Goal: Task Accomplishment & Management: Complete application form

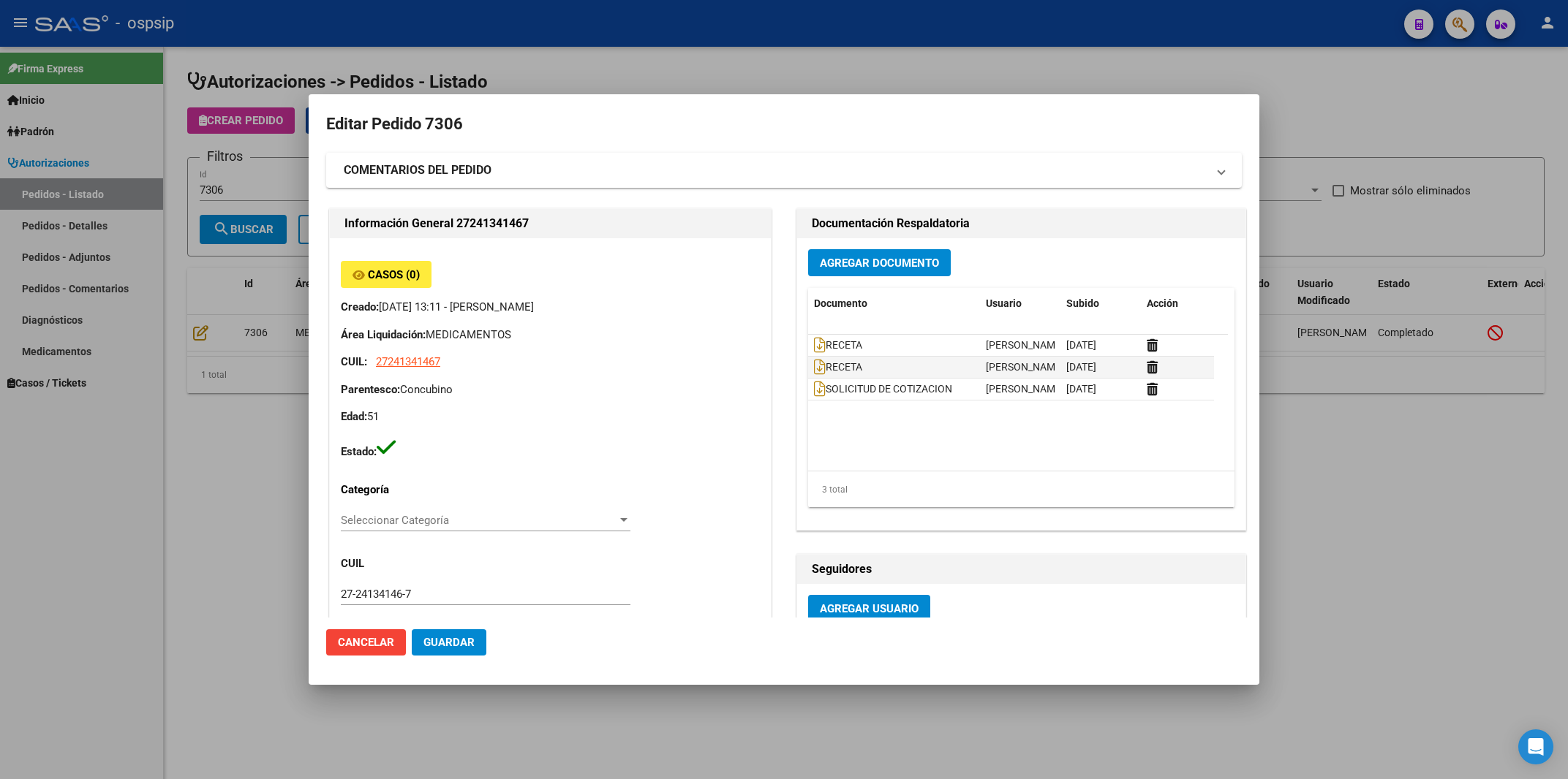
scroll to position [176, 0]
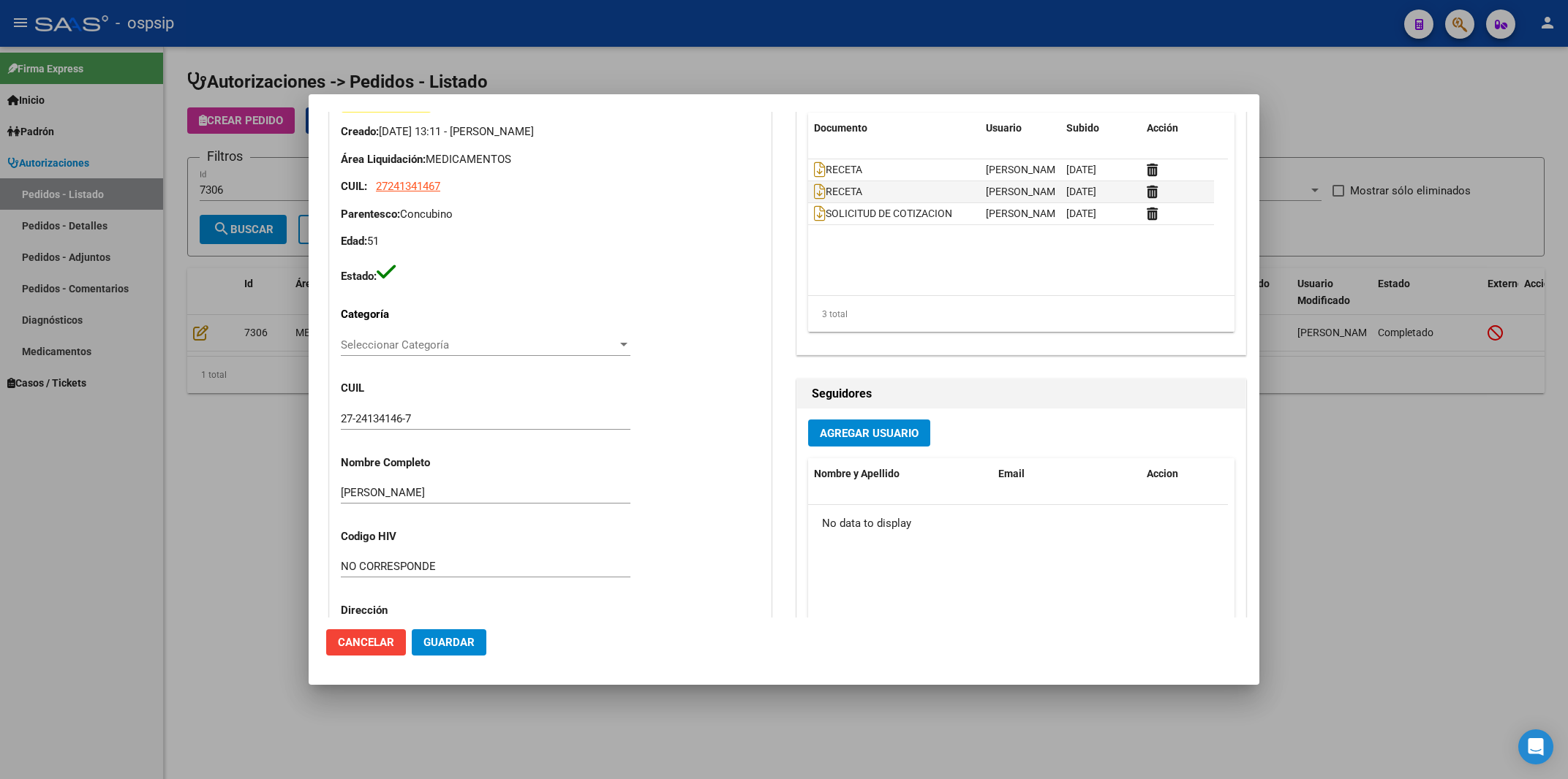
click at [973, 16] on div at bounding box center [784, 390] width 1568 height 779
click at [973, 16] on div "- ospsip" at bounding box center [714, 23] width 1357 height 32
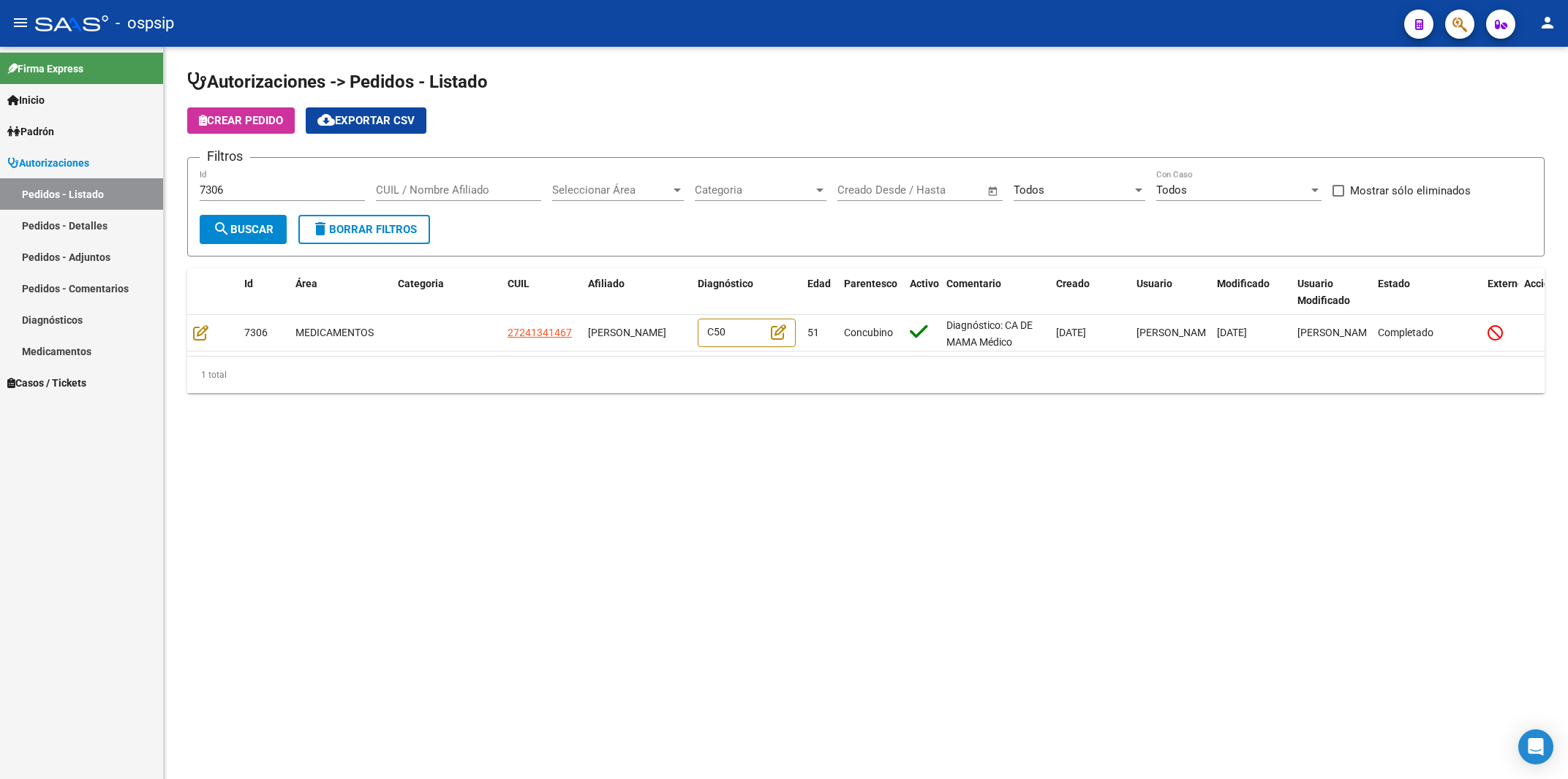
click at [973, 16] on div "- ospsip" at bounding box center [714, 23] width 1357 height 32
click at [1449, 27] on button "button" at bounding box center [1459, 23] width 29 height 29
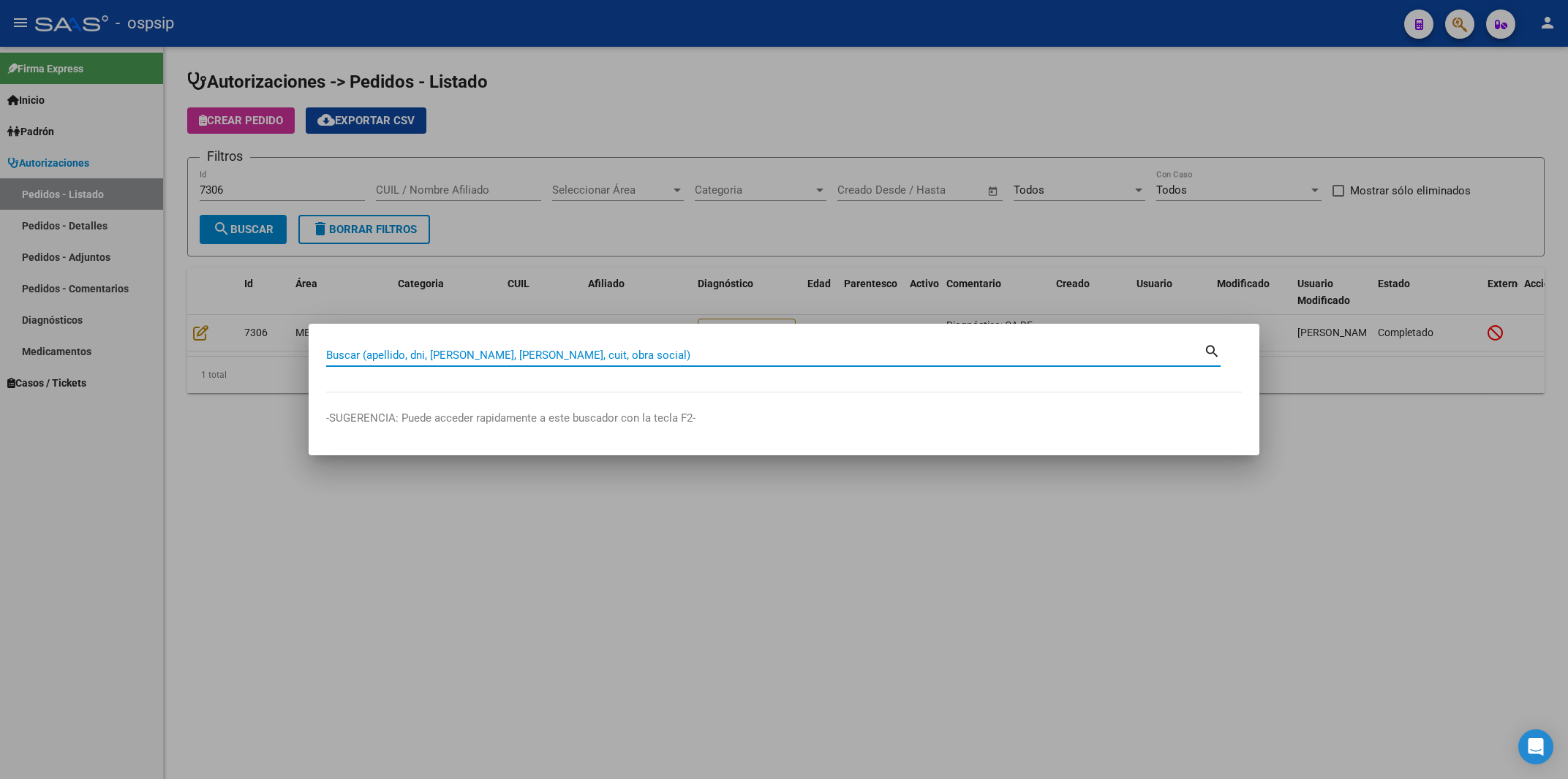
paste input "94869914"
type input "94869914"
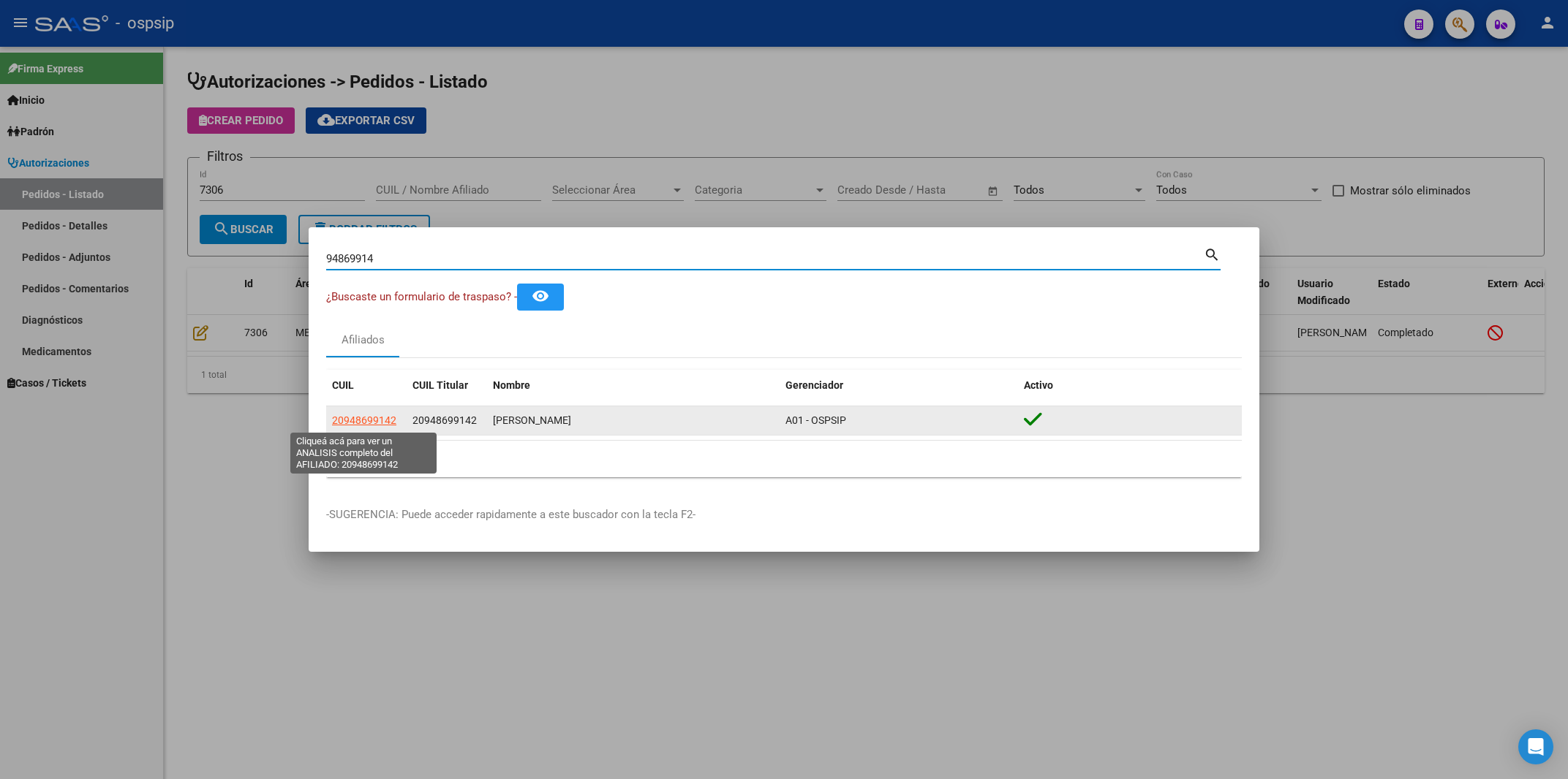
click at [355, 418] on span "20948699142" at bounding box center [364, 420] width 64 height 12
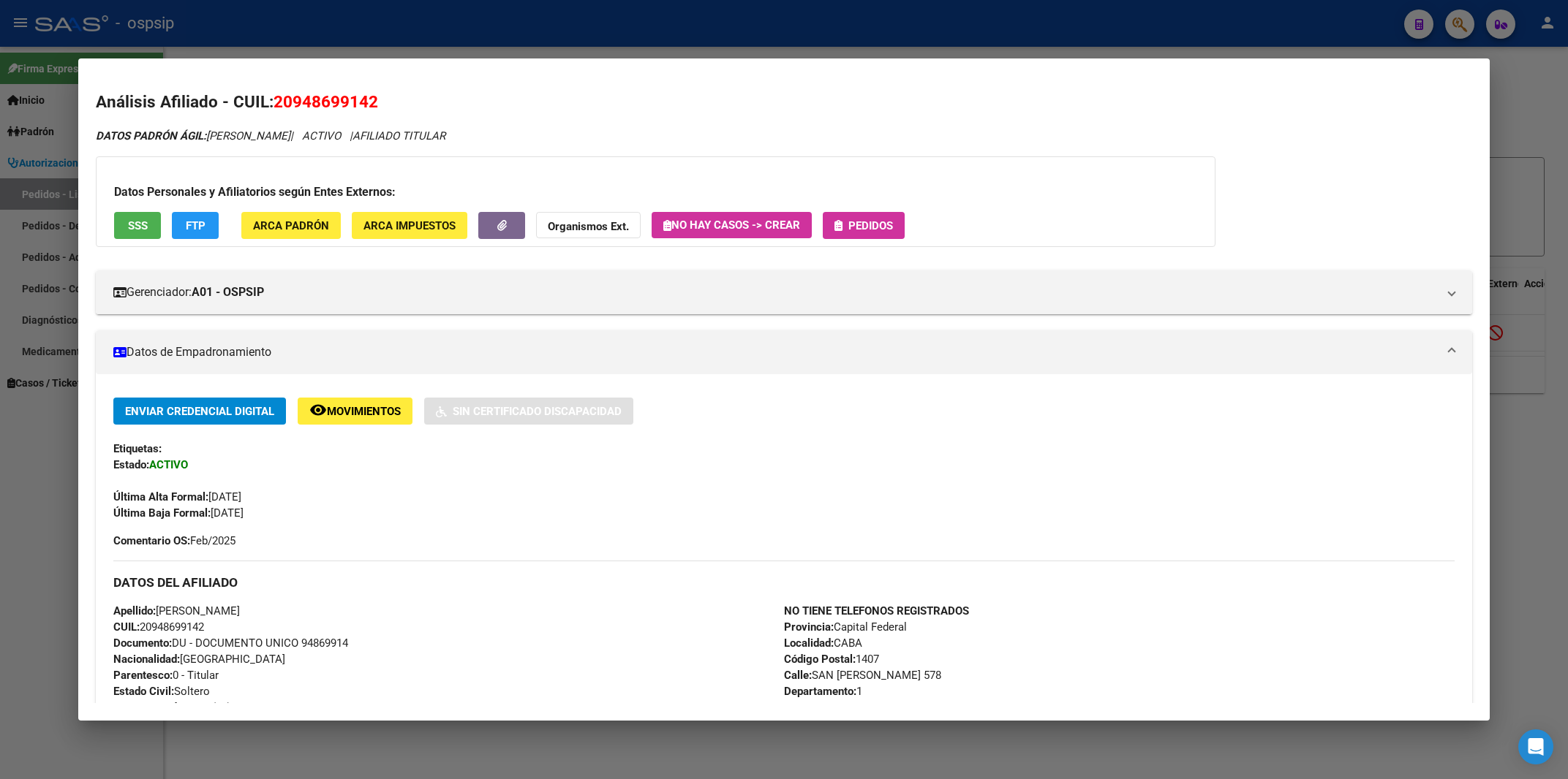
drag, startPoint x: 294, startPoint y: 98, endPoint x: 369, endPoint y: 100, distance: 75.0
click at [369, 100] on span "20948699142" at bounding box center [326, 101] width 105 height 19
copy span "94869914"
click at [839, 14] on div at bounding box center [784, 390] width 1568 height 779
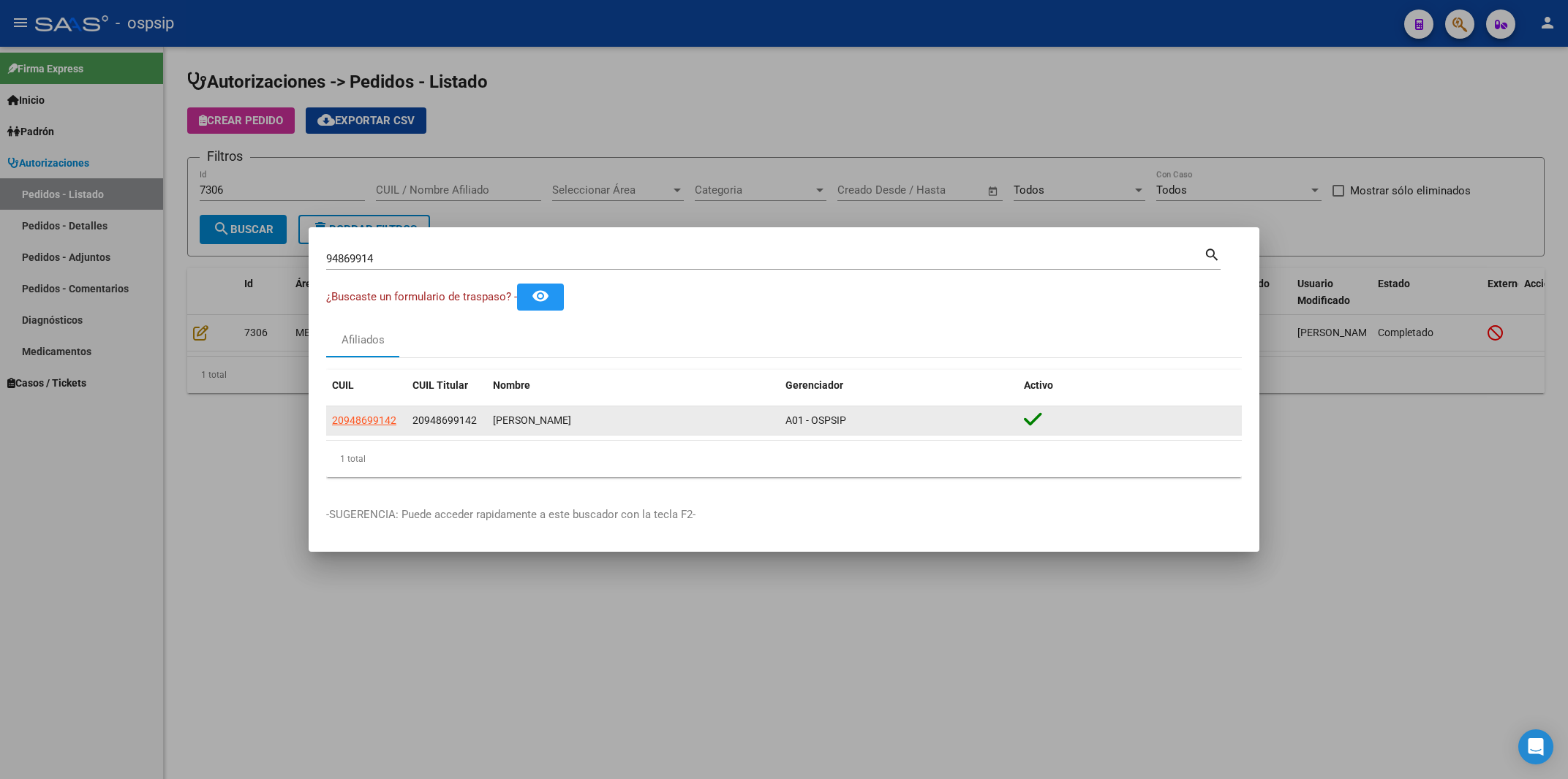
click at [373, 428] on app-link-go-to "20948699142" at bounding box center [364, 421] width 64 height 17
click at [373, 422] on span "20948699142" at bounding box center [364, 420] width 64 height 12
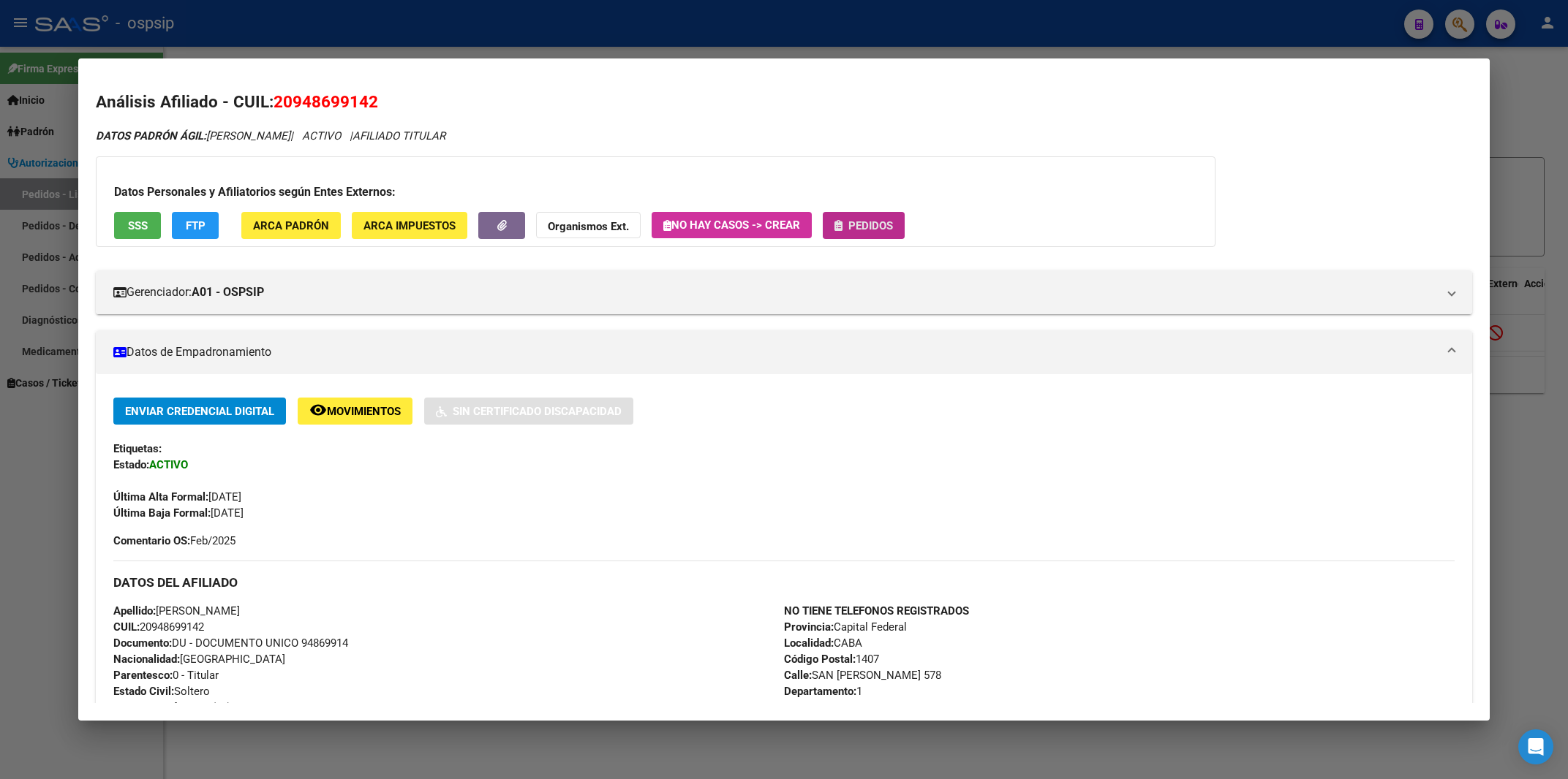
click at [891, 225] on span "Pedidos" at bounding box center [870, 226] width 45 height 13
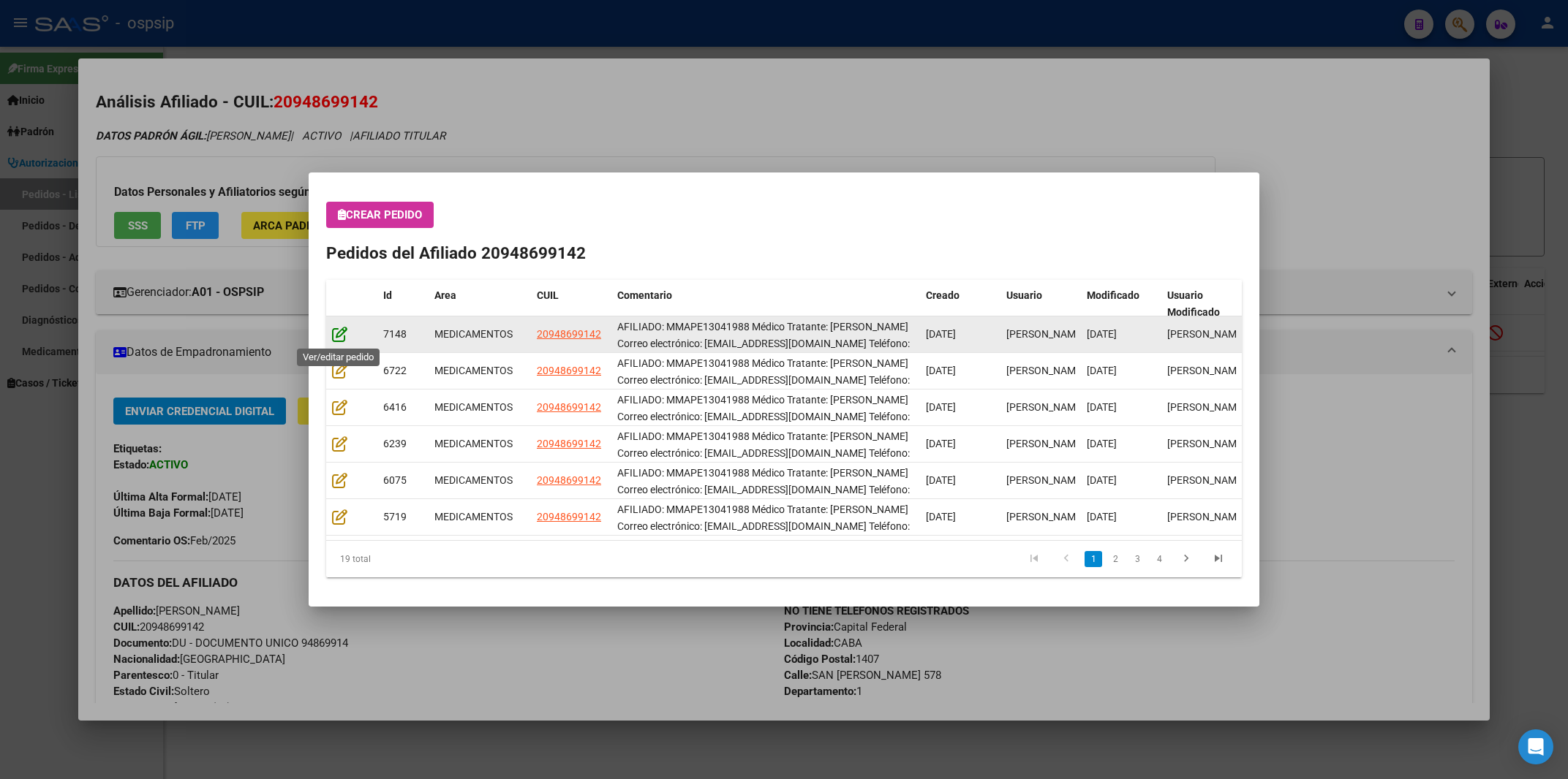
click at [338, 342] on icon at bounding box center [340, 334] width 16 height 16
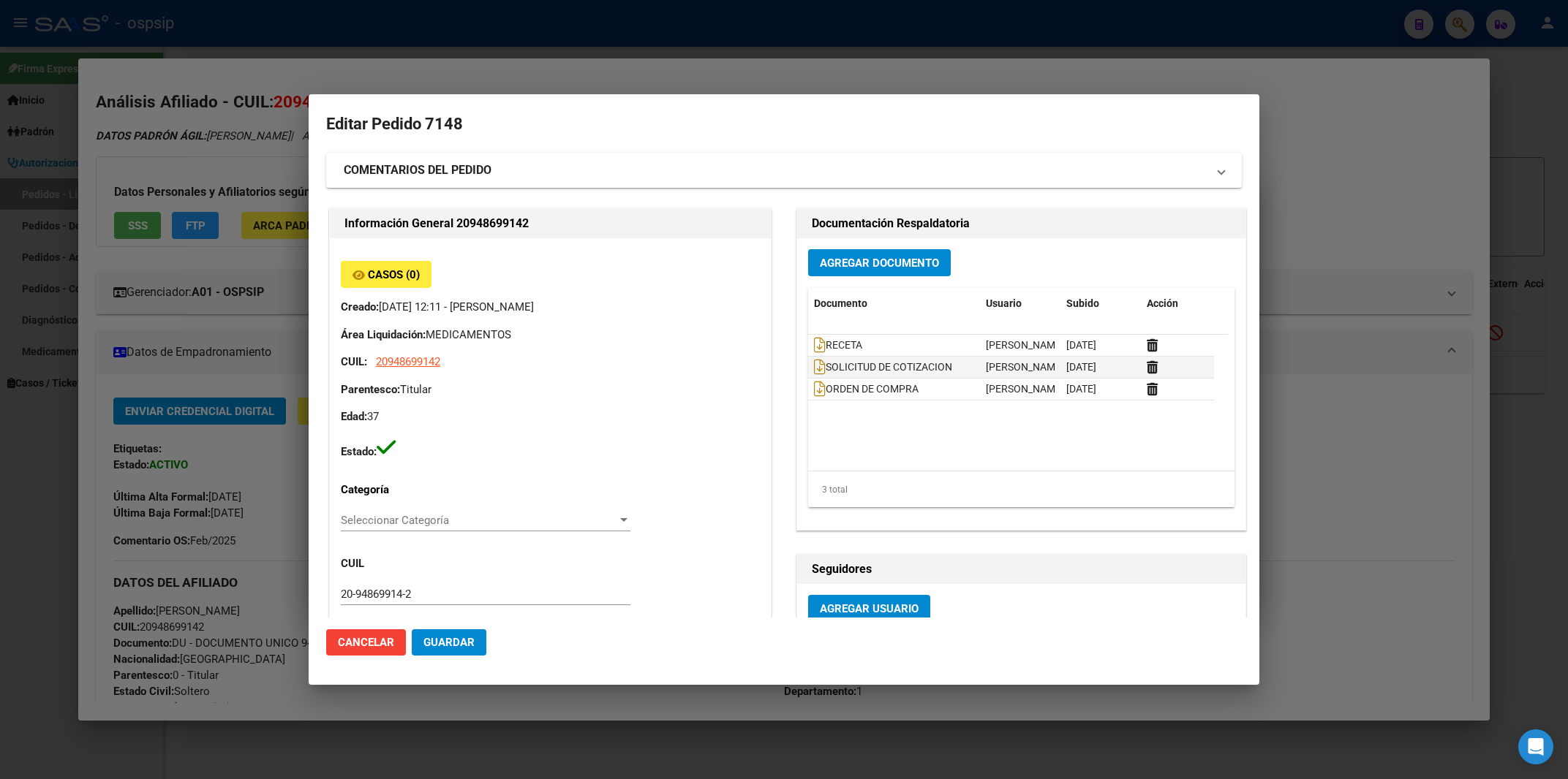
type input "Capital Federal, CABA, [GEOGRAPHIC_DATA][PERSON_NAME] 578, Departamento: 1"
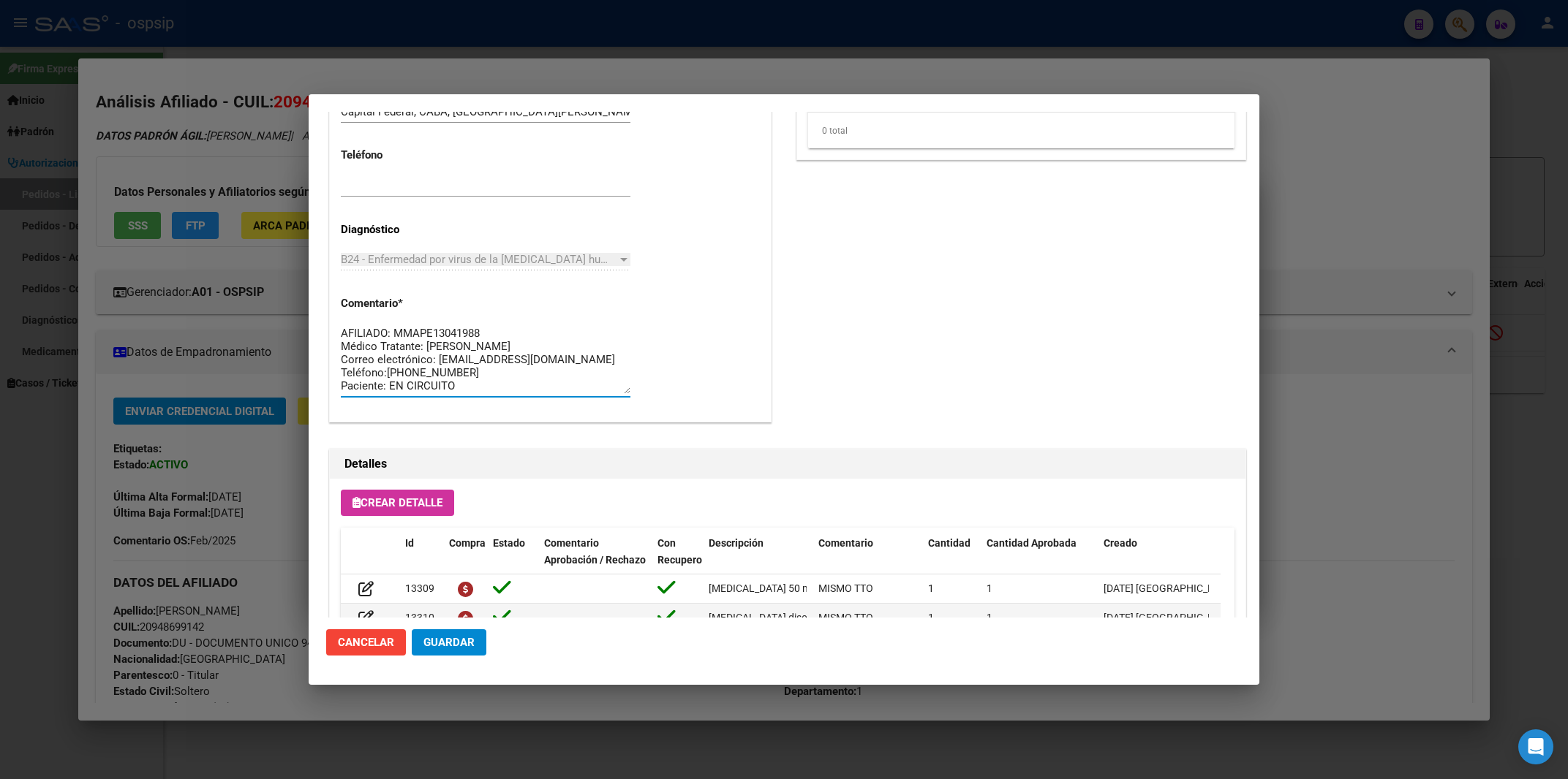
scroll to position [12, 0]
drag, startPoint x: 341, startPoint y: 334, endPoint x: 581, endPoint y: 415, distance: 253.3
click at [581, 394] on textarea "AFILIADO: MMAPE13041988 Médico Tratante: [PERSON_NAME] Correo electrónico: [EMA…" at bounding box center [485, 360] width 290 height 69
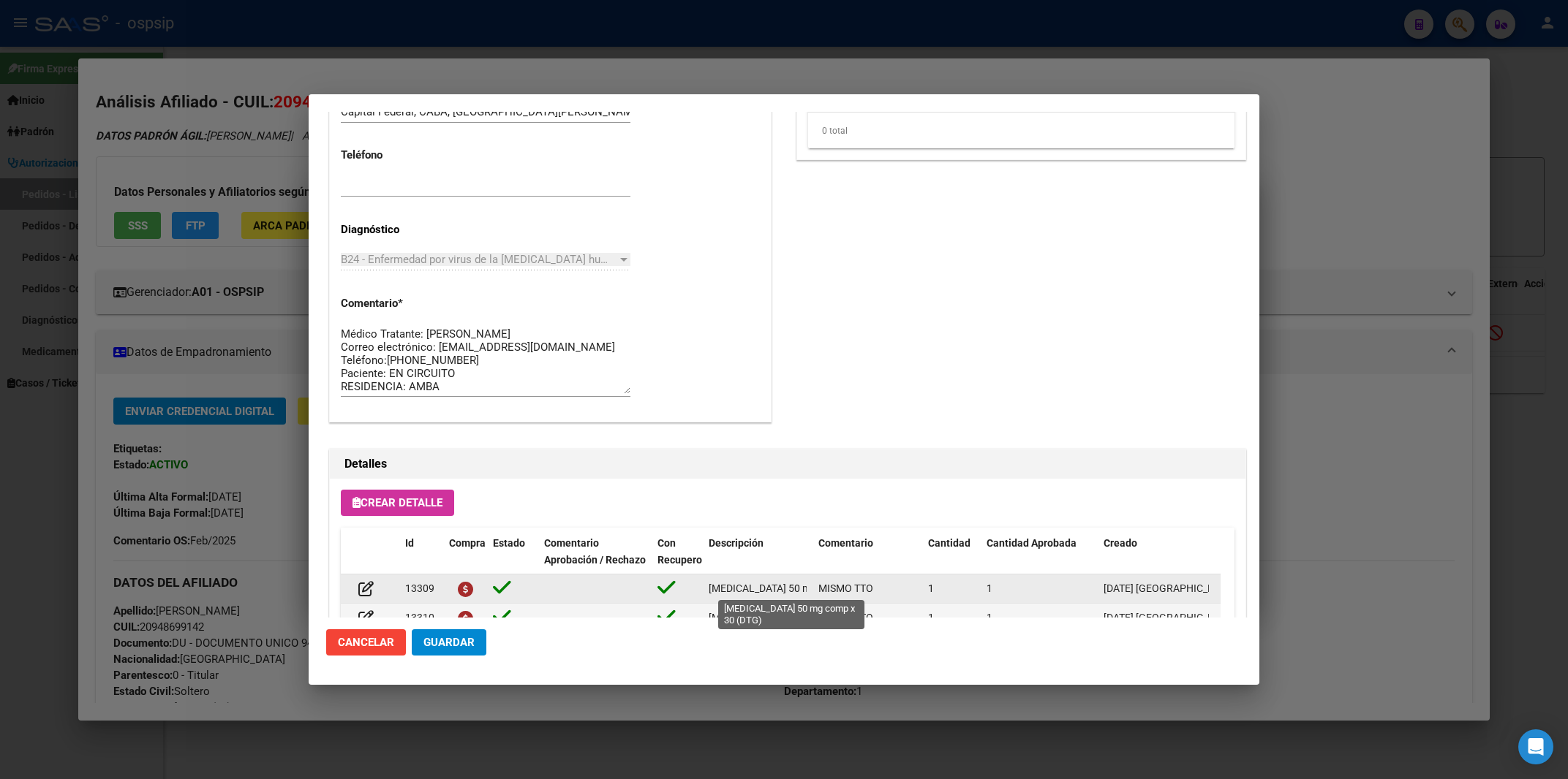
click at [764, 589] on span "[MEDICAL_DATA] 50 mg comp x 30 (DTG)" at bounding box center [801, 588] width 187 height 12
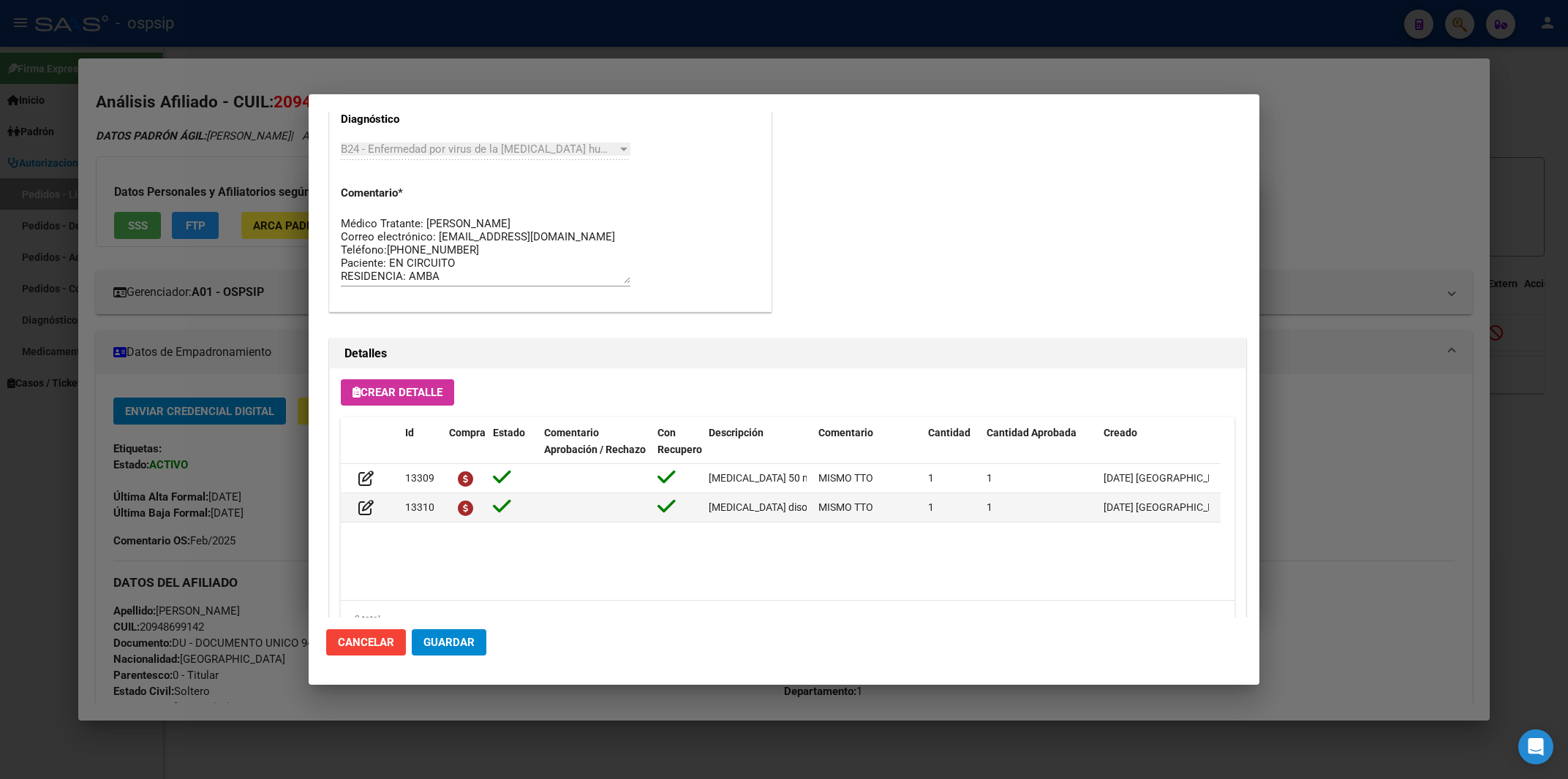
scroll to position [880, 0]
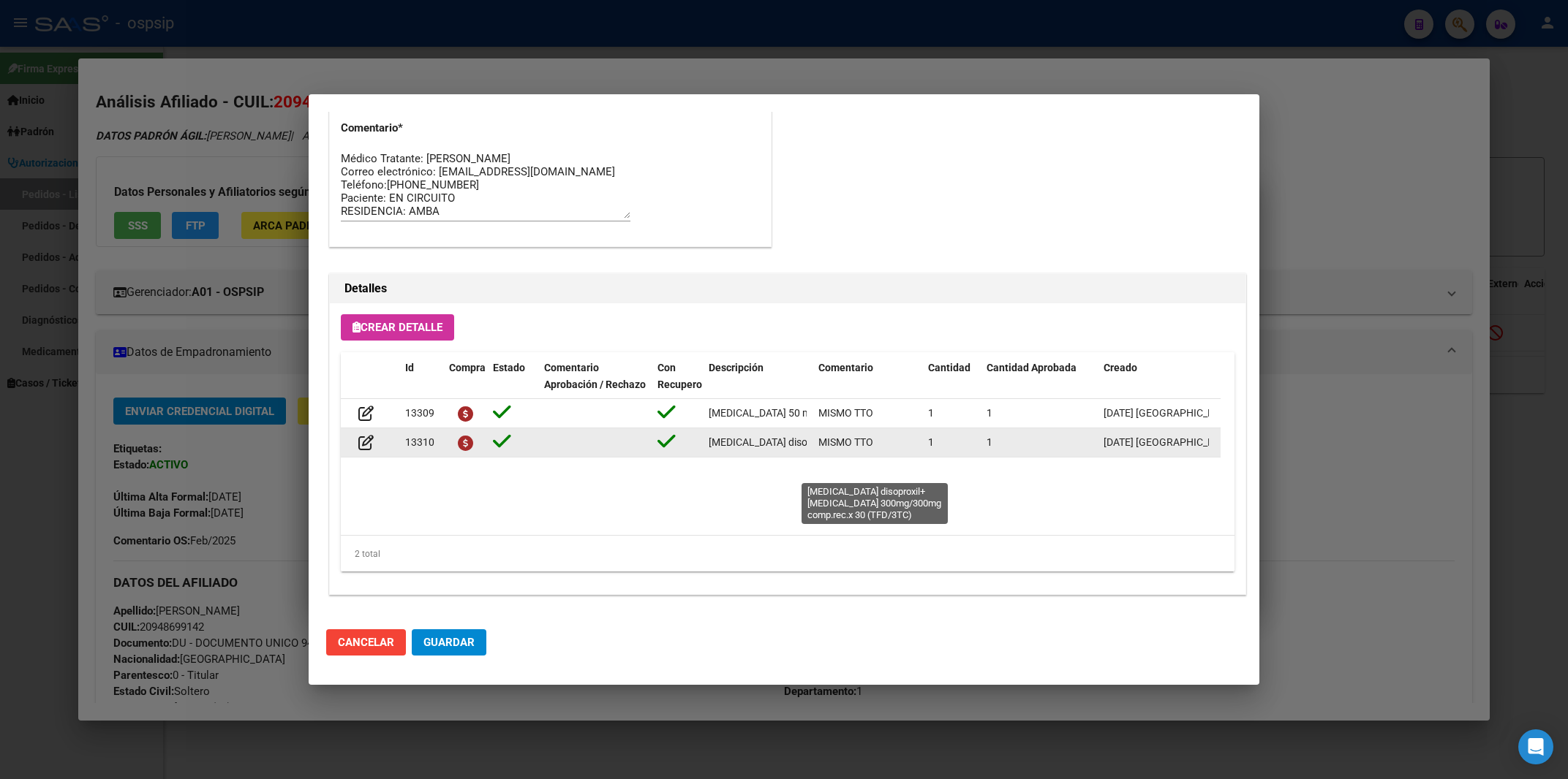
click at [762, 448] on span "[MEDICAL_DATA] disoproxil+[MEDICAL_DATA] 300mg/300mg comp.rec.x 30 (TFD/3TC)" at bounding box center [906, 442] width 395 height 12
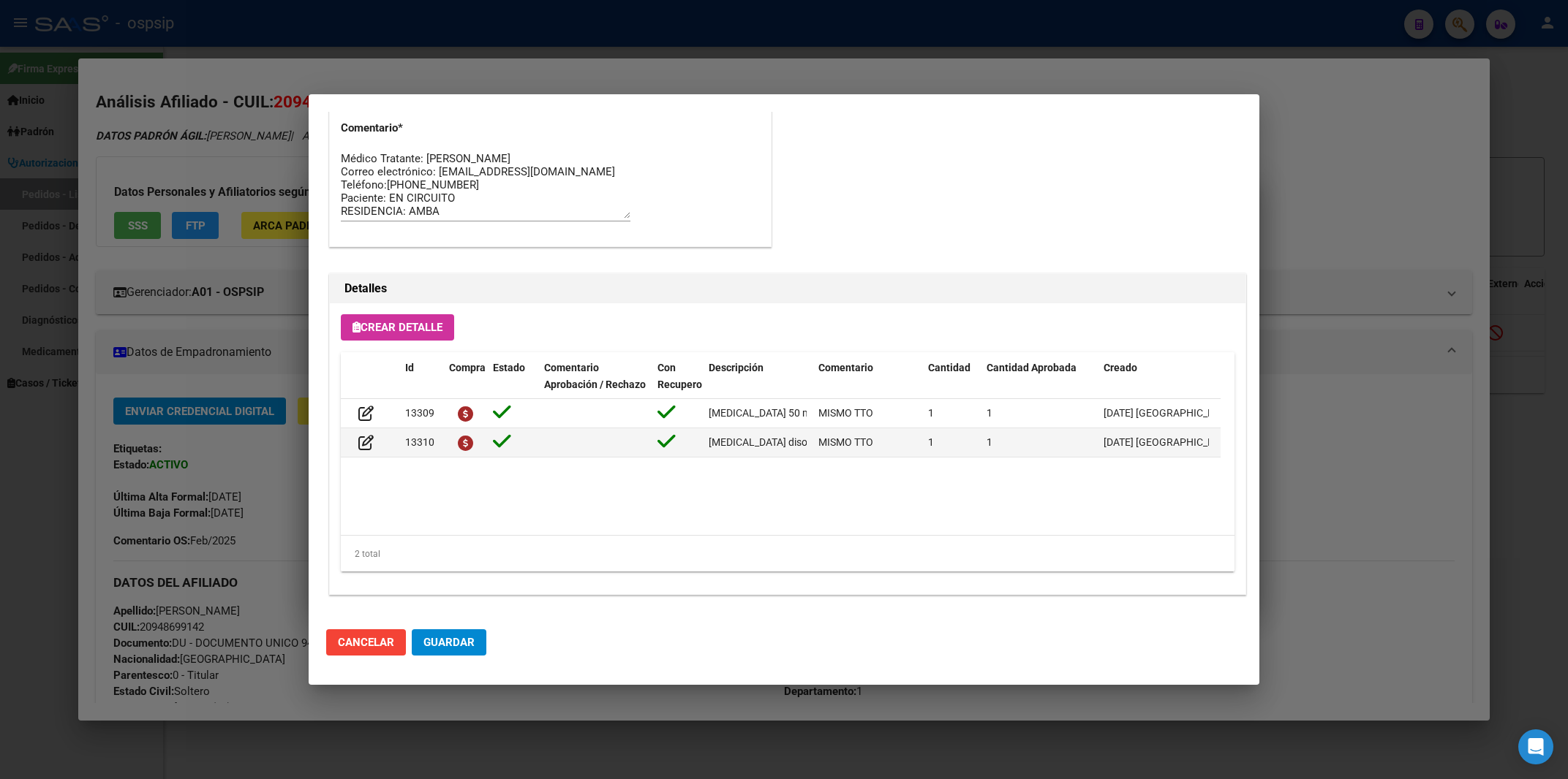
click at [812, 28] on div at bounding box center [784, 390] width 1568 height 779
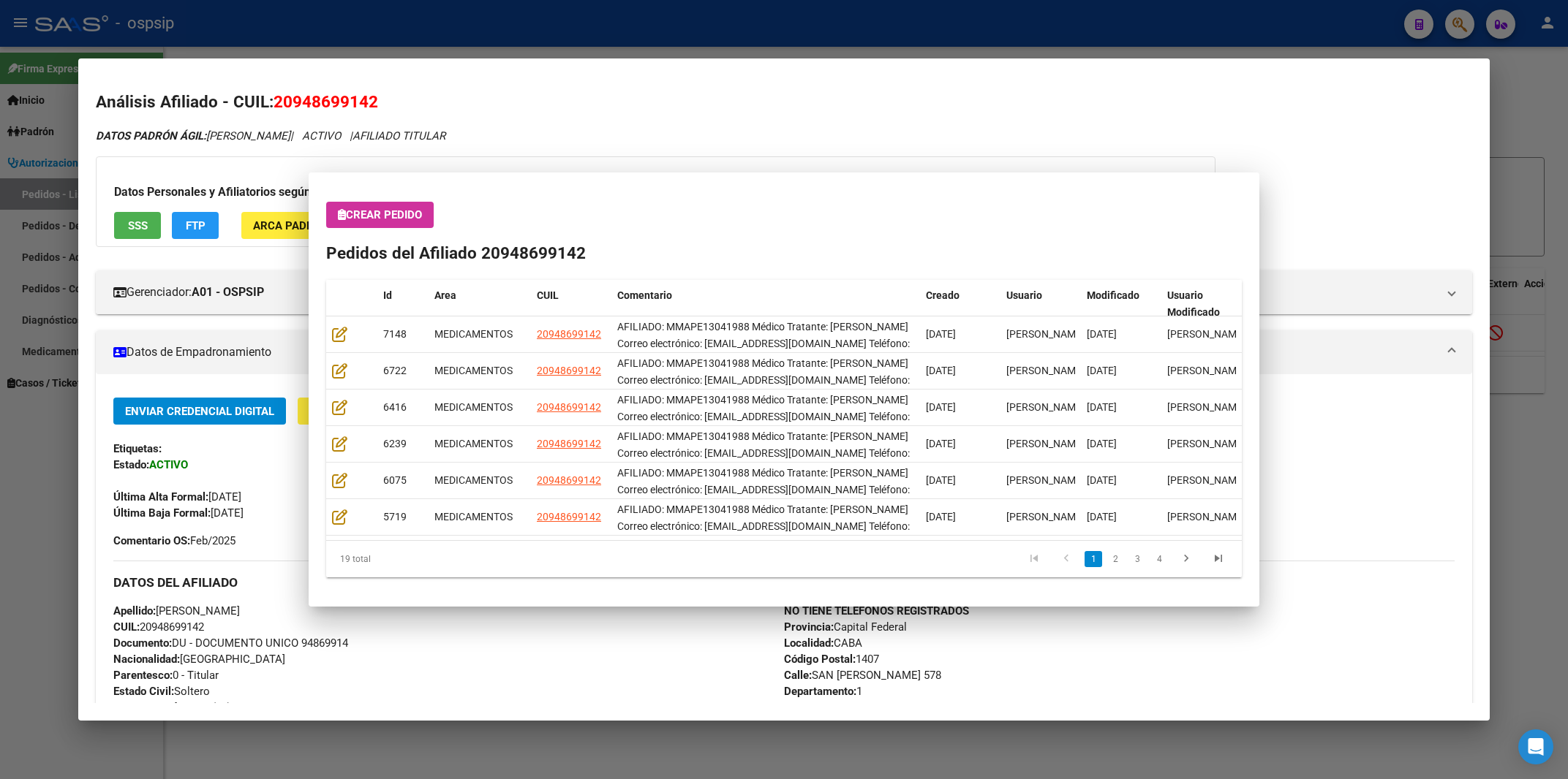
click at [812, 28] on div at bounding box center [784, 390] width 1568 height 779
click at [812, 28] on div "- ospsip" at bounding box center [714, 23] width 1357 height 32
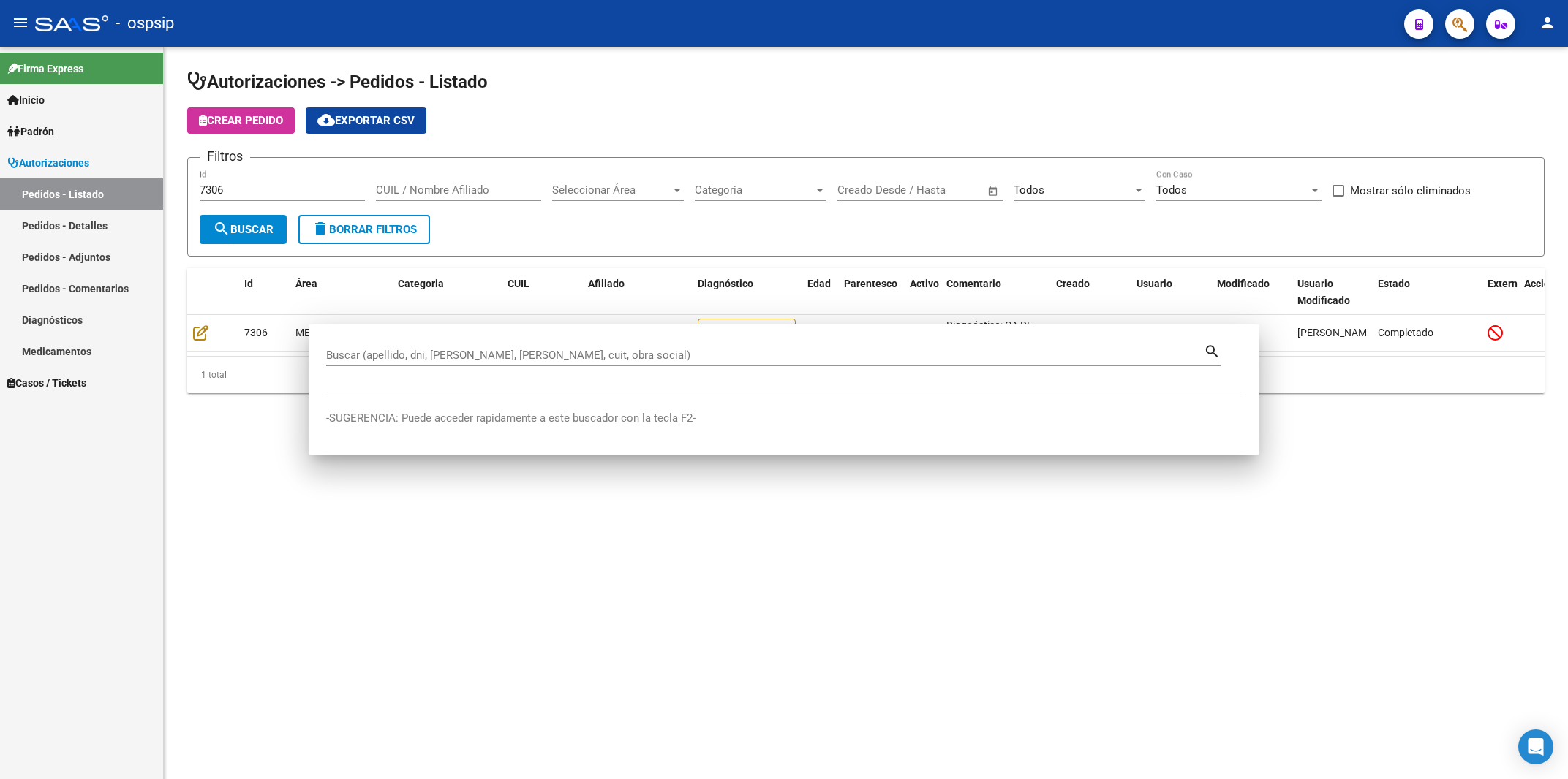
click at [812, 28] on div "- ospsip" at bounding box center [714, 23] width 1357 height 32
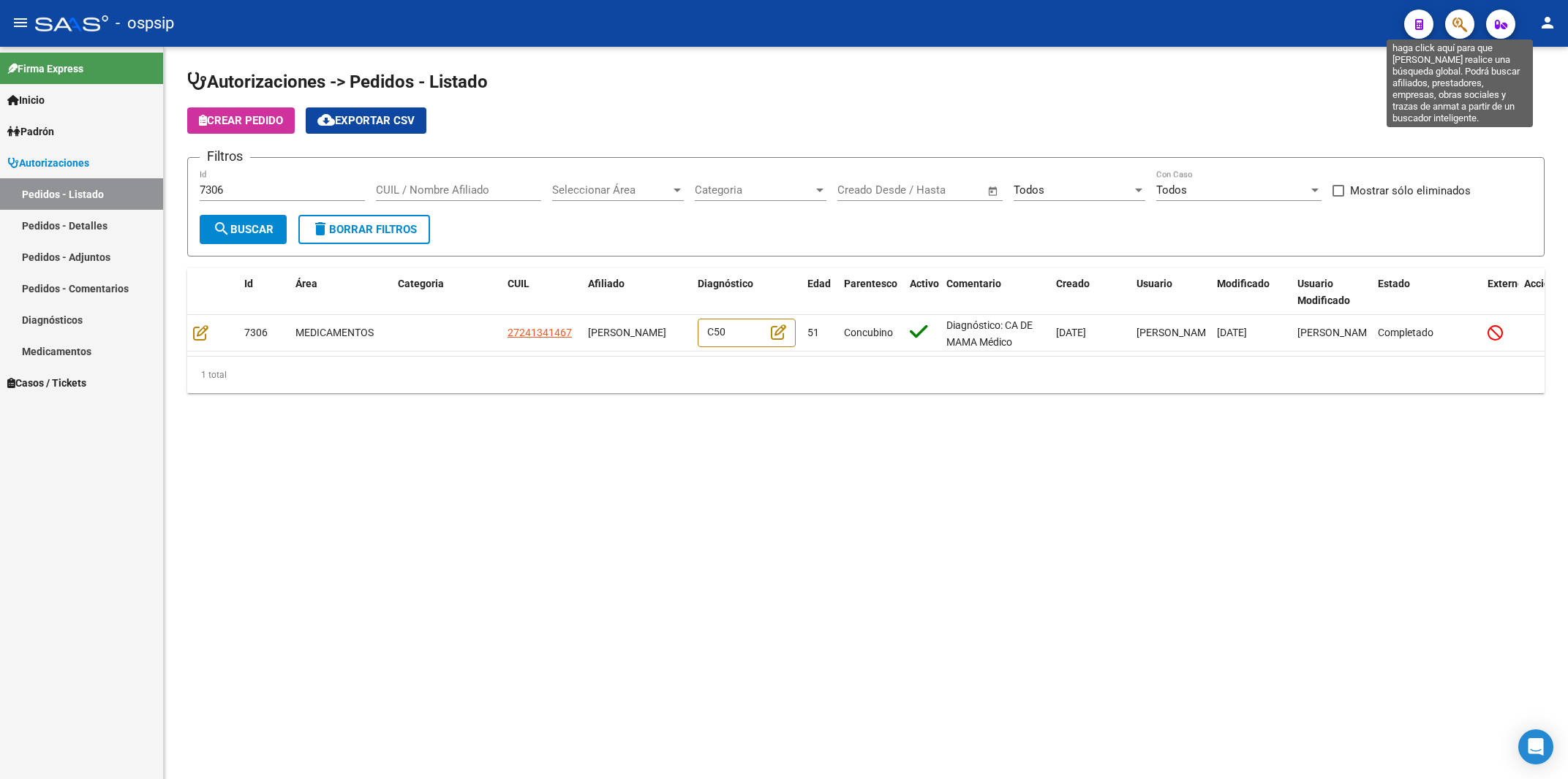
click at [1459, 21] on icon "button" at bounding box center [1459, 25] width 15 height 17
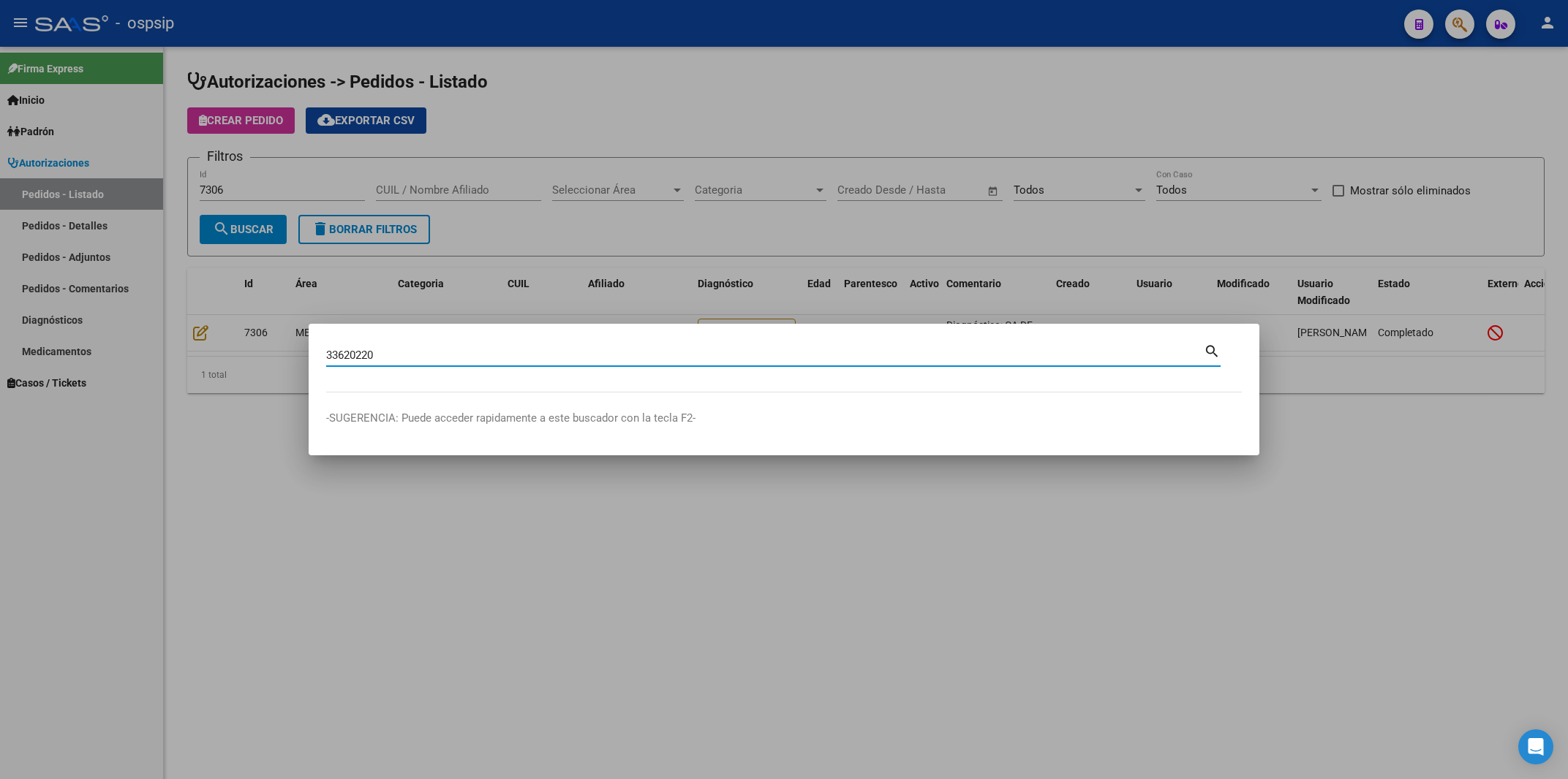
type input "33620220"
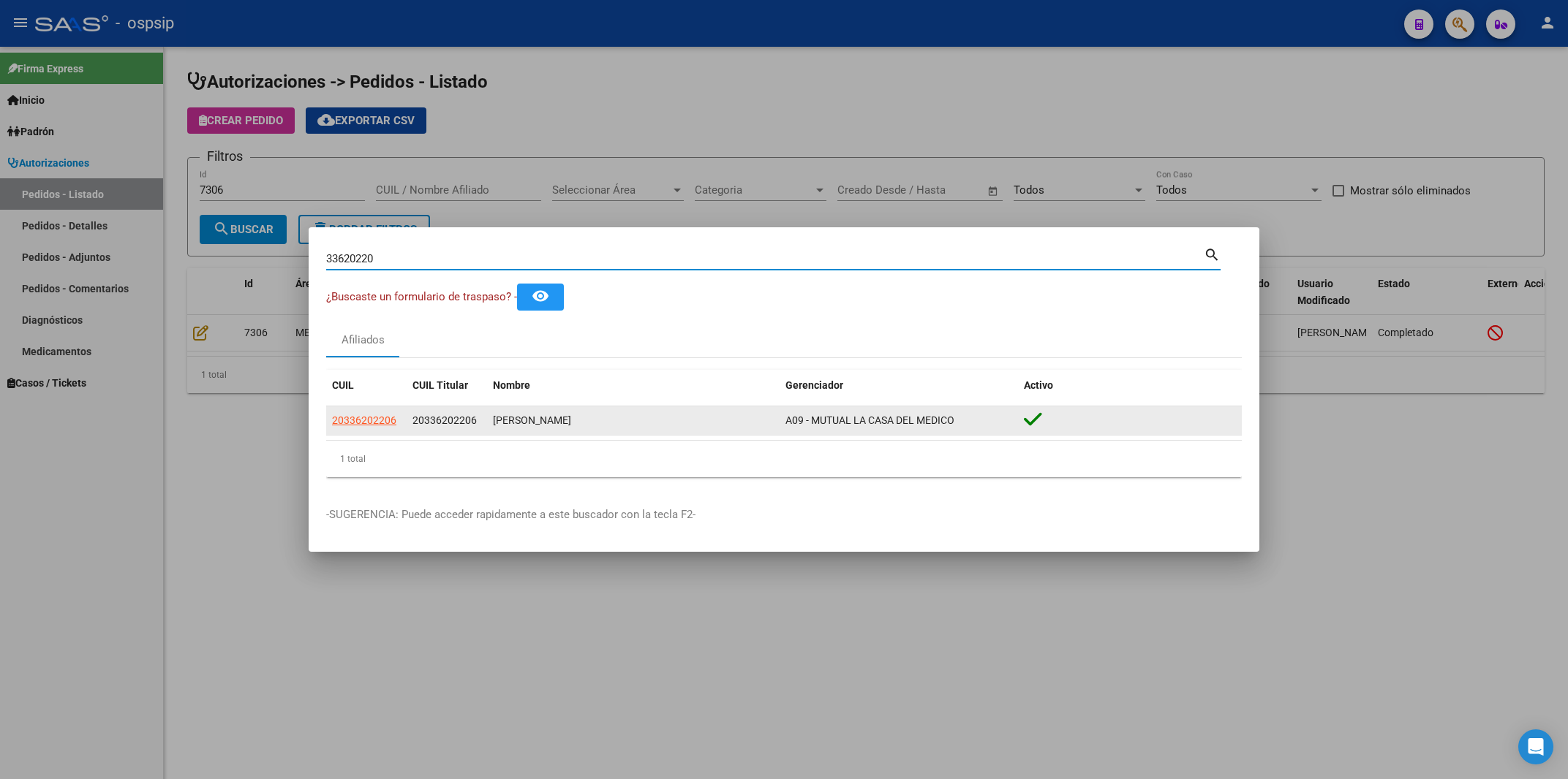
click at [359, 429] on app-link-go-to "20336202206" at bounding box center [364, 421] width 64 height 17
click at [362, 422] on span "20336202206" at bounding box center [364, 420] width 64 height 12
type textarea "20336202206"
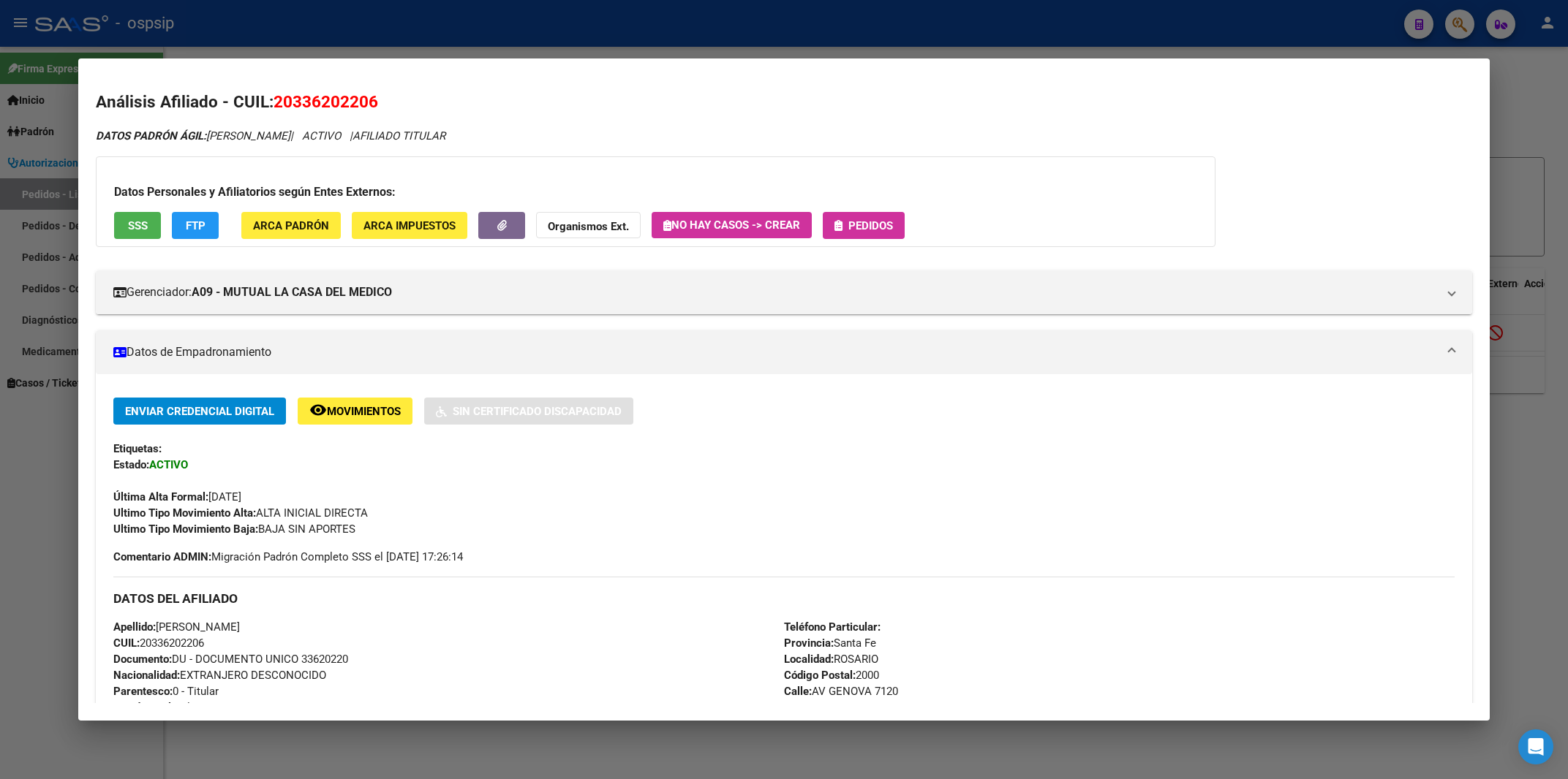
click at [903, 236] on button "Pedidos" at bounding box center [864, 226] width 82 height 27
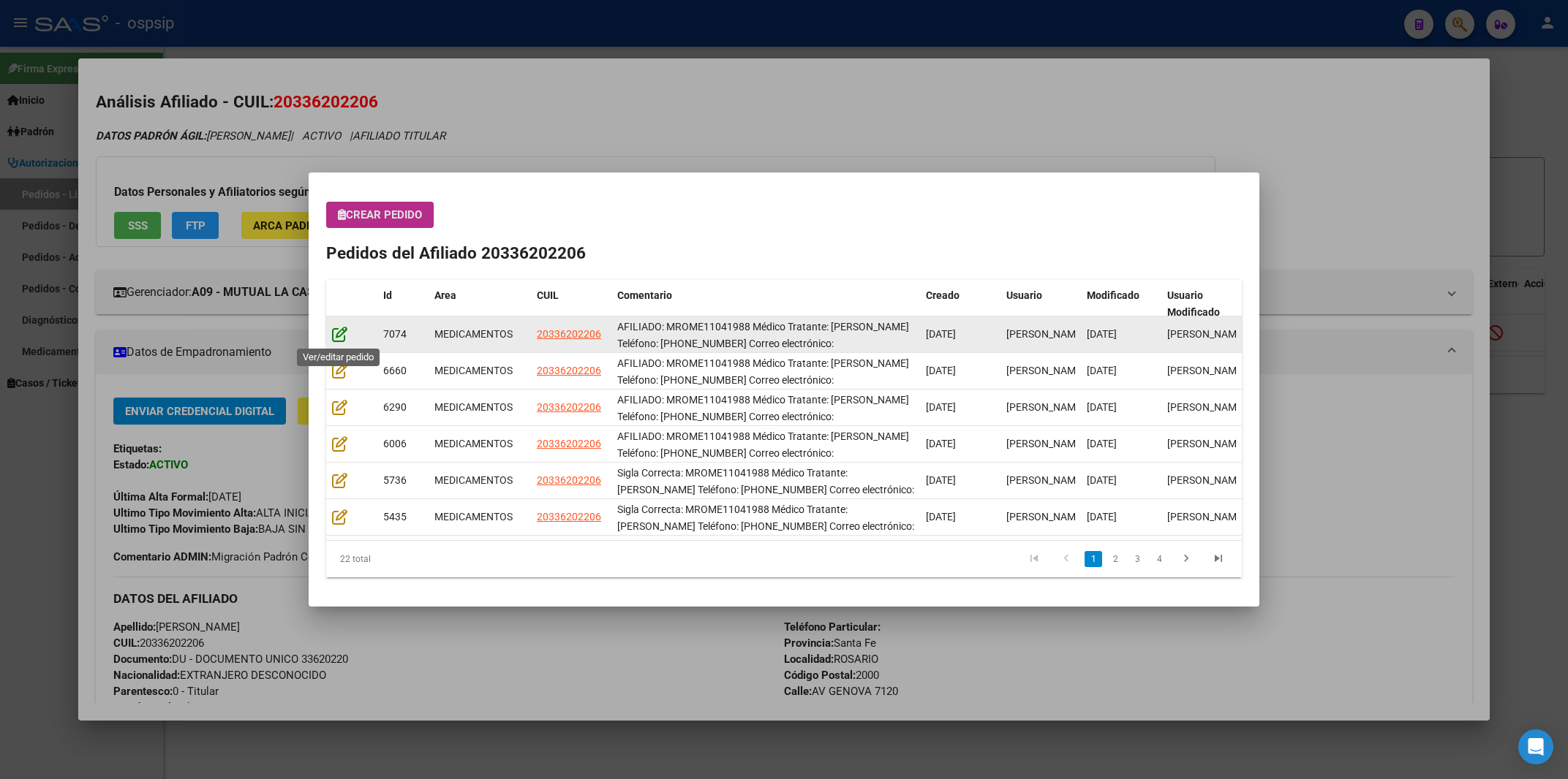
click at [339, 334] on icon at bounding box center [340, 334] width 16 height 16
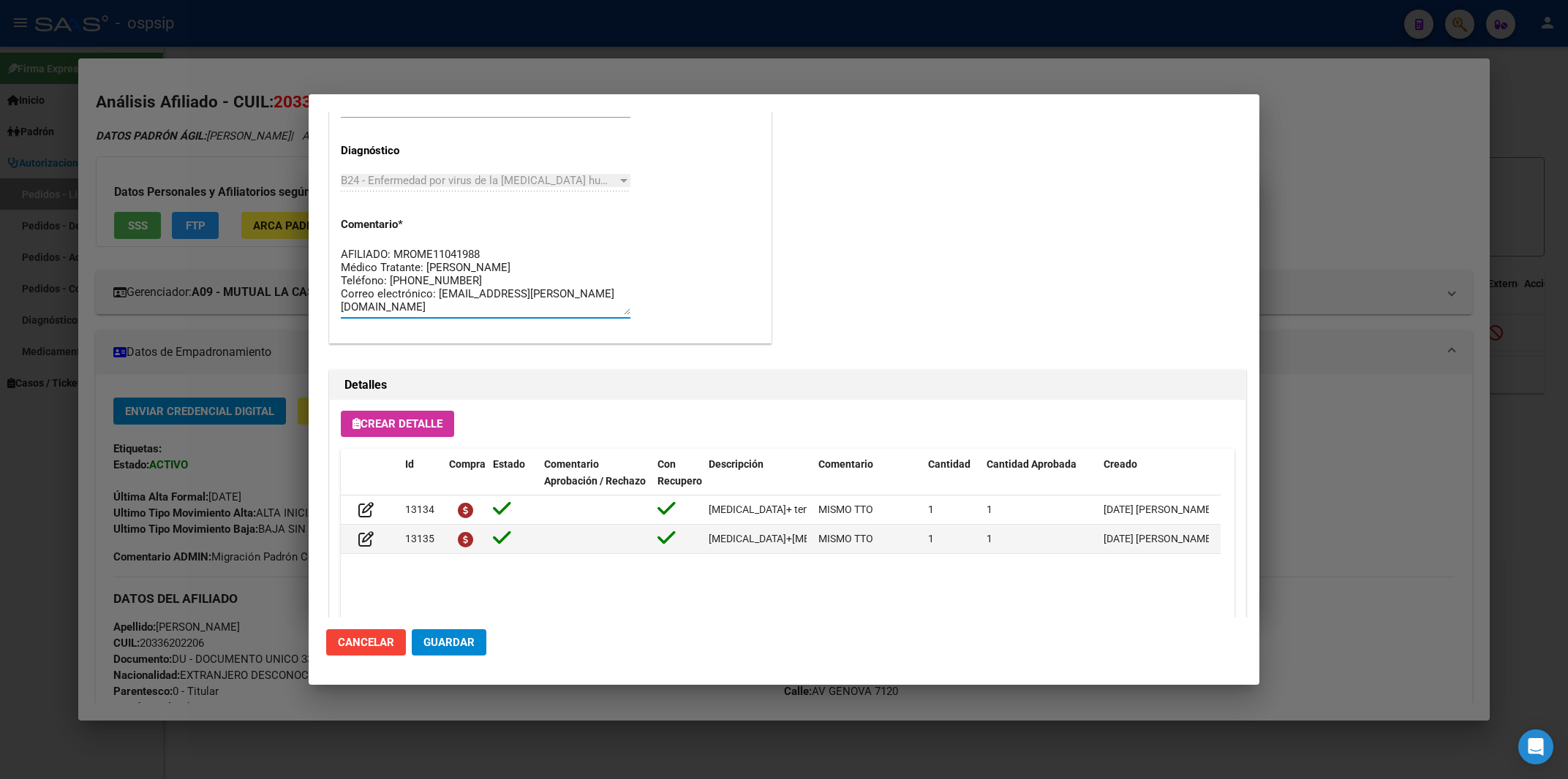
scroll to position [12, 0]
drag, startPoint x: 342, startPoint y: 254, endPoint x: 620, endPoint y: 337, distance: 290.1
click at [620, 315] on textarea "AFILIADO: MROME11041988 Médico Tratante: [PERSON_NAME] Teléfono: [PHONE_NUMBER]…" at bounding box center [485, 281] width 290 height 69
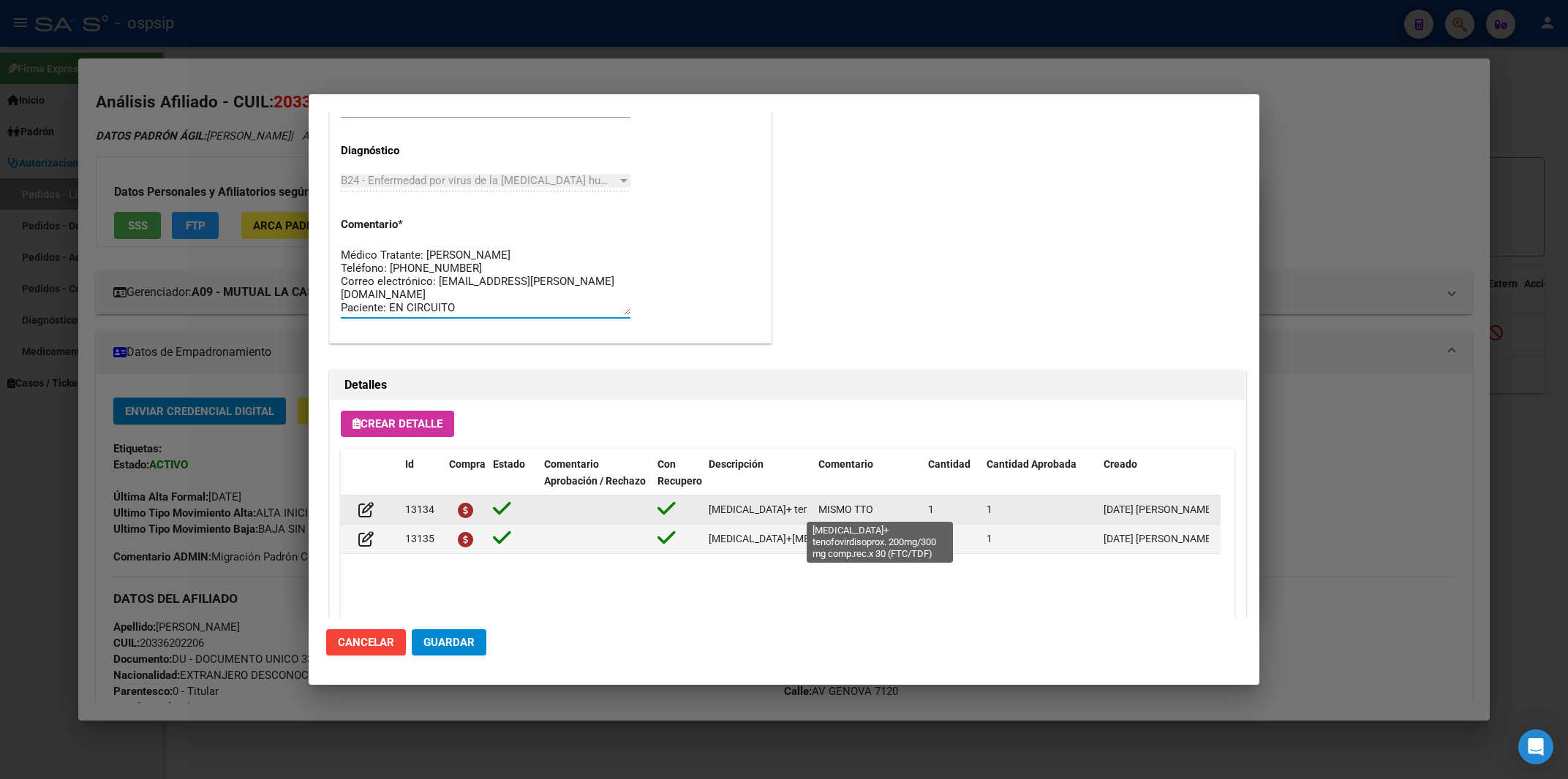
click at [751, 515] on span "[MEDICAL_DATA]+ tenofovirdisoprox. 200mg/300 mg comp.rec.x 30 (FTC/TDF)" at bounding box center [888, 509] width 359 height 12
click at [775, 504] on span "[MEDICAL_DATA]+ tenofovirdisoprox. 200mg/300 mg comp.rec.x 30 (FTC/TDF)" at bounding box center [888, 509] width 359 height 12
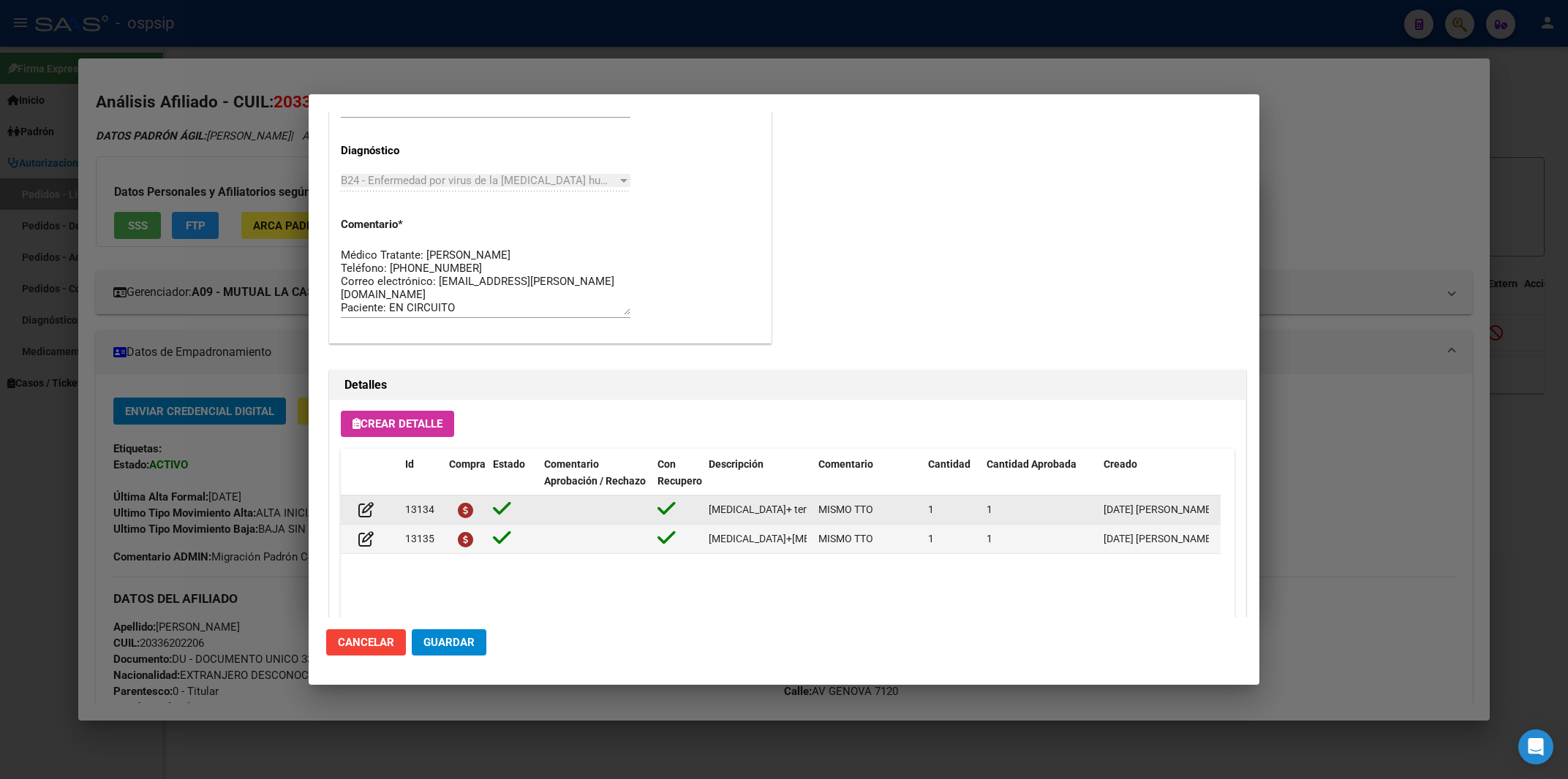
click at [775, 504] on span "[MEDICAL_DATA]+ tenofovirdisoprox. 200mg/300 mg comp.rec.x 30 (FTC/TDF)" at bounding box center [888, 509] width 359 height 12
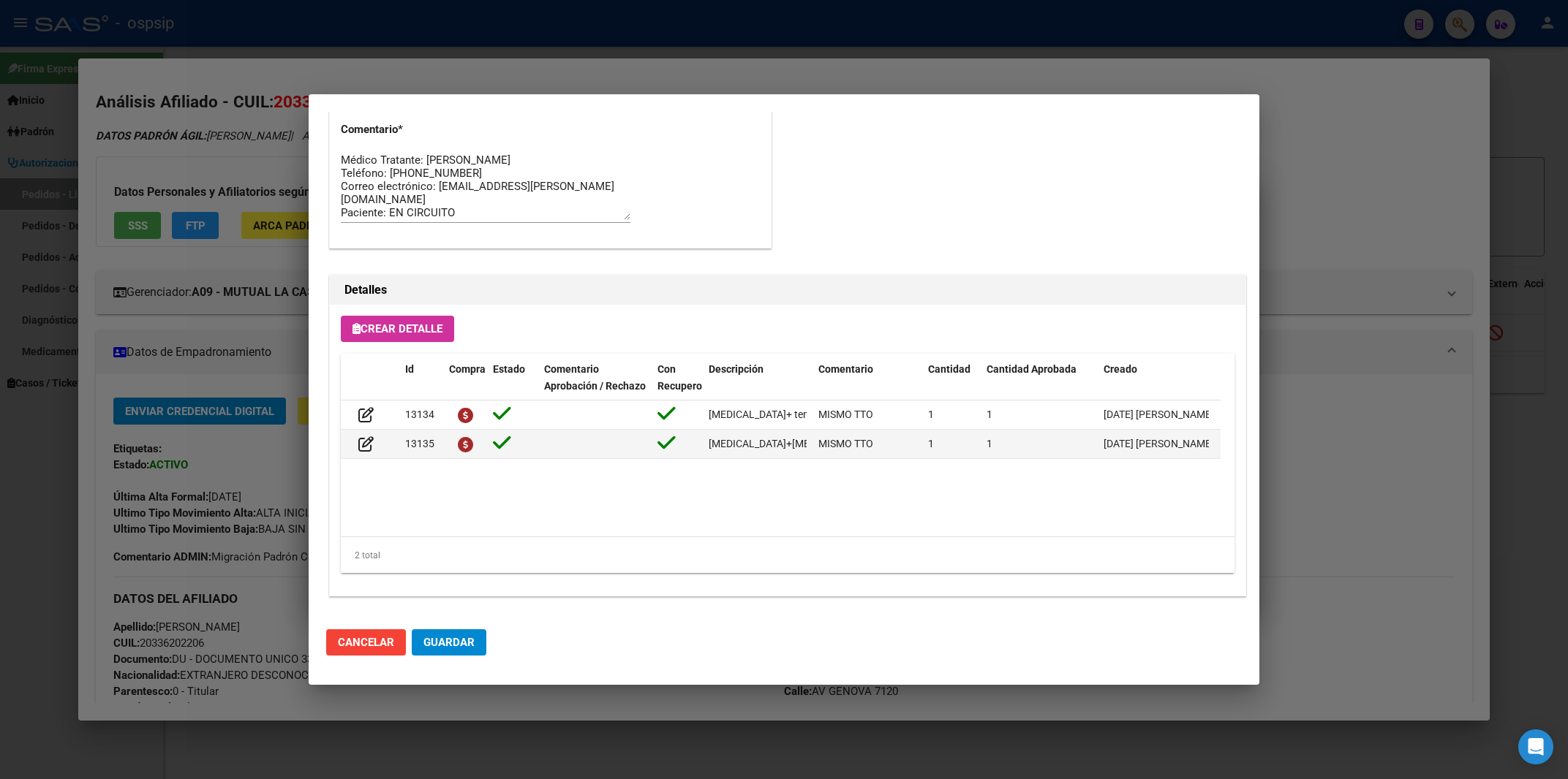
scroll to position [880, 0]
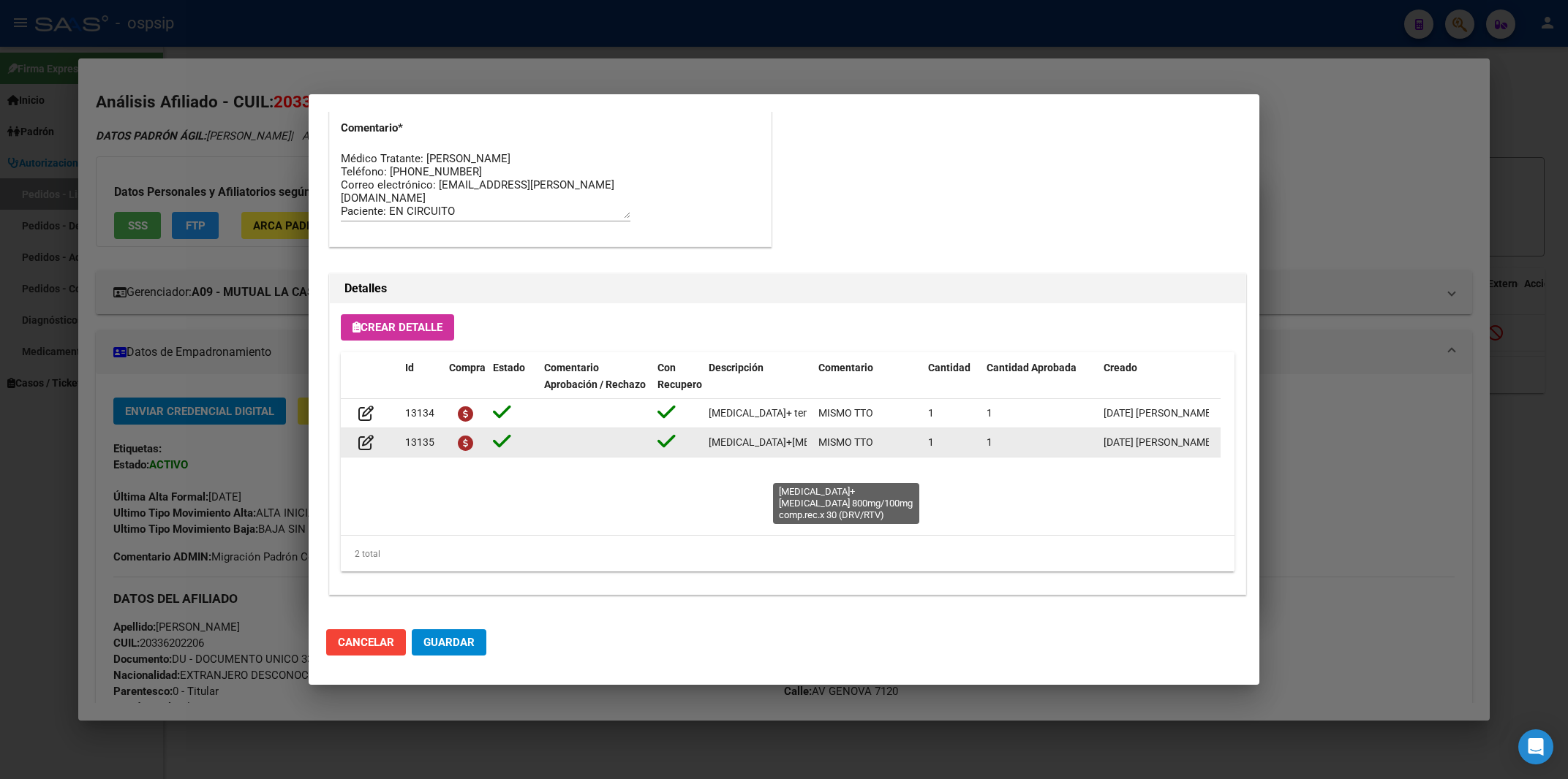
click at [748, 448] on span "[MEDICAL_DATA]+[MEDICAL_DATA] 800mg/100mg comp.rec.x 30 (DRV/RTV)" at bounding box center [883, 442] width 351 height 12
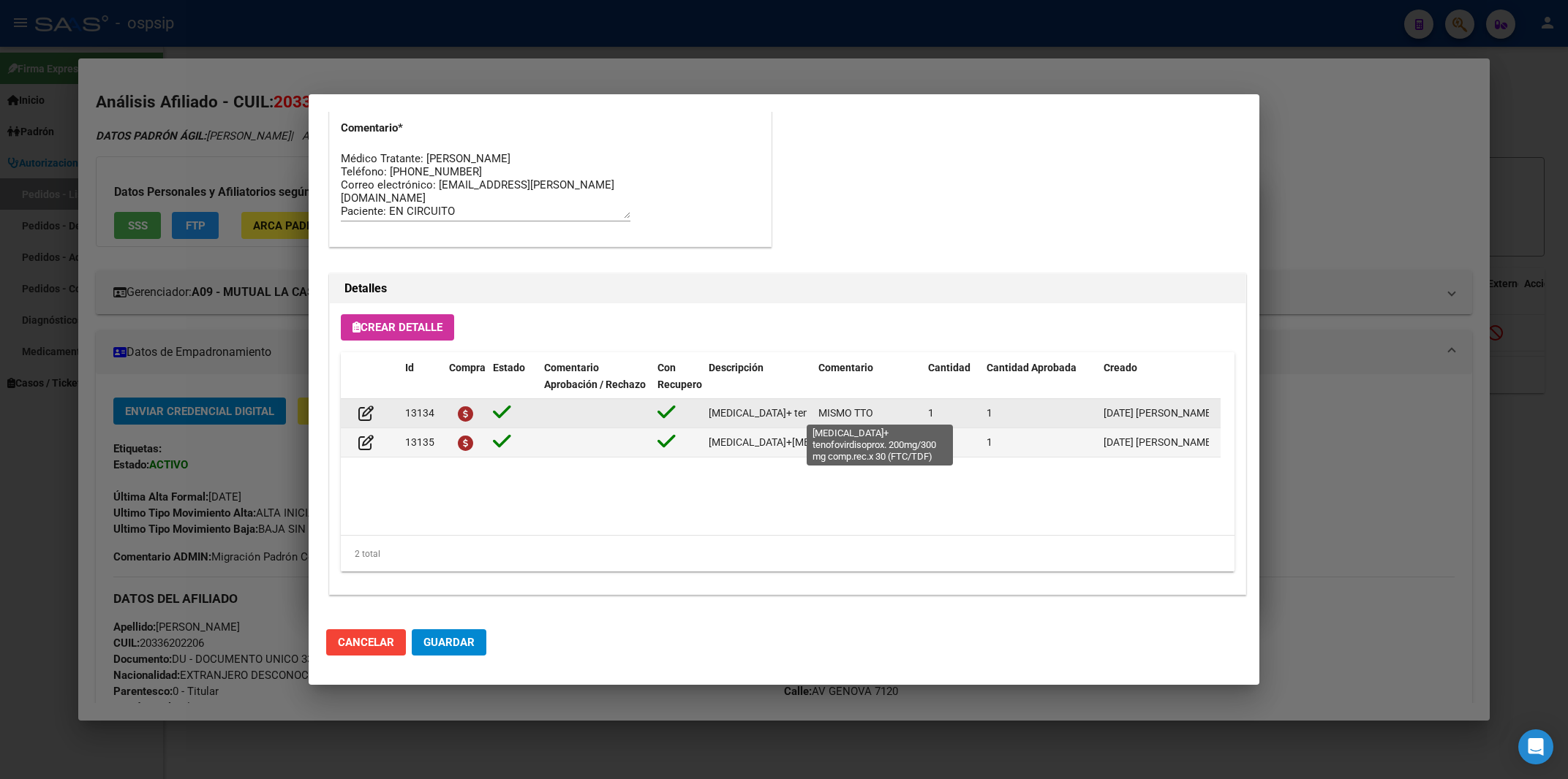
click at [730, 417] on span "[MEDICAL_DATA]+ tenofovirdisoprox. 200mg/300 mg comp.rec.x 30 (FTC/TDF)" at bounding box center [888, 413] width 359 height 12
click at [735, 414] on span "[MEDICAL_DATA]+ tenofovirdisoprox. 200mg/300 mg comp.rec.x 30 (FTC/TDF)" at bounding box center [888, 413] width 359 height 12
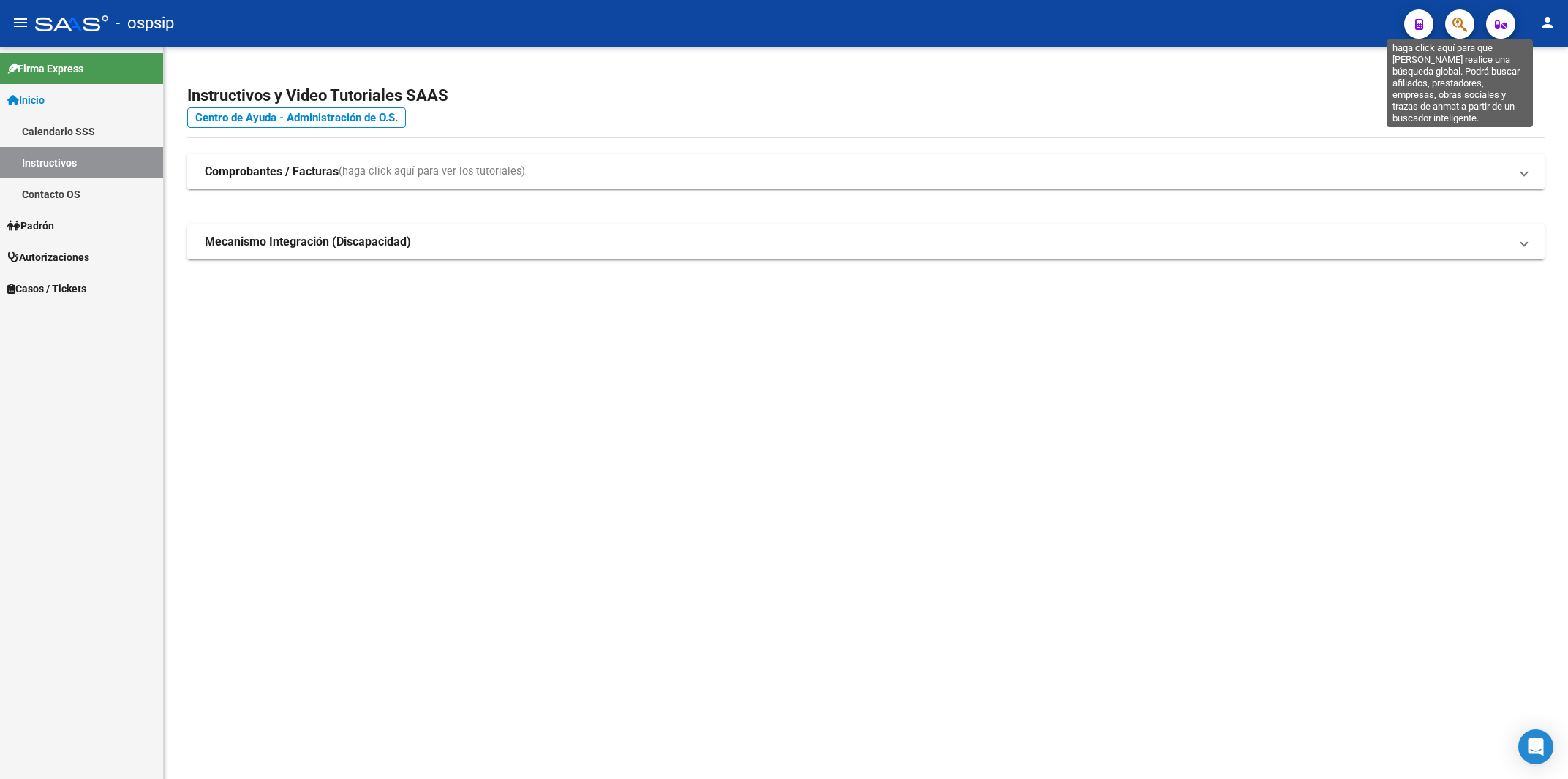
click at [1461, 20] on icon "button" at bounding box center [1459, 25] width 15 height 17
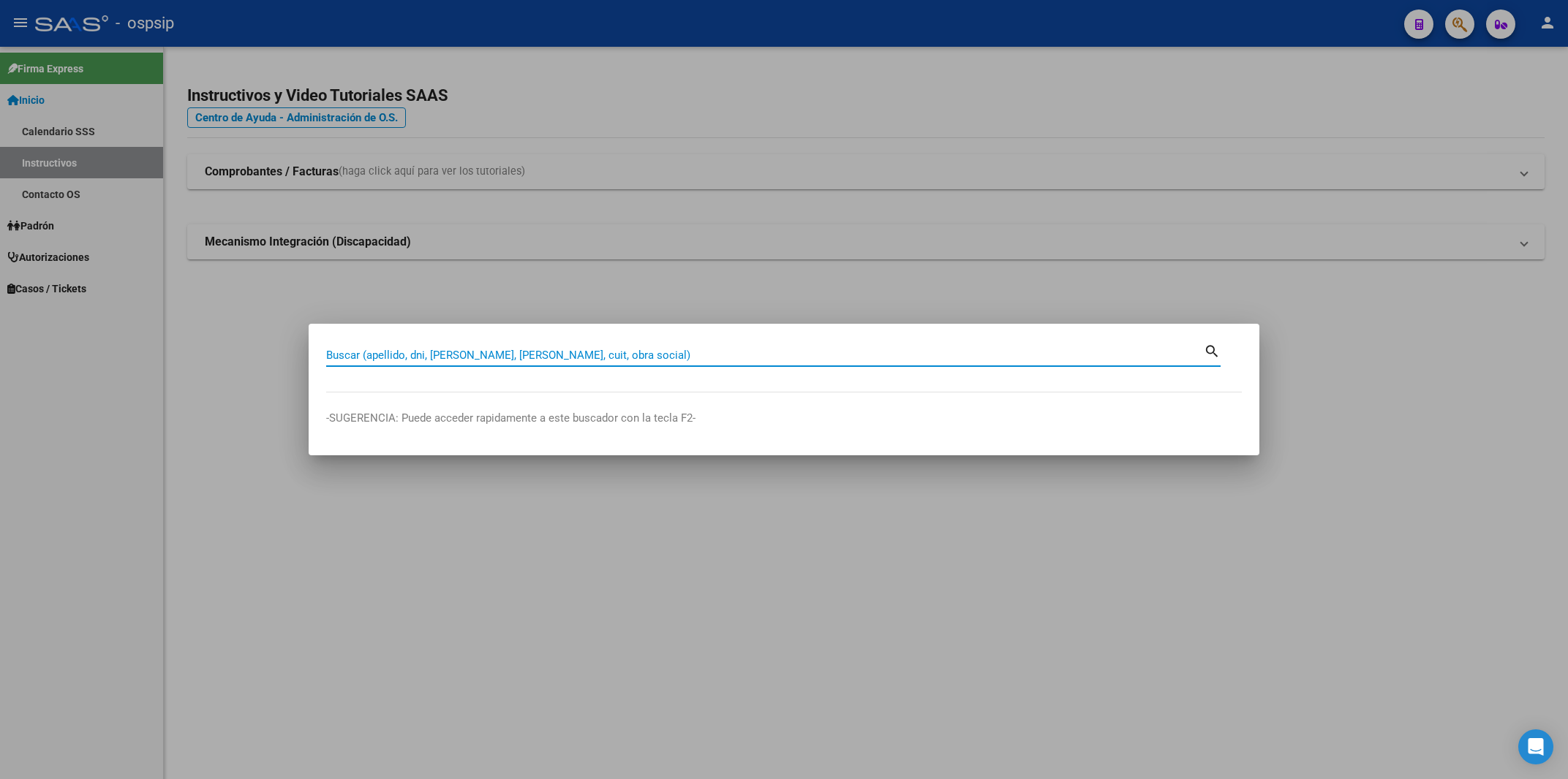
paste input "20948699142"
type input "20948699142"
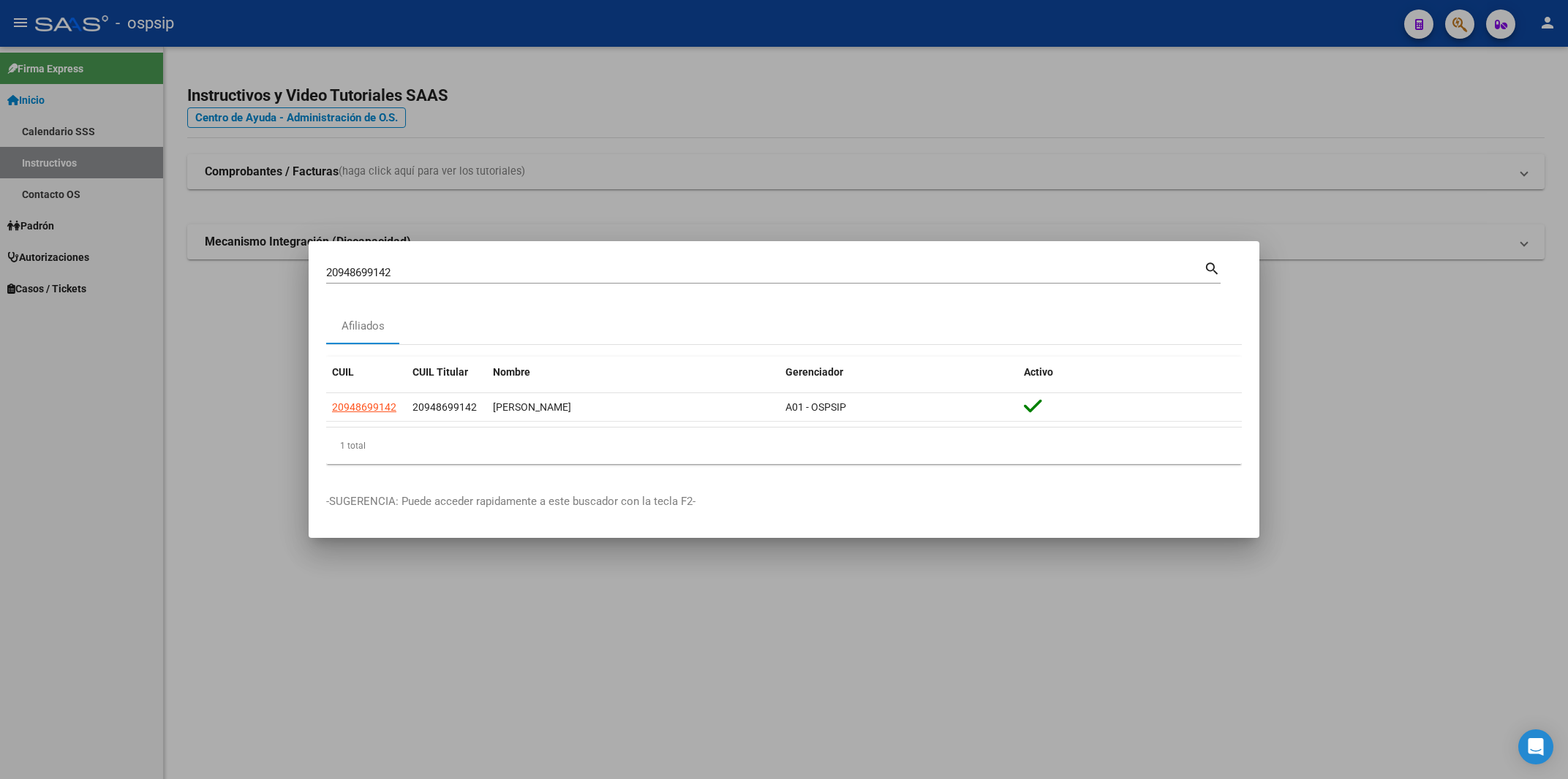
click at [326, 412] on mat-dialog-content "20948699142 Buscar (apellido, dni, cuil, nro traspaso, cuit, obra social) searc…" at bounding box center [783, 368] width 950 height 217
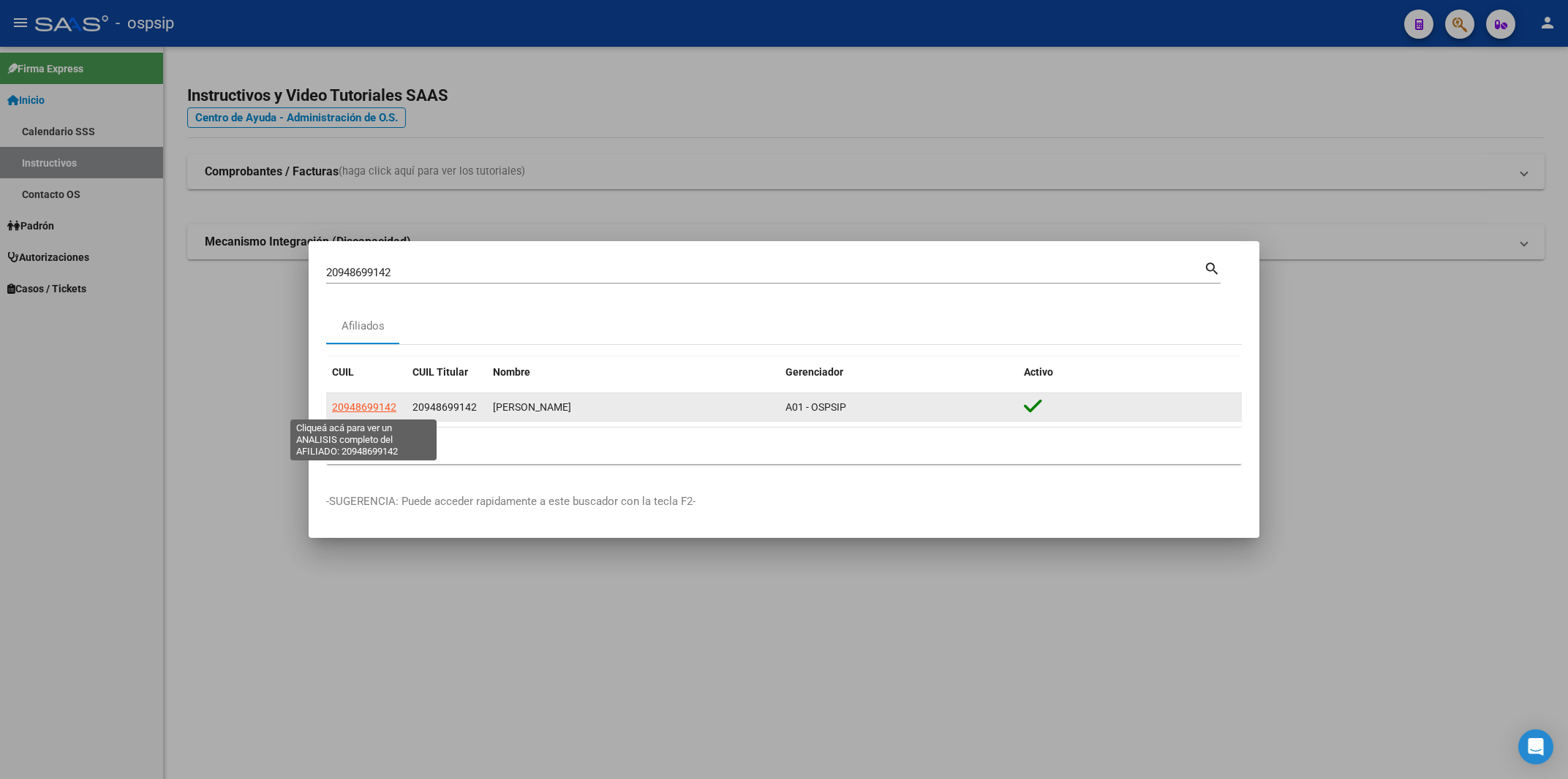
click at [358, 412] on span "20948699142" at bounding box center [364, 407] width 64 height 12
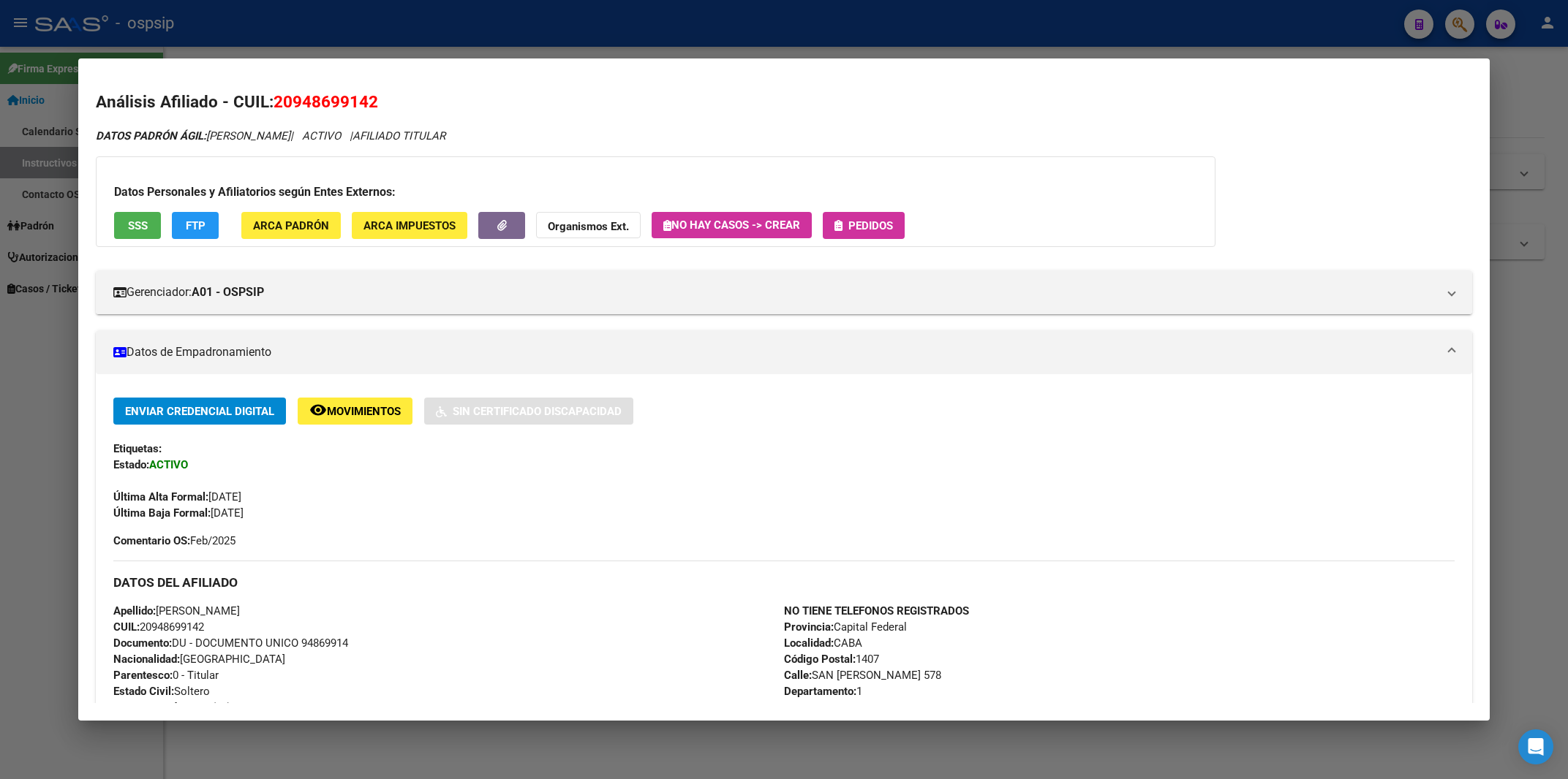
click at [869, 216] on button "Pedidos" at bounding box center [864, 226] width 82 height 27
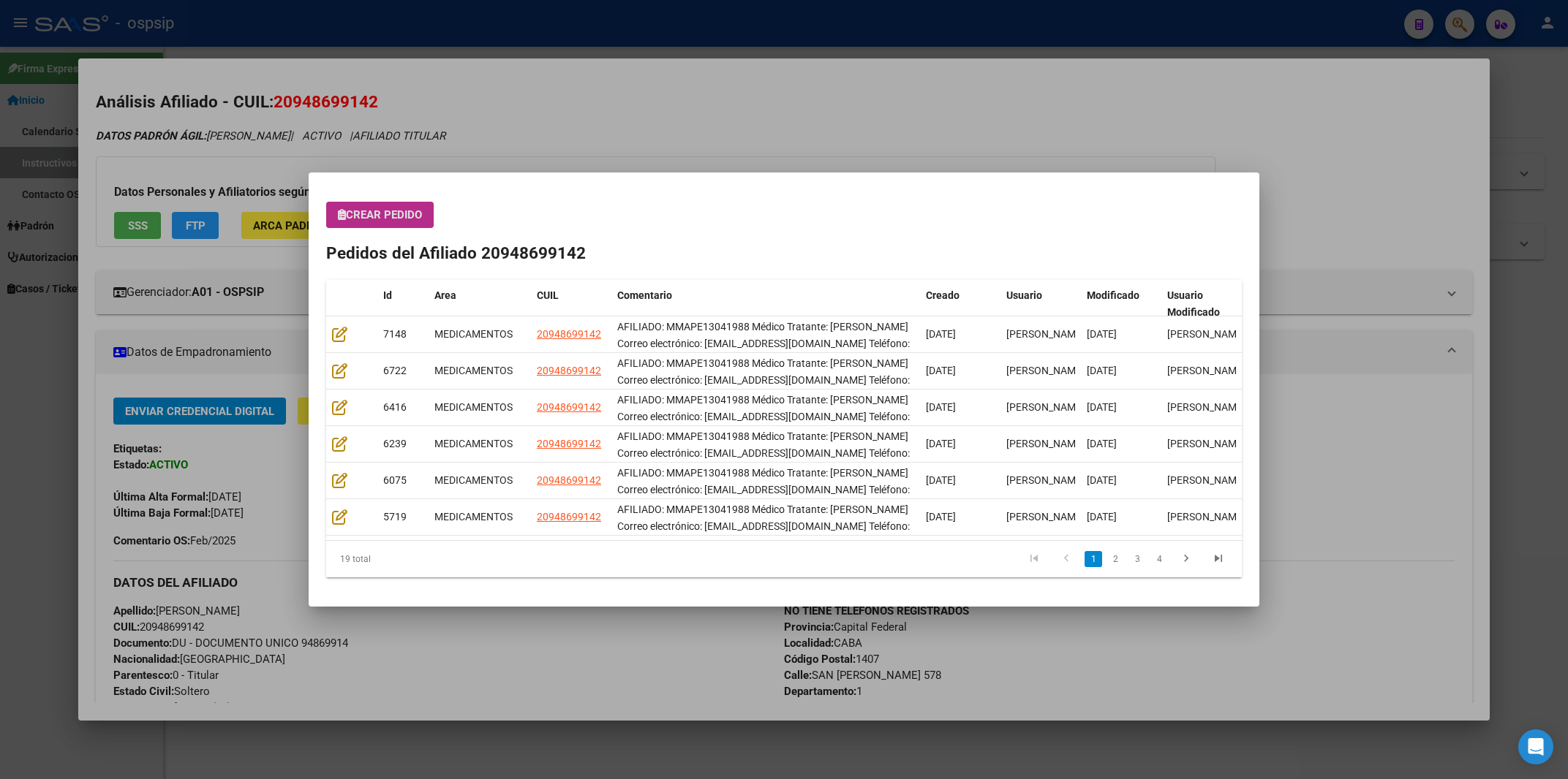
click at [401, 211] on span "Crear Pedido" at bounding box center [380, 215] width 84 height 13
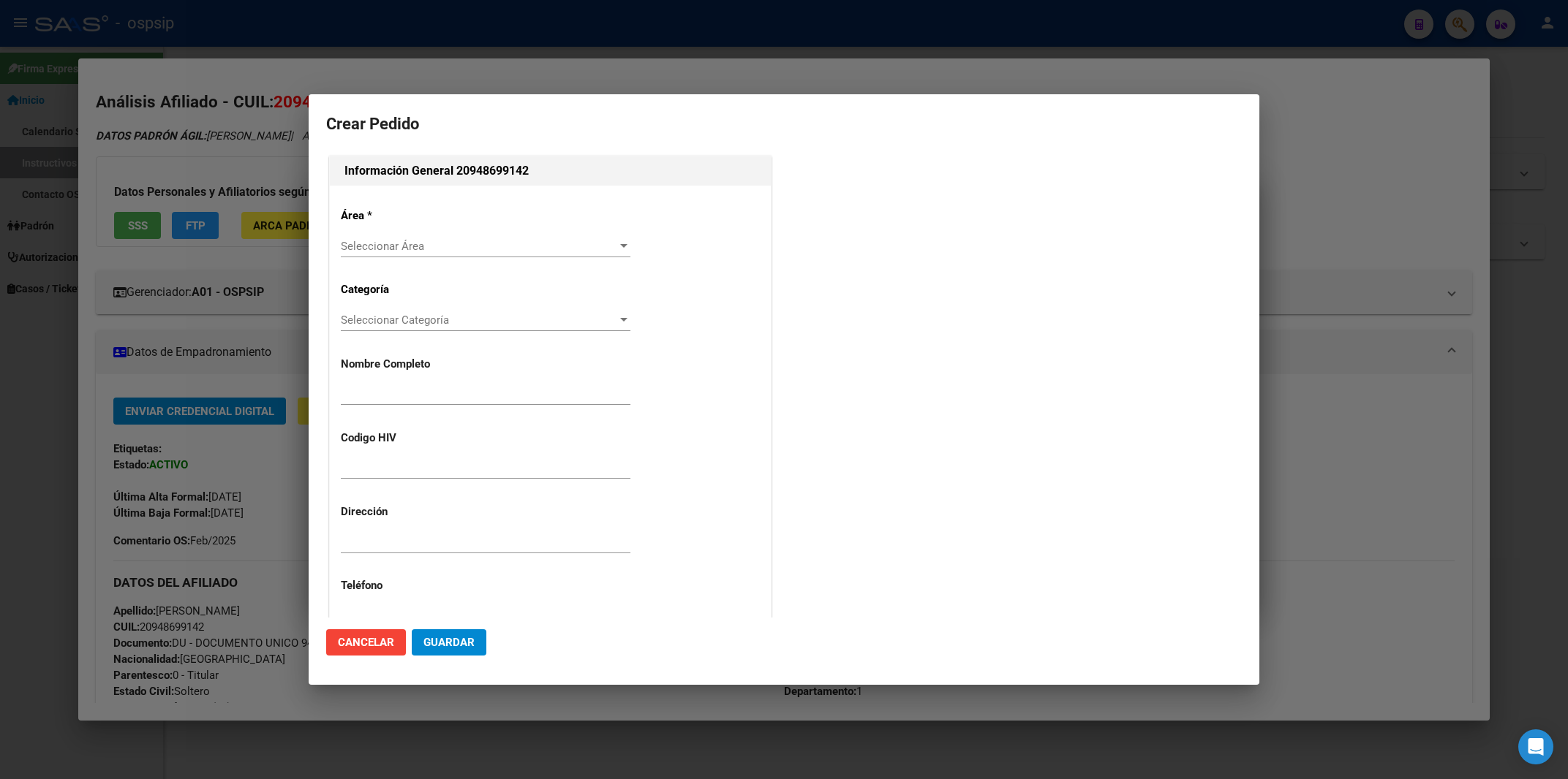
type input "[PERSON_NAME]"
type input "MMAPE 13041988"
click at [377, 244] on span "Seleccionar Área" at bounding box center [479, 246] width 276 height 13
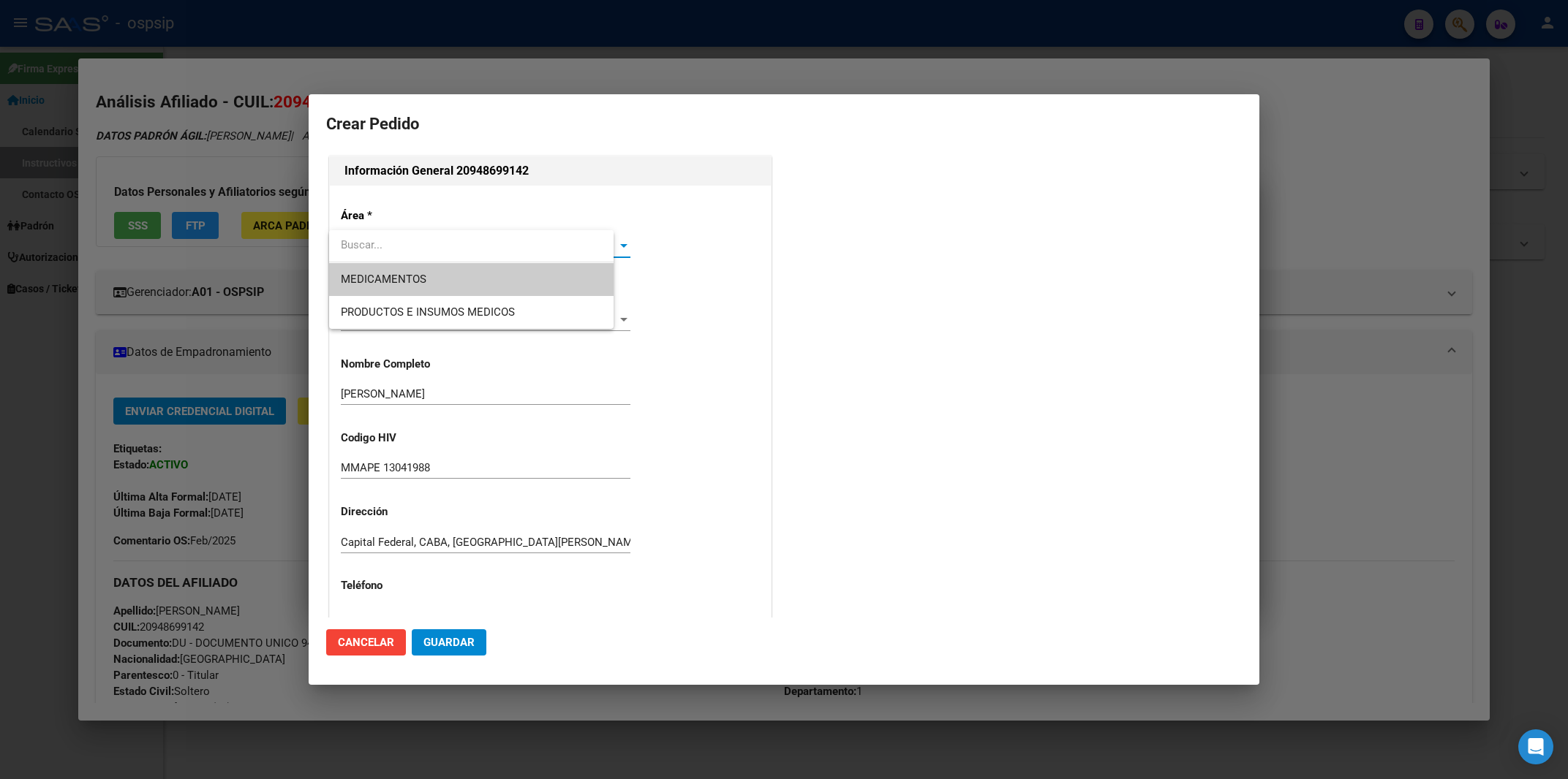
type input "[GEOGRAPHIC_DATA], [GEOGRAPHIC_DATA], [GEOGRAPHIC_DATA][PERSON_NAME] 578"
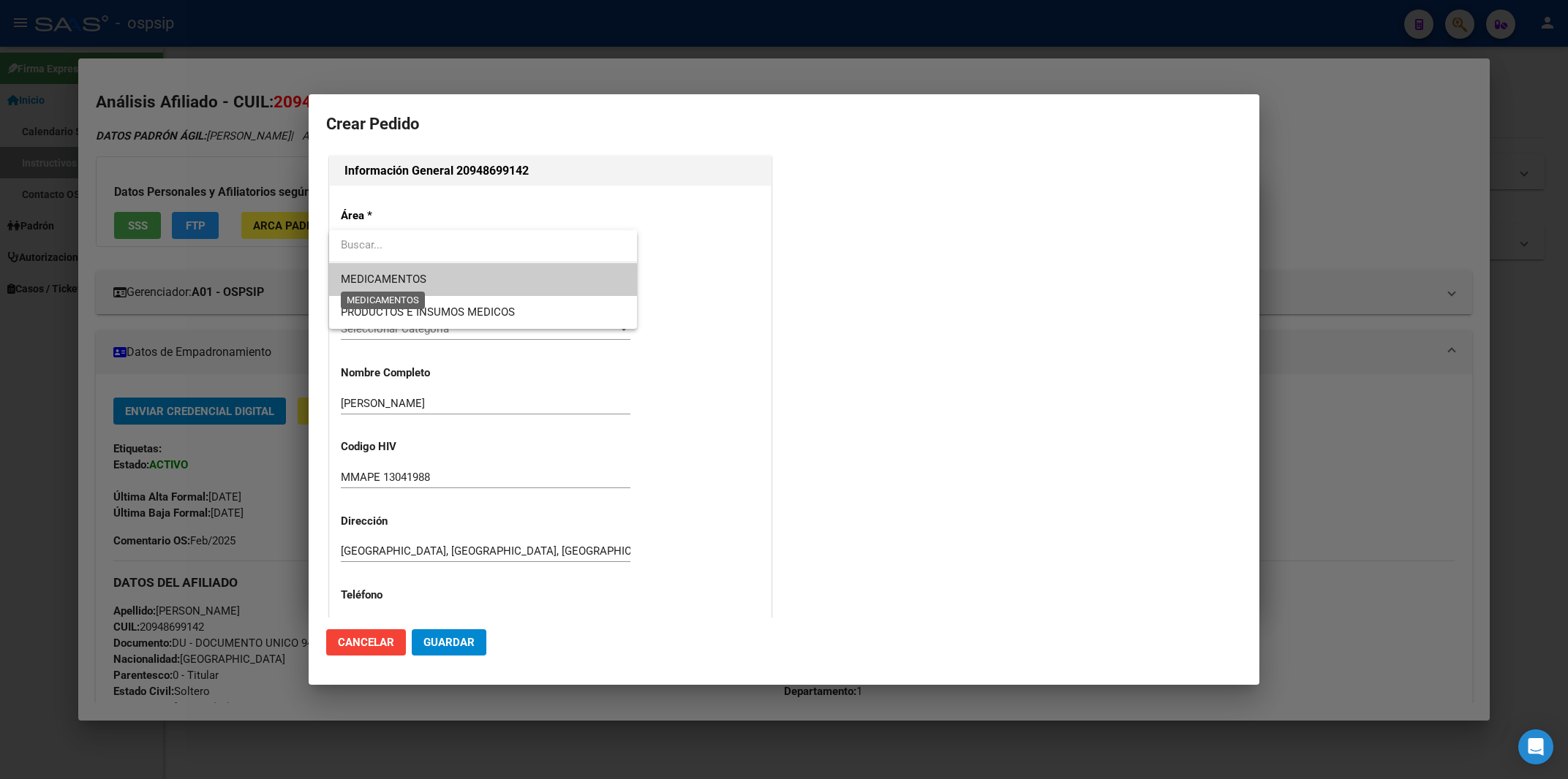
click at [398, 281] on span "MEDICAMENTOS" at bounding box center [383, 279] width 86 height 13
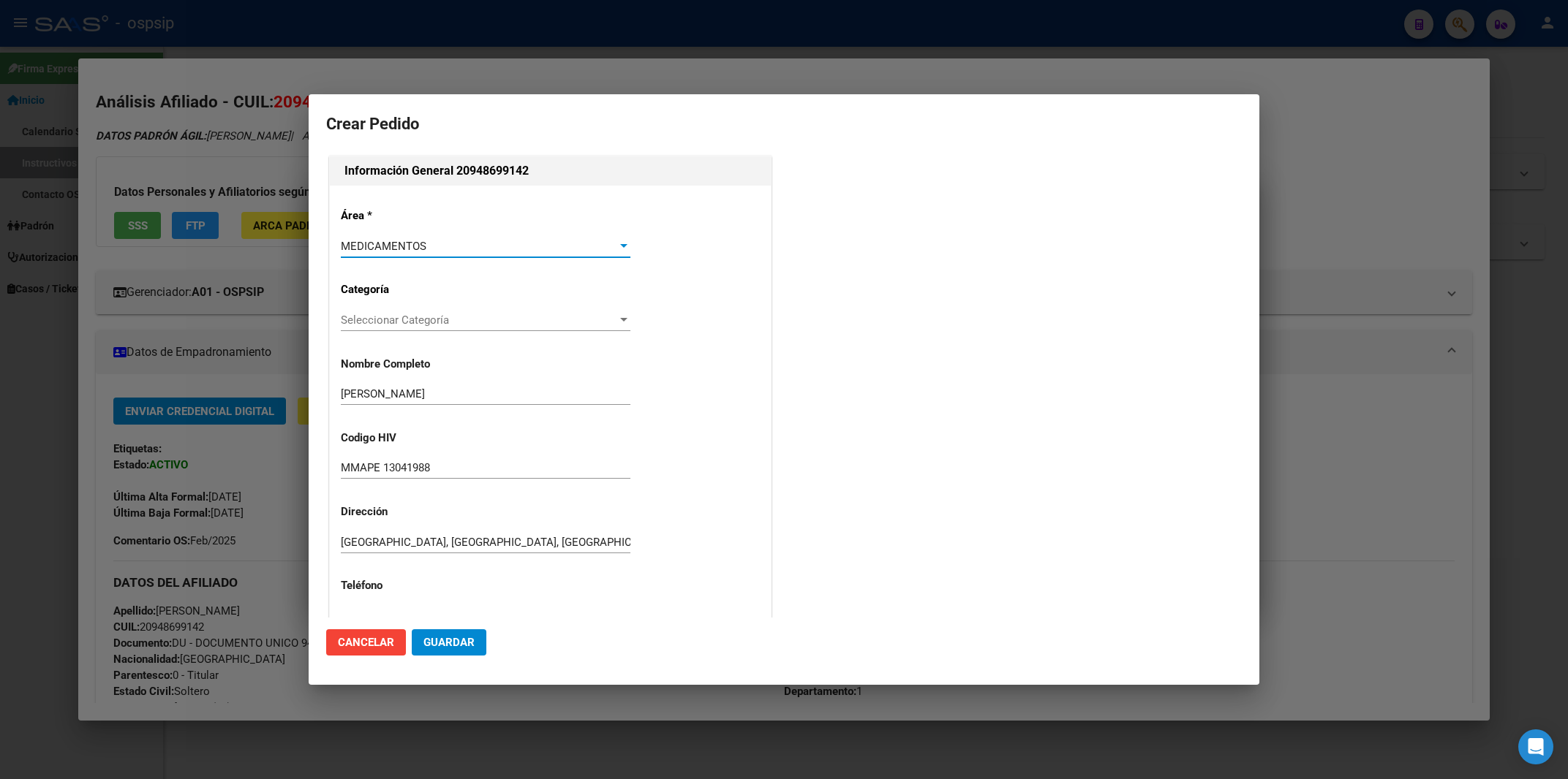
scroll to position [258, 0]
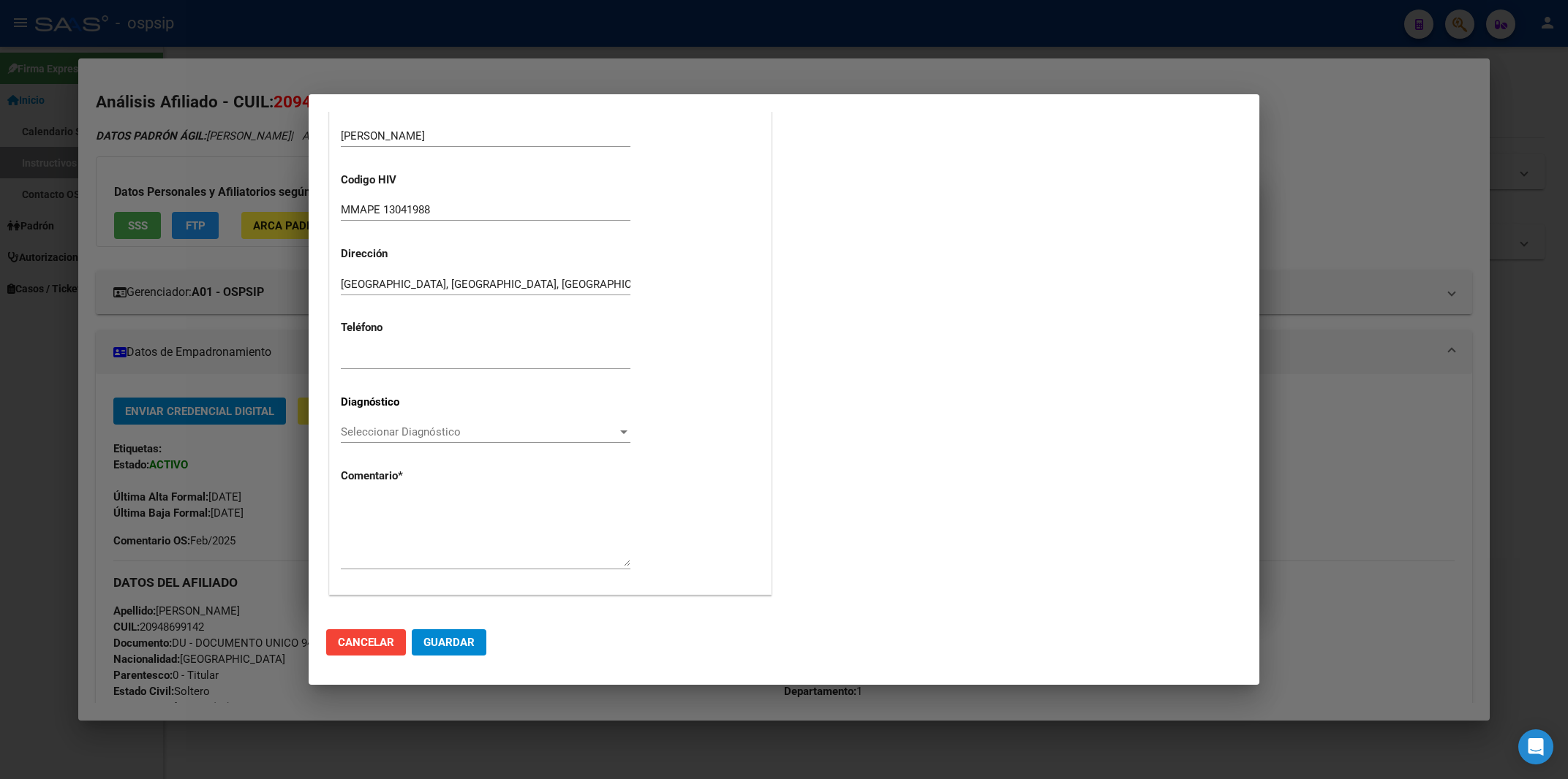
click at [481, 439] on div "Seleccionar Diagnóstico Seleccionar Diagnóstico" at bounding box center [485, 432] width 290 height 22
type input "b24"
click at [383, 494] on div "Área * MEDICAMENTOS Seleccionar Área Categoría Seleccionar Categoría Selecciona…" at bounding box center [550, 261] width 441 height 667
click at [371, 519] on textarea at bounding box center [485, 532] width 290 height 69
paste textarea "AFILIADO: MMAPE13041988 Médico Tratante: [PERSON_NAME] Correo electrónico: [EMA…"
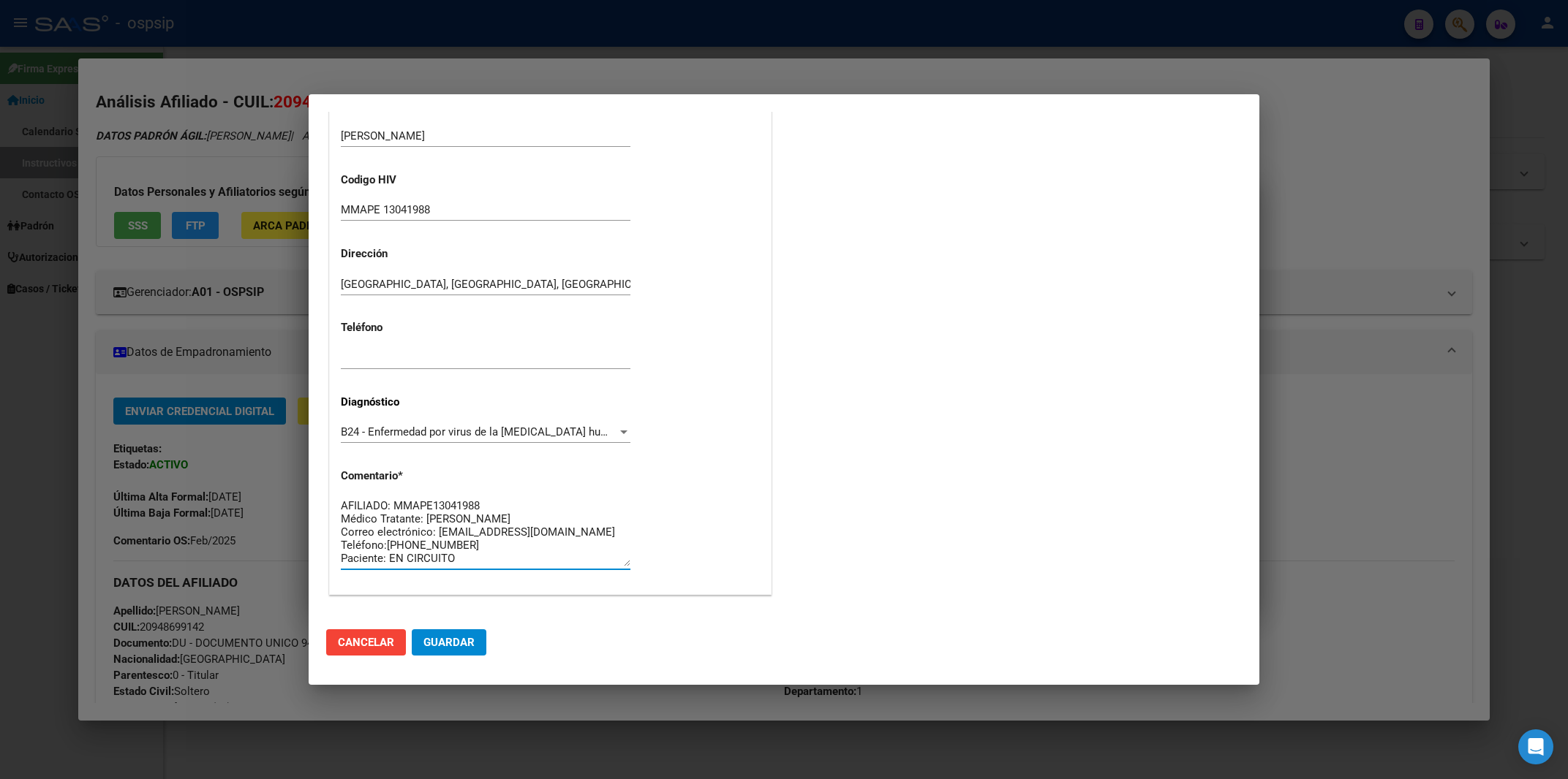
scroll to position [12, 0]
type textarea "AFILIADO: MMAPE13041988 Médico Tratante: [PERSON_NAME] Correo electrónico: [EMA…"
click at [458, 636] on button "Guardar" at bounding box center [449, 642] width 75 height 27
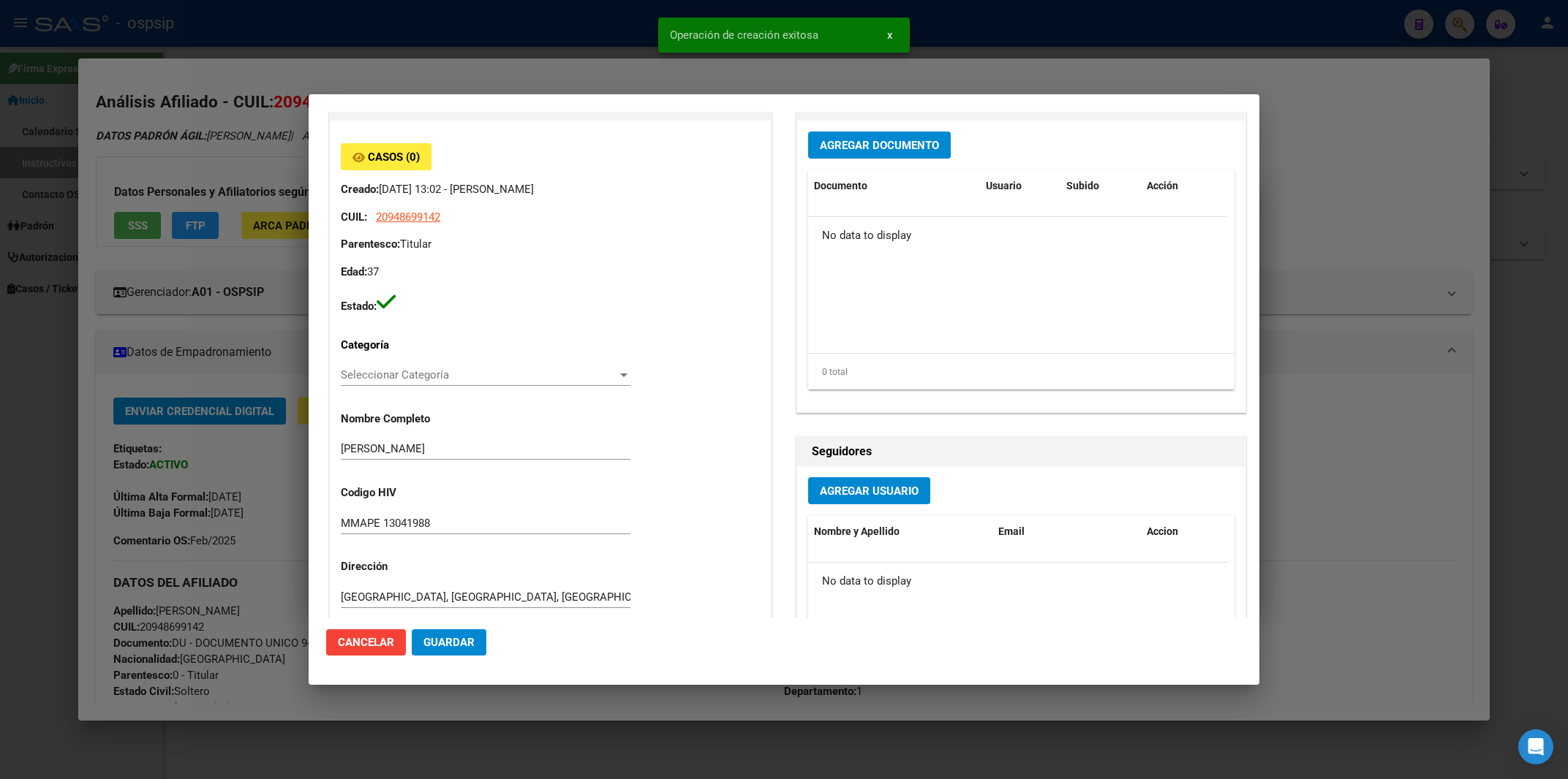
scroll to position [0, 0]
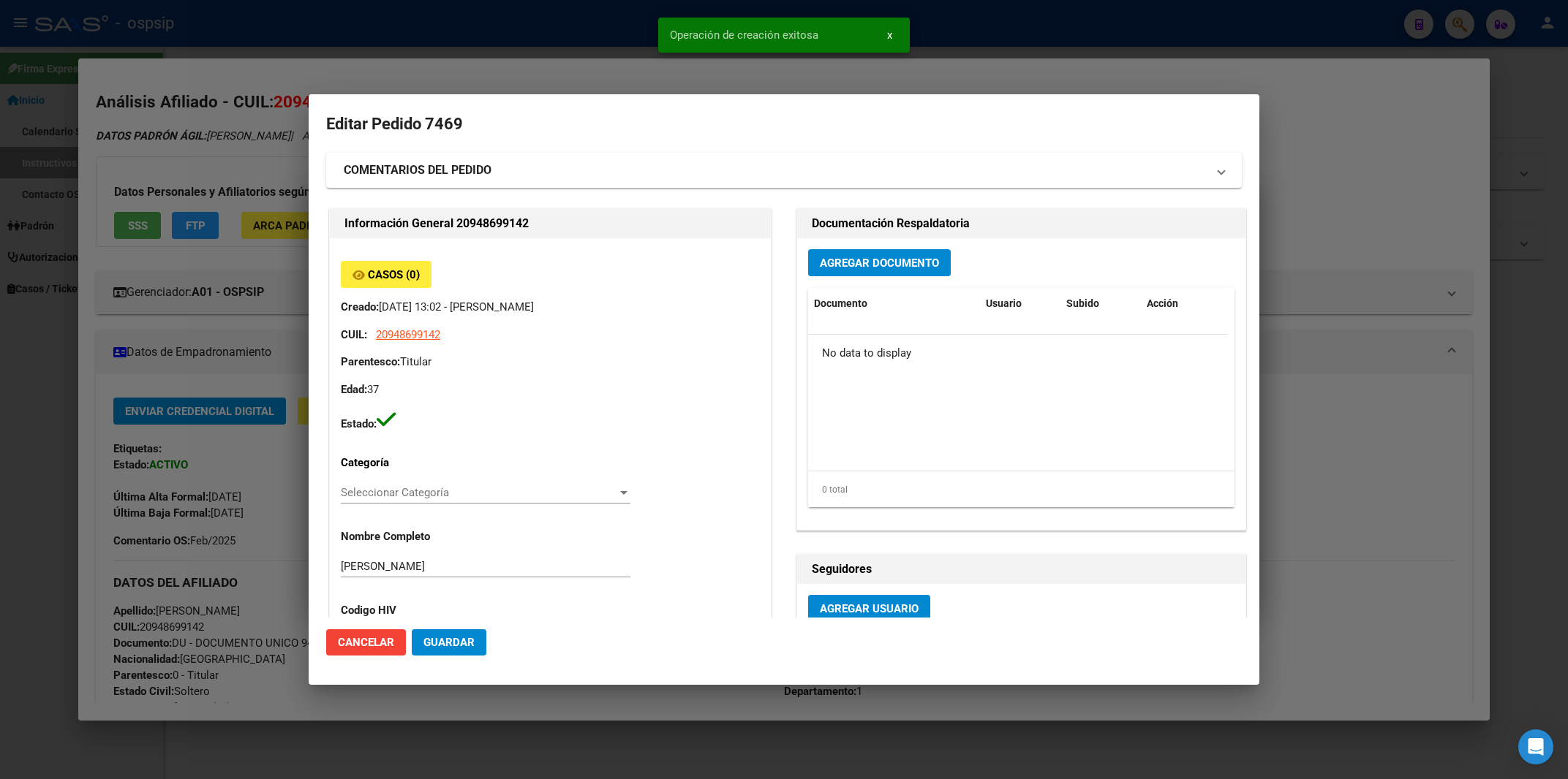
click at [860, 258] on span "Agregar Documento" at bounding box center [879, 263] width 119 height 13
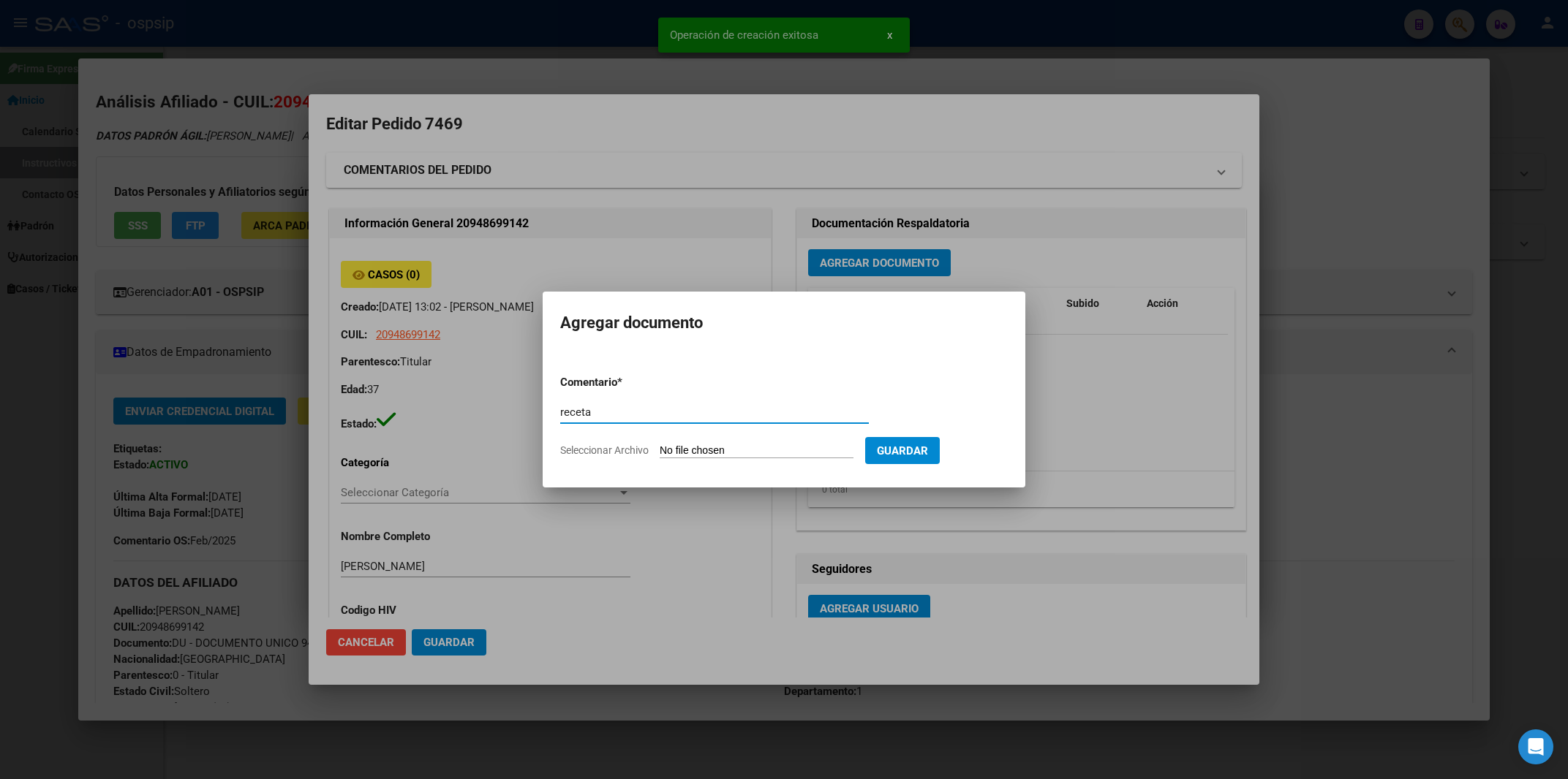
type input "receta"
click at [690, 446] on input "Seleccionar Archivo" at bounding box center [757, 451] width 194 height 14
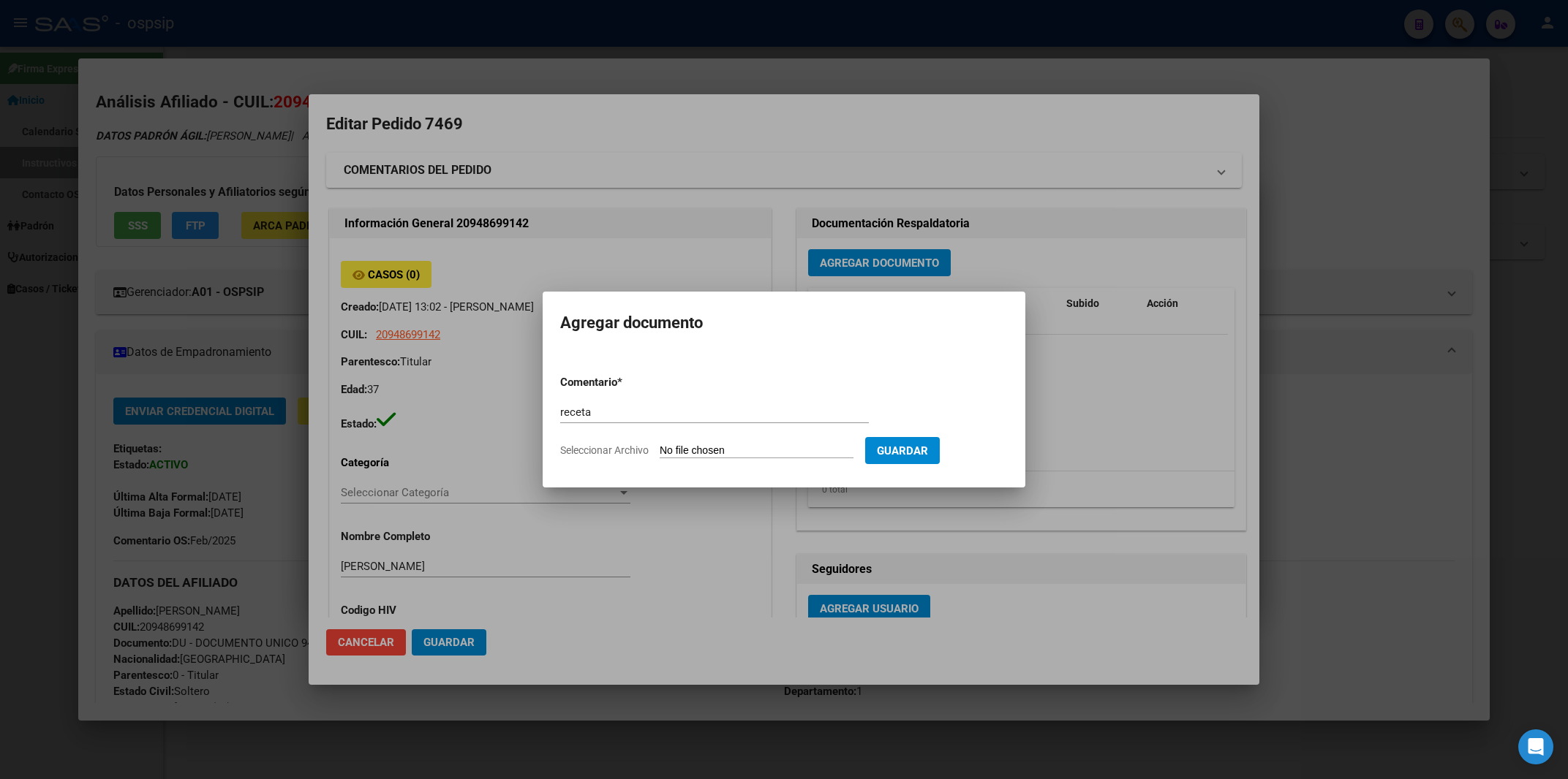
type input "C:\fakepath\receta.pdf"
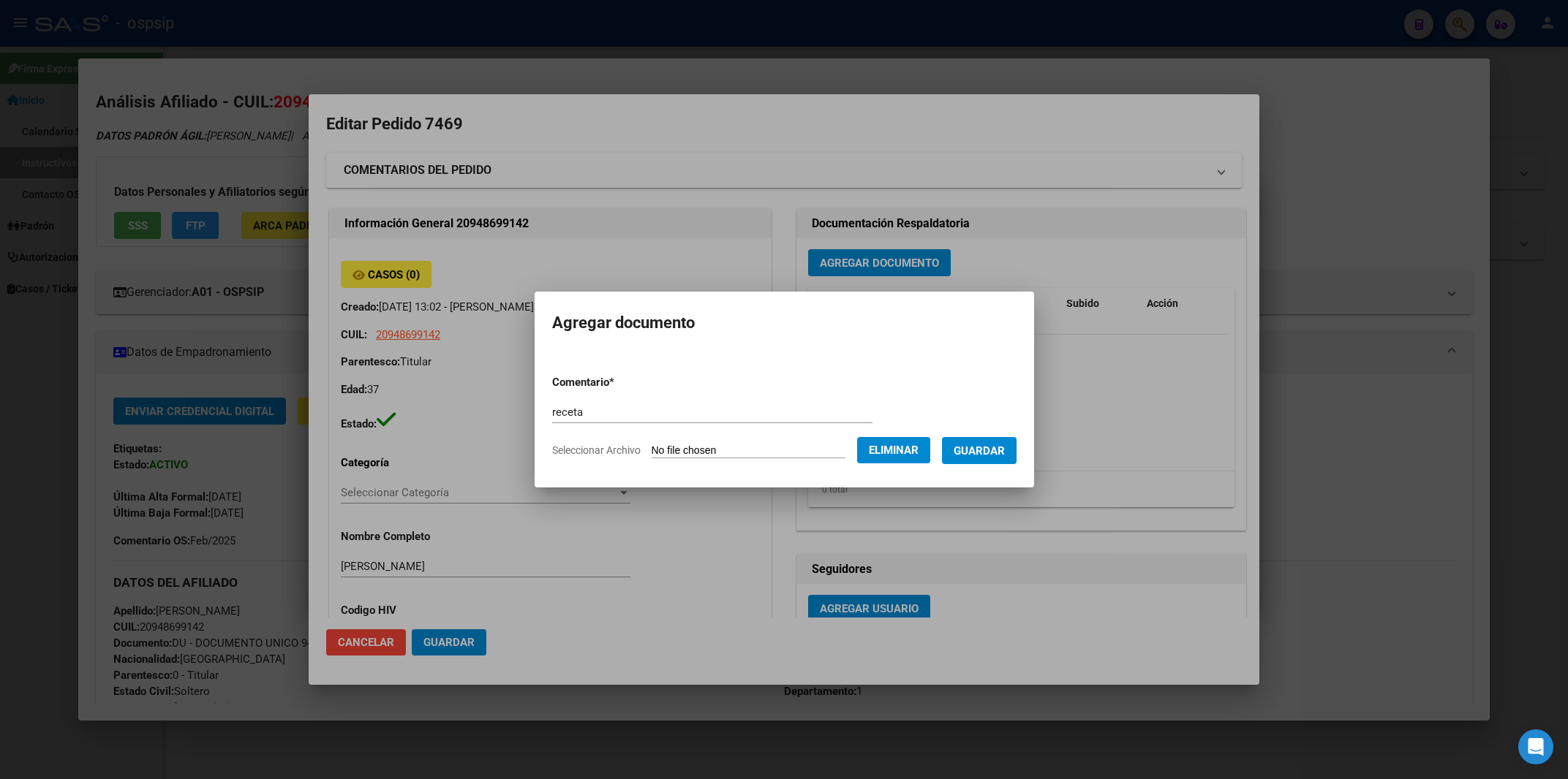
click at [998, 449] on span "Guardar" at bounding box center [979, 450] width 52 height 13
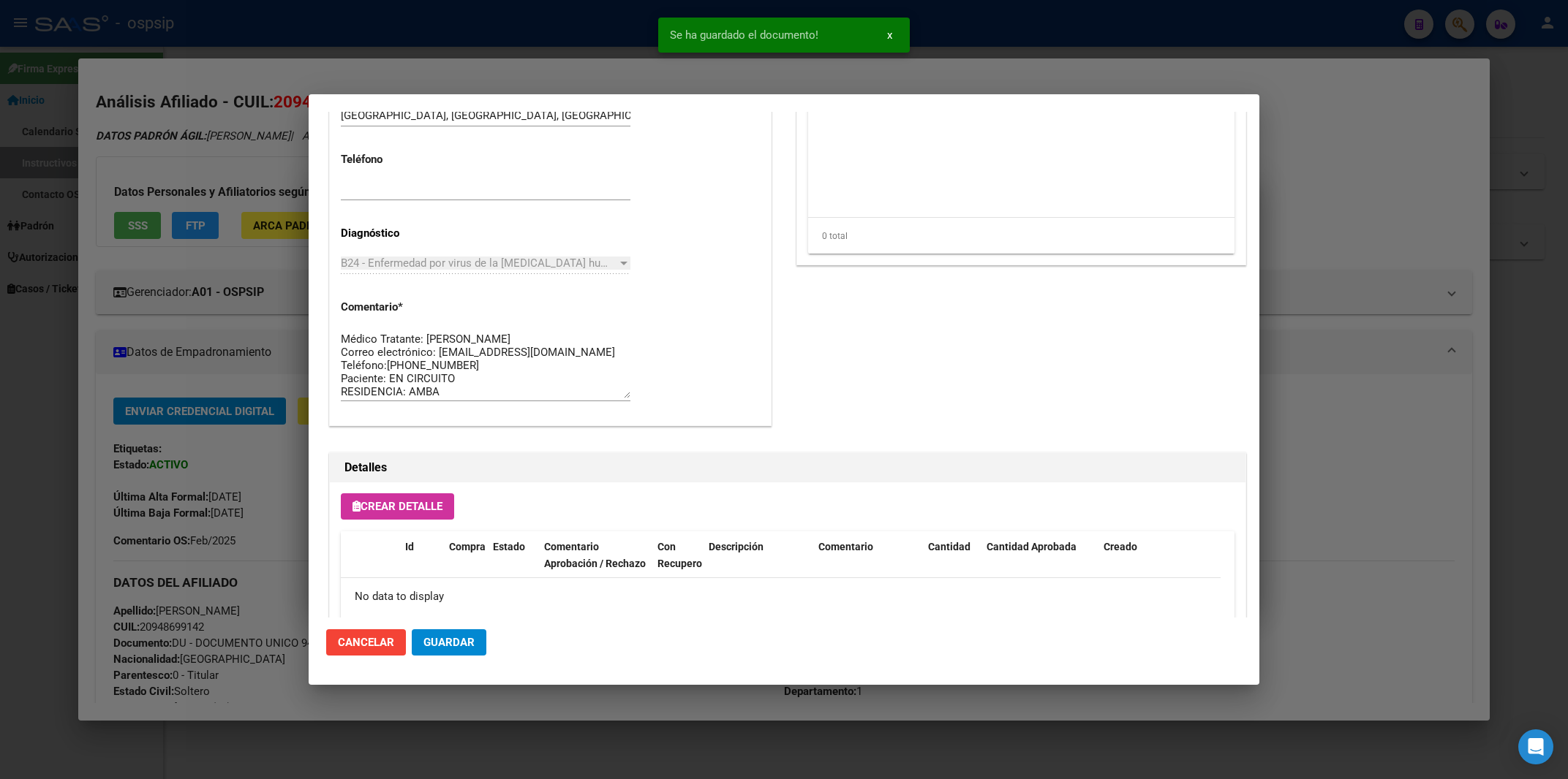
scroll to position [627, 0]
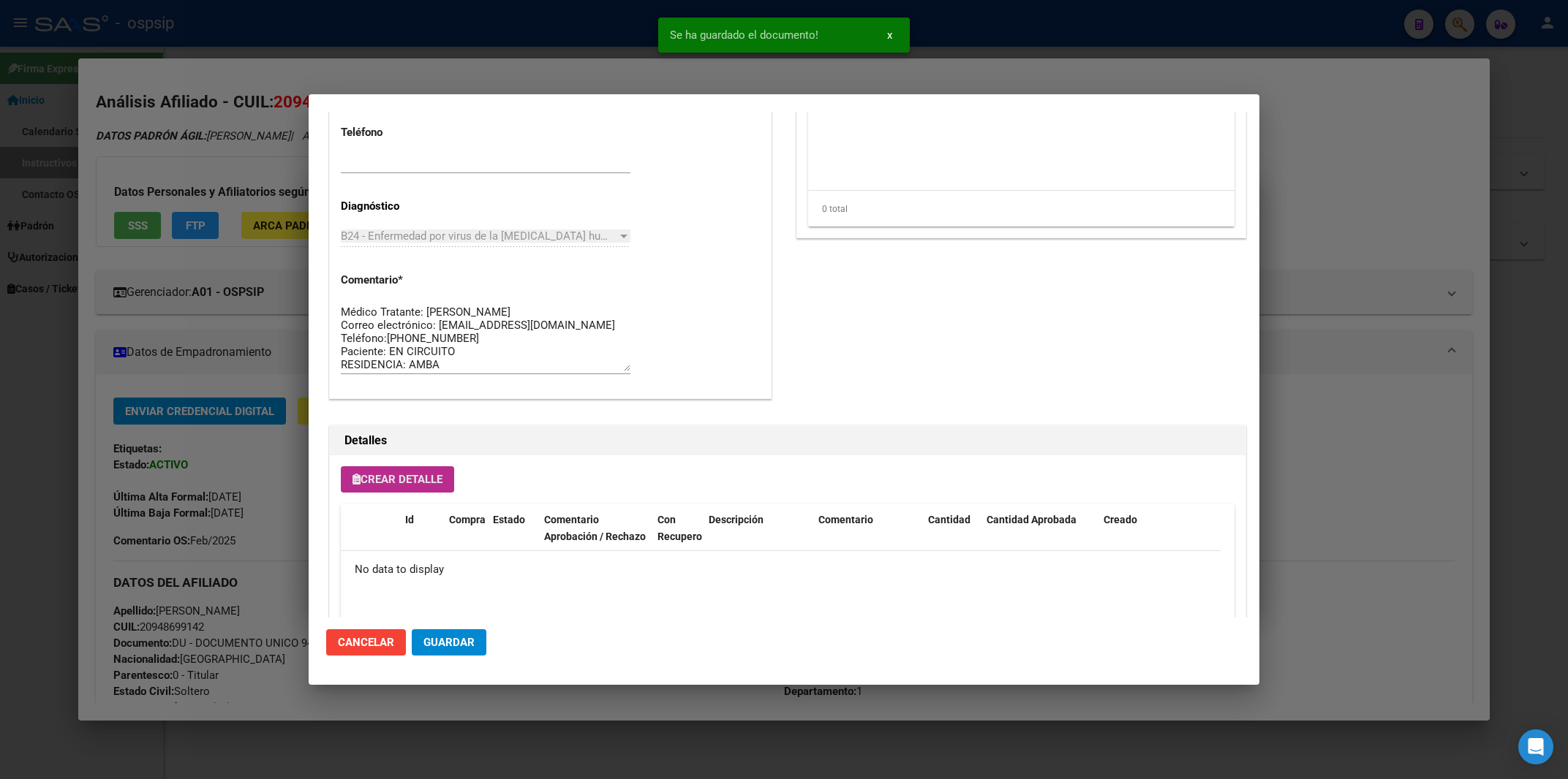
click at [397, 489] on button "Crear Detalle" at bounding box center [397, 479] width 113 height 27
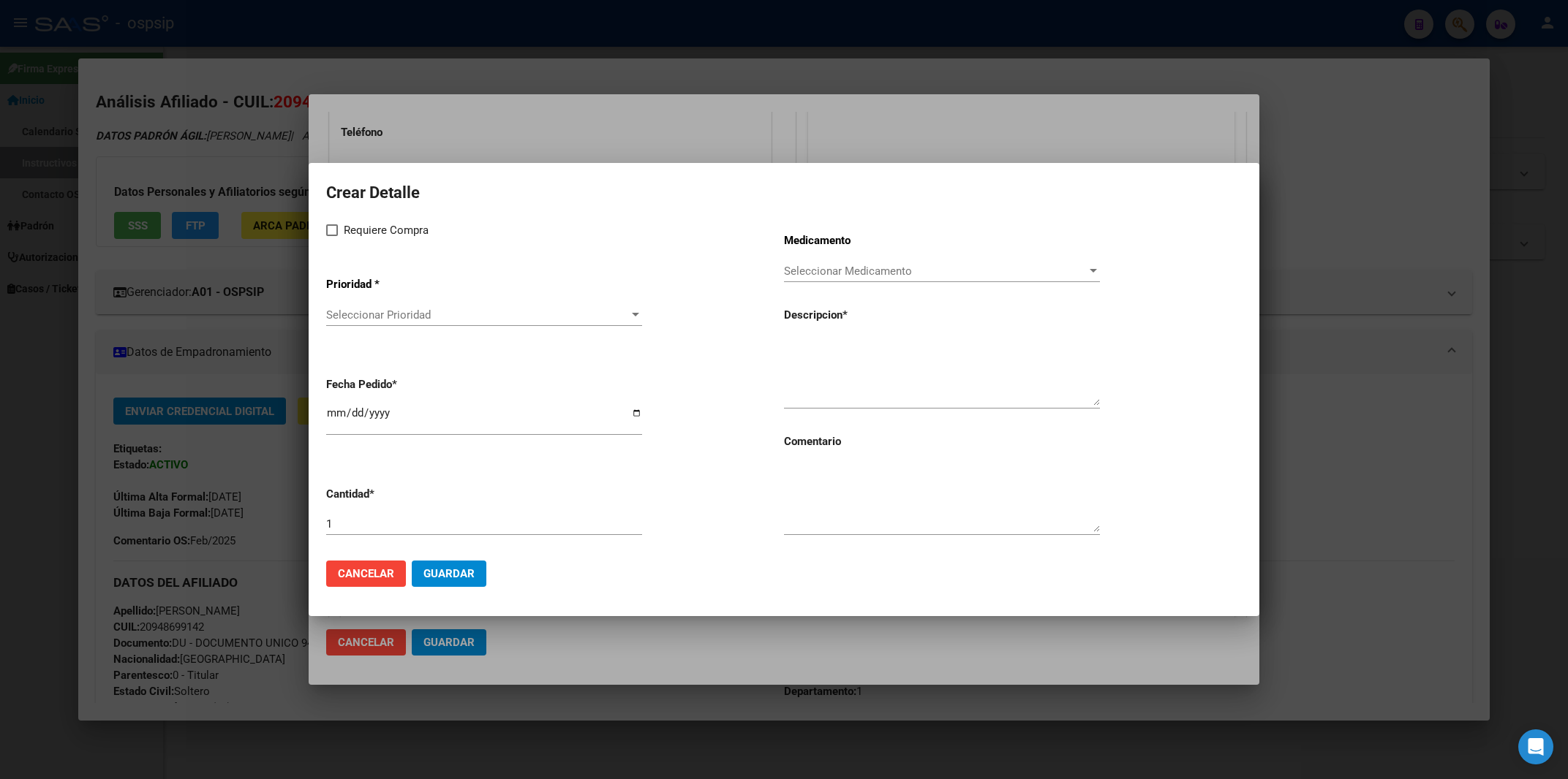
click at [337, 229] on span at bounding box center [332, 230] width 12 height 12
click at [332, 236] on input "Requiere Compra" at bounding box center [331, 236] width 1 height 1
checkbox input "true"
click at [386, 306] on app-drop-down-list "Prioridad * Seleccionar Prioridad Seleccionar Prioridad" at bounding box center [555, 302] width 458 height 74
click at [386, 314] on span "Seleccionar Prioridad" at bounding box center [478, 315] width 303 height 13
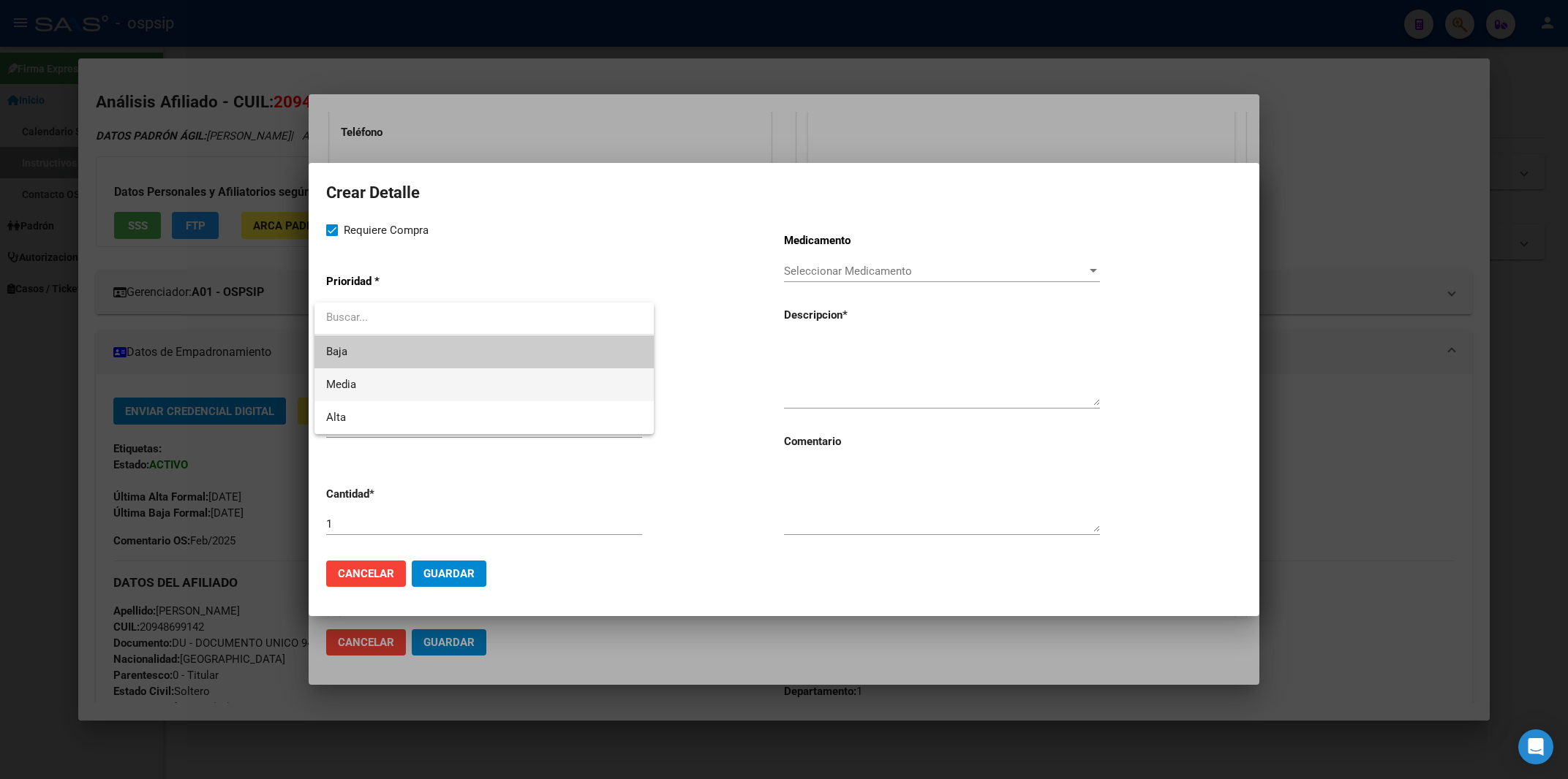
click at [356, 386] on span "Media" at bounding box center [341, 384] width 30 height 13
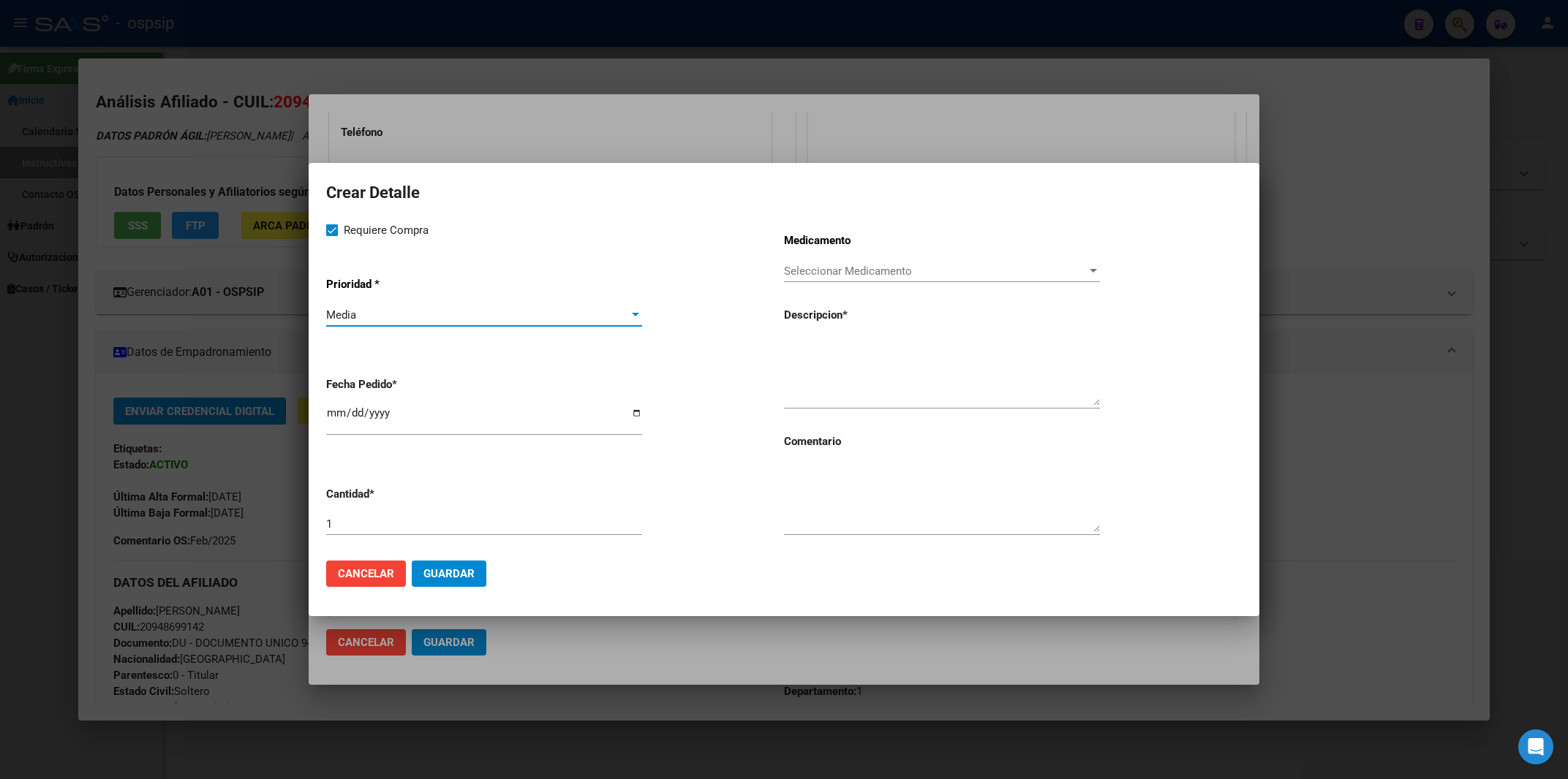
click at [816, 394] on textarea at bounding box center [942, 372] width 316 height 69
paste textarea "[MEDICAL_DATA] 50 mg comp x 30 (DTG)"
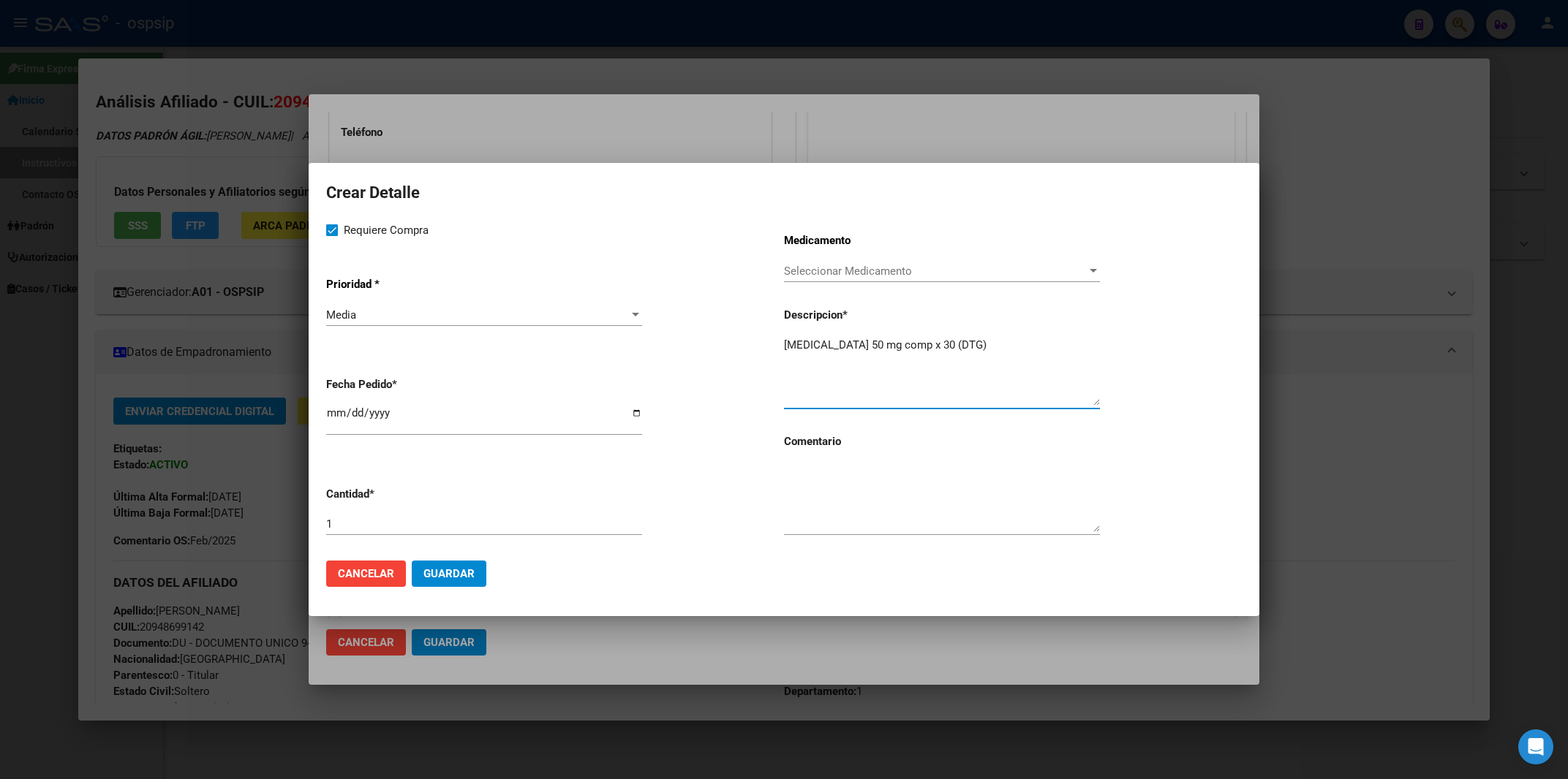
click at [789, 342] on textarea "[MEDICAL_DATA] 50 mg comp x 30 (DTG)" at bounding box center [942, 372] width 316 height 69
type textarea "[MEDICAL_DATA] 50 mg comp x 30 (DTG)"
click at [852, 501] on textarea at bounding box center [942, 498] width 316 height 69
type textarea "m"
type textarea "MISMO TTO"
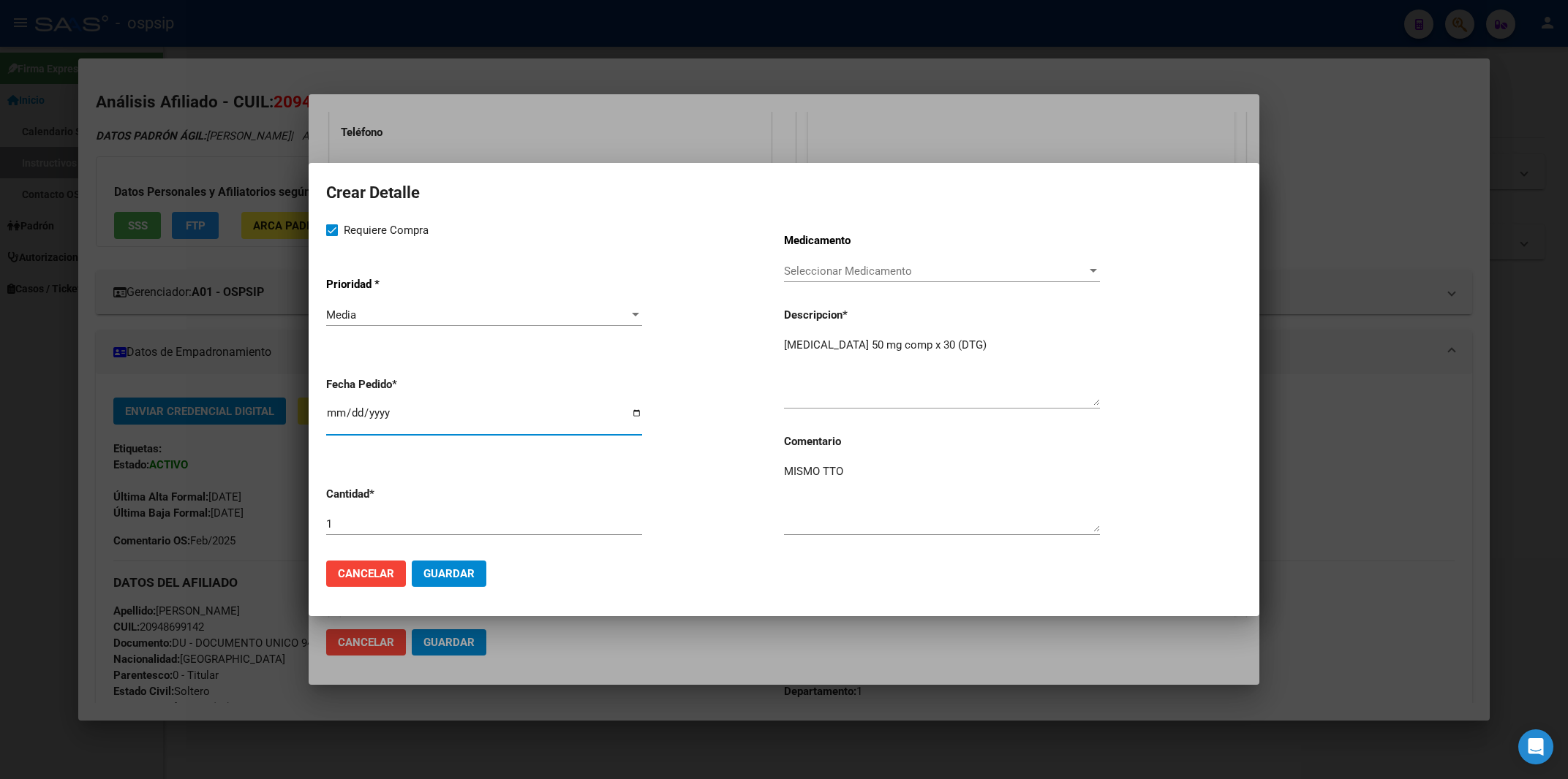
click at [332, 420] on input "2025-10-13" at bounding box center [484, 419] width 316 height 23
type input "2025-10-03"
click at [461, 566] on button "Guardar" at bounding box center [449, 574] width 75 height 27
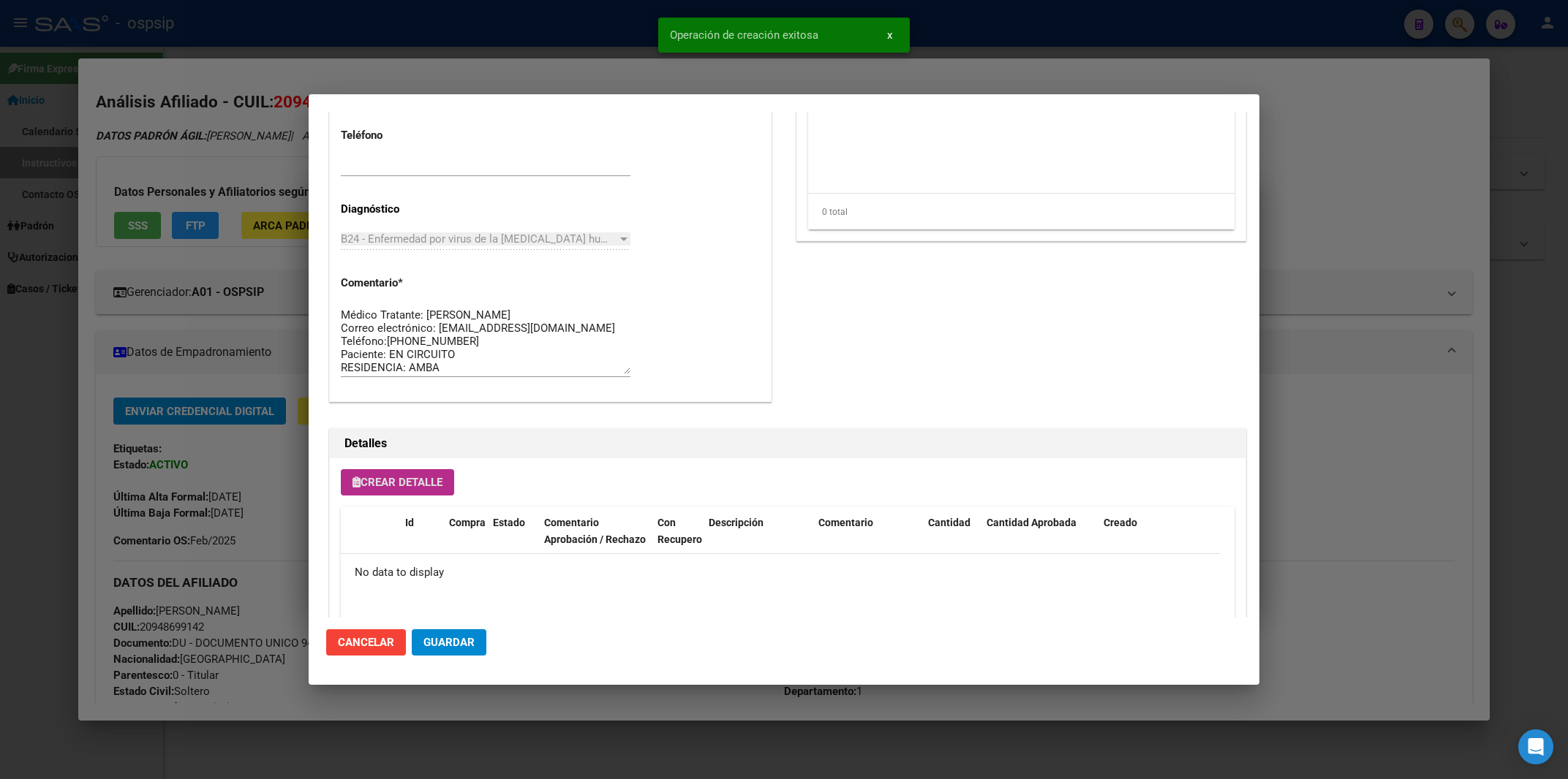
scroll to position [654, 0]
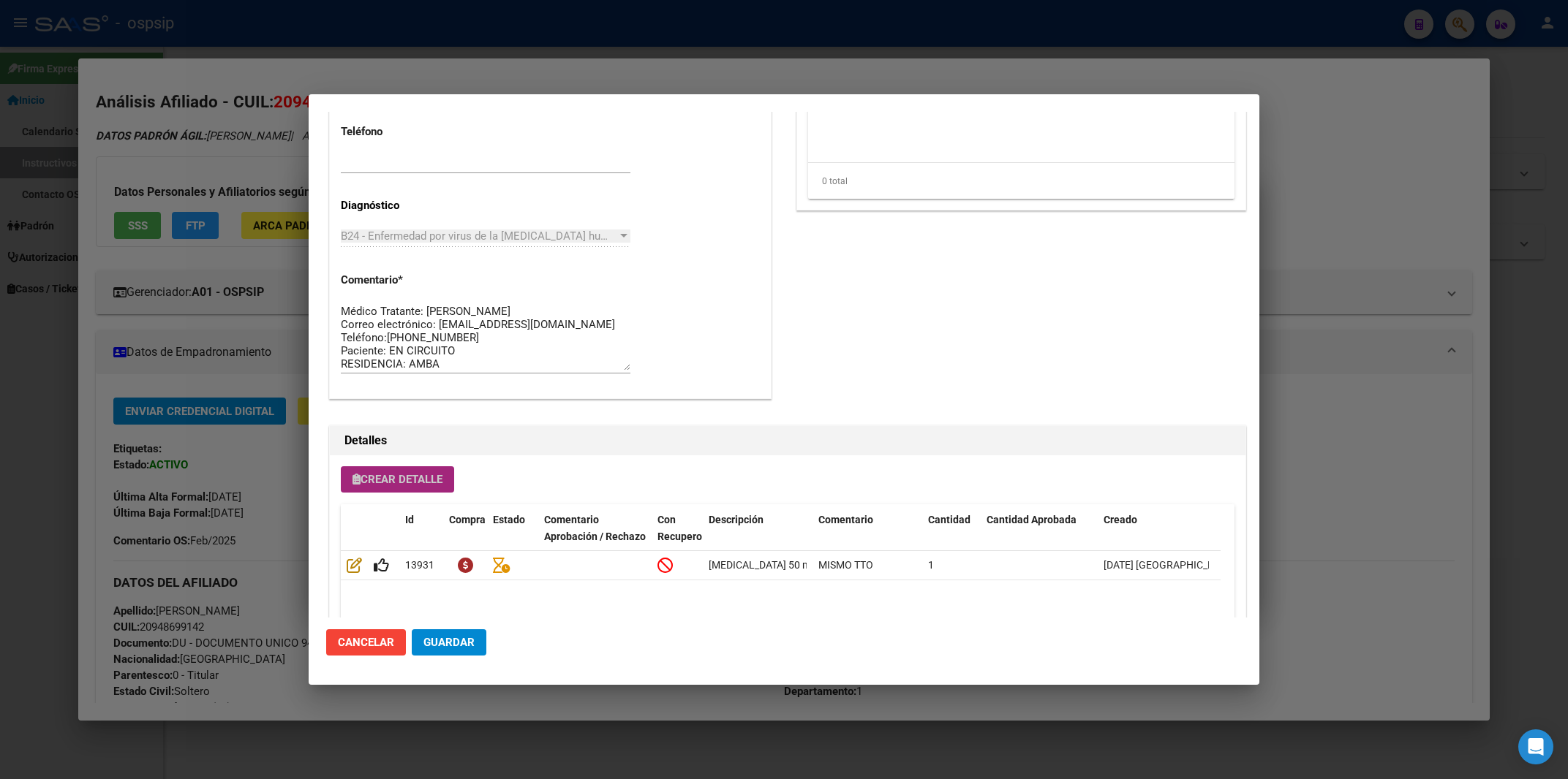
click at [392, 482] on span "Crear Detalle" at bounding box center [397, 479] width 90 height 13
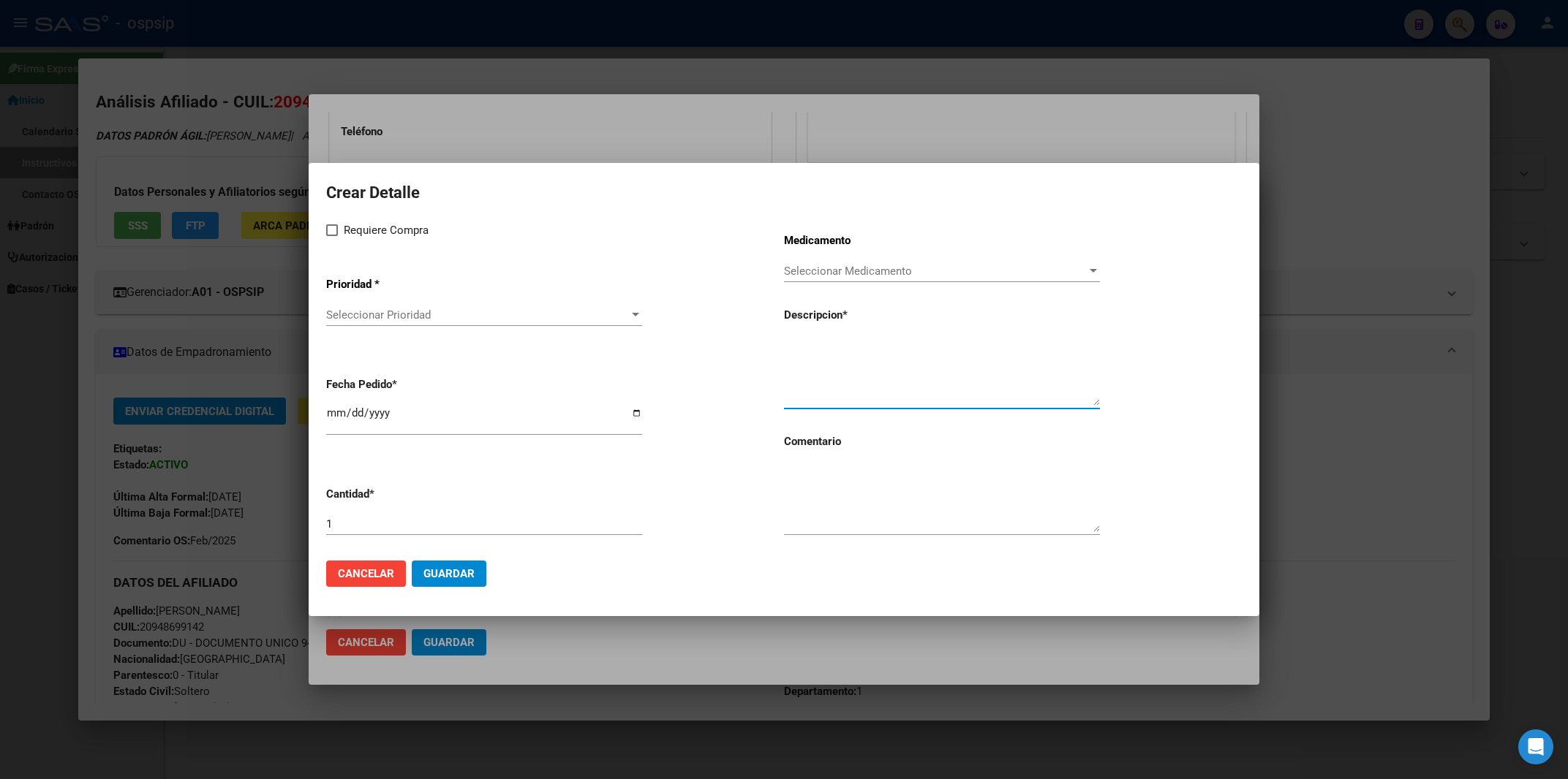
paste textarea "[MEDICAL_DATA] disoproxil+[MEDICAL_DATA] 300mg/300mg comp.rec.x 30 (TFD/3TC)"
click at [786, 344] on textarea "[MEDICAL_DATA] disoproxil+[MEDICAL_DATA] 300mg/300mg comp.rec.x 30 (TFD/3TC)" at bounding box center [942, 372] width 316 height 69
type textarea "[MEDICAL_DATA] disoproxil+[MEDICAL_DATA] 300mg/300mg comp.rec.x 30 (TFD/3TC)"
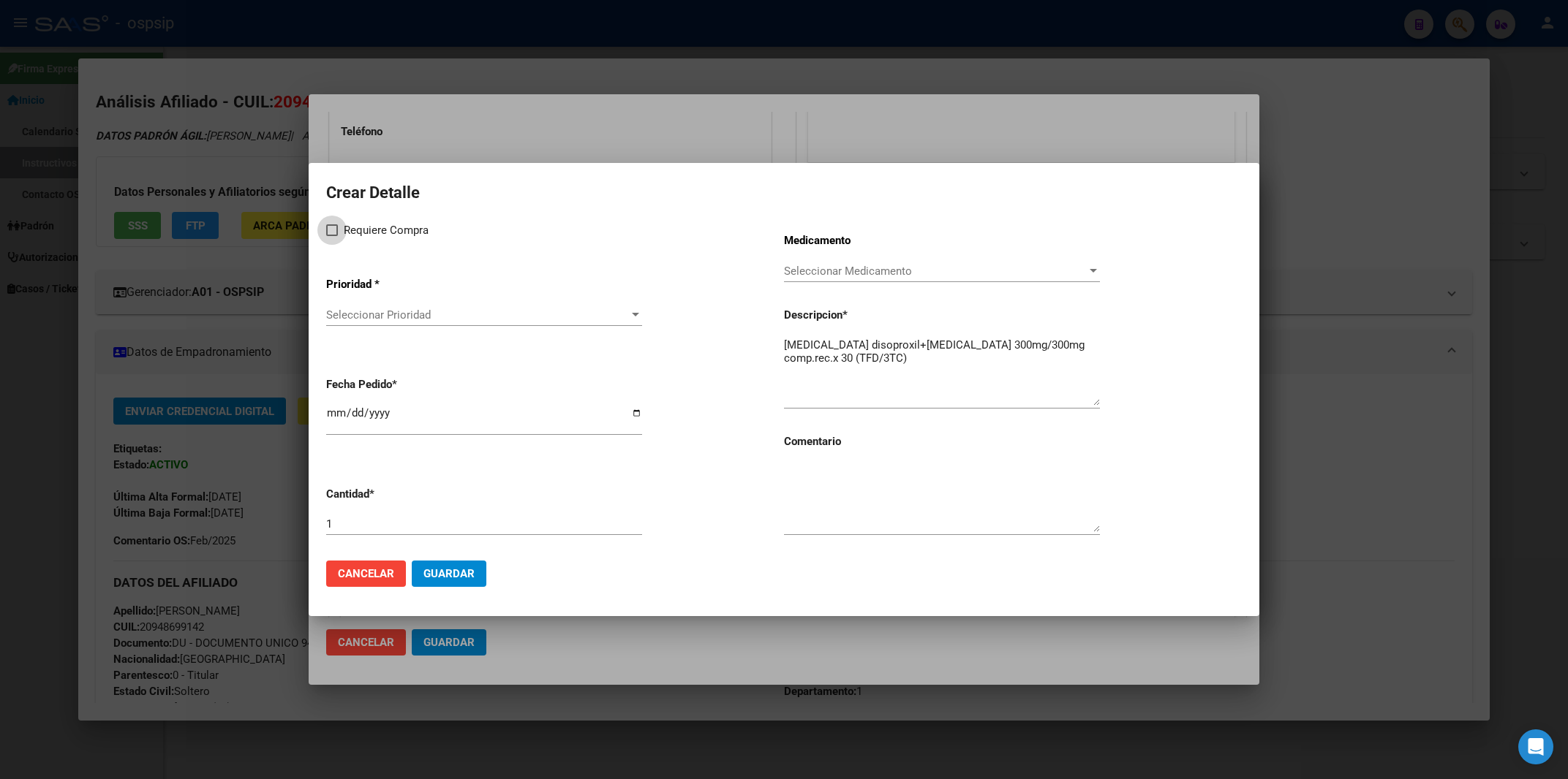
click at [335, 236] on span at bounding box center [332, 230] width 12 height 12
click at [332, 236] on input "Requiere Compra" at bounding box center [331, 236] width 1 height 1
checkbox input "true"
click at [350, 314] on span "Seleccionar Prioridad" at bounding box center [478, 315] width 303 height 13
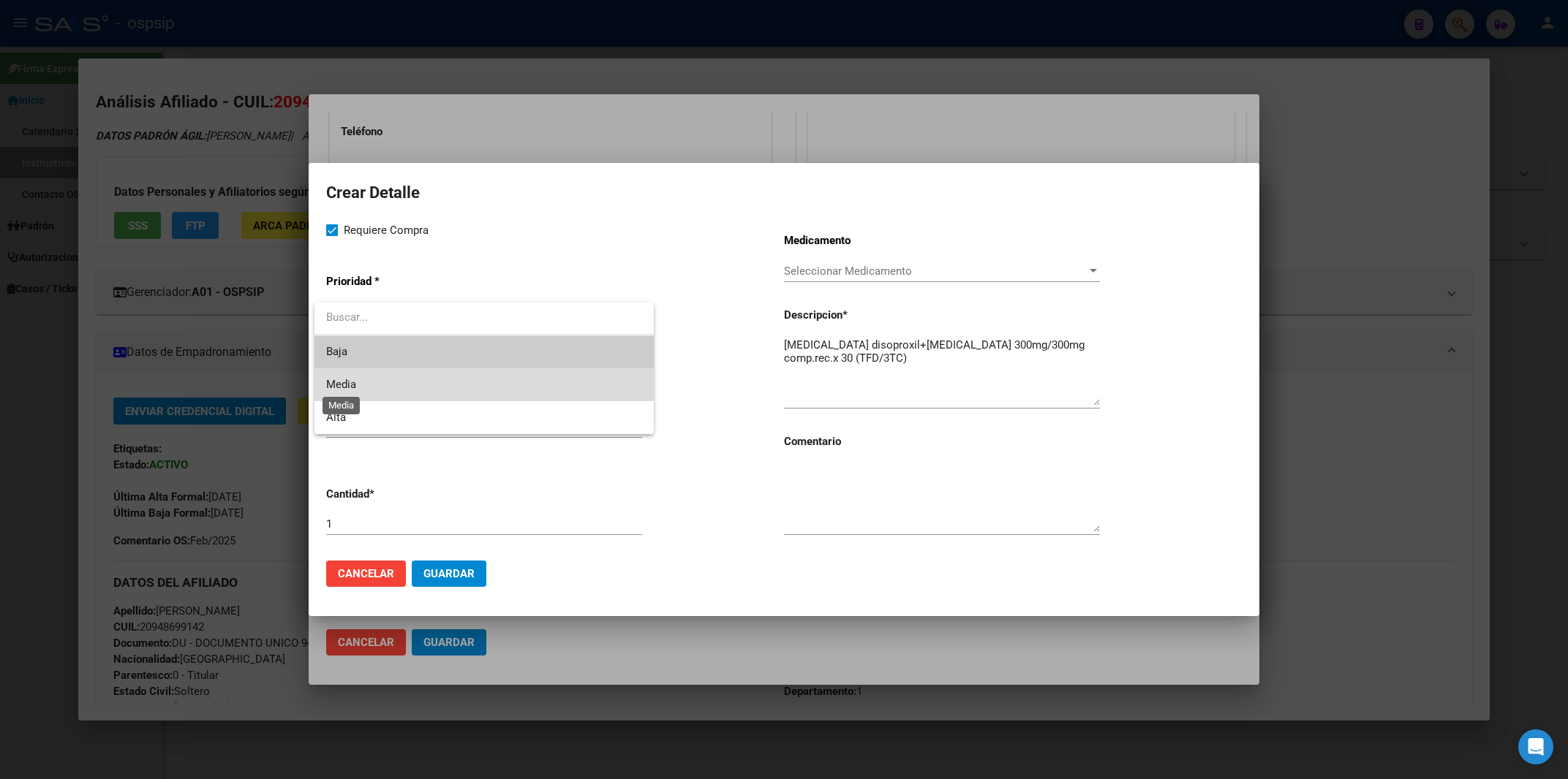
click at [344, 386] on span "Media" at bounding box center [341, 384] width 30 height 13
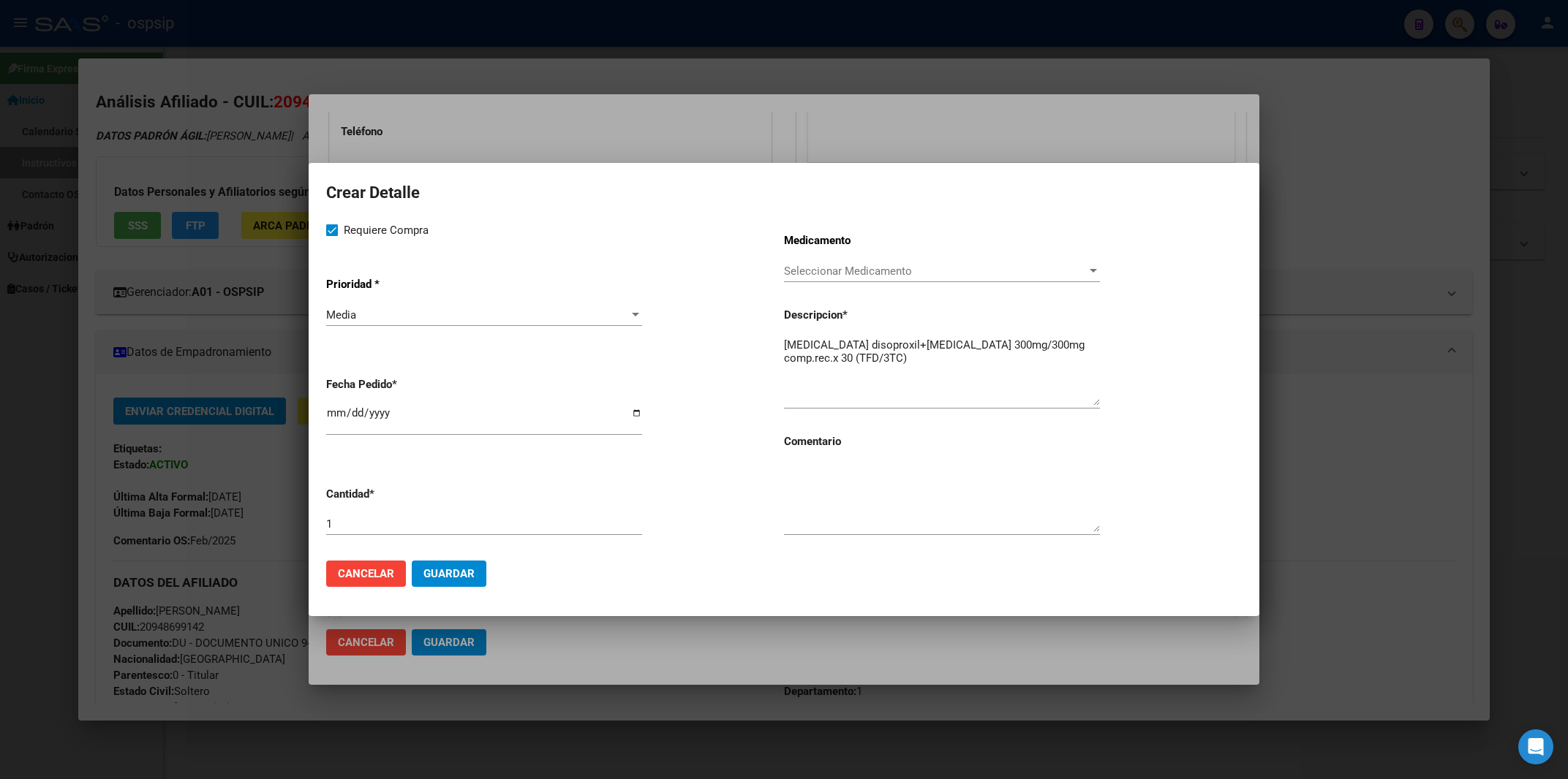
click at [333, 417] on div "2025-10-13" at bounding box center [484, 420] width 316 height 31
type input "2025-10-03"
click at [961, 516] on textarea at bounding box center [942, 498] width 316 height 69
type textarea "MISMO TTO"
click at [452, 571] on span "Guardar" at bounding box center [449, 574] width 52 height 13
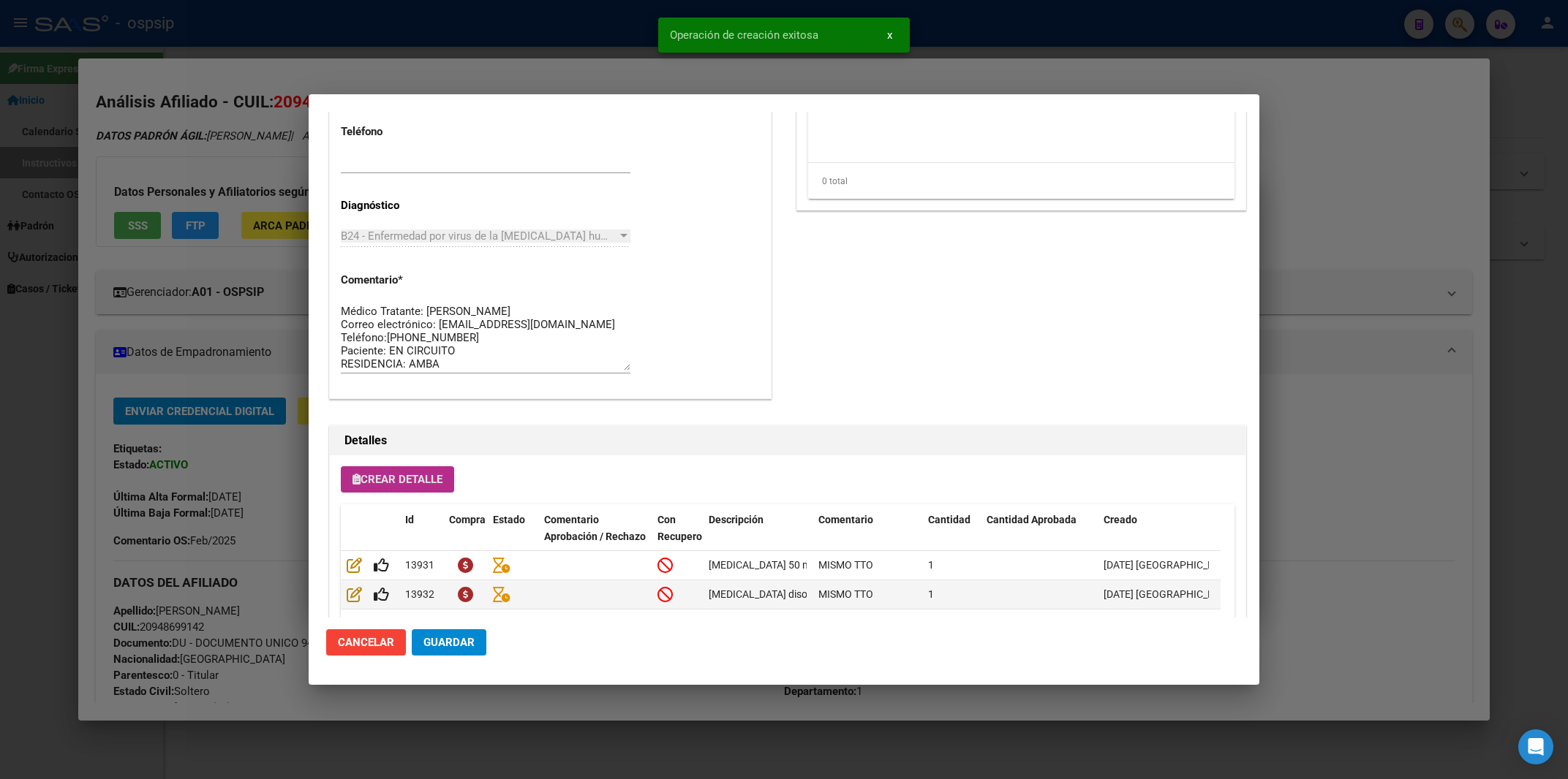
click at [479, 642] on button "Guardar" at bounding box center [449, 642] width 75 height 27
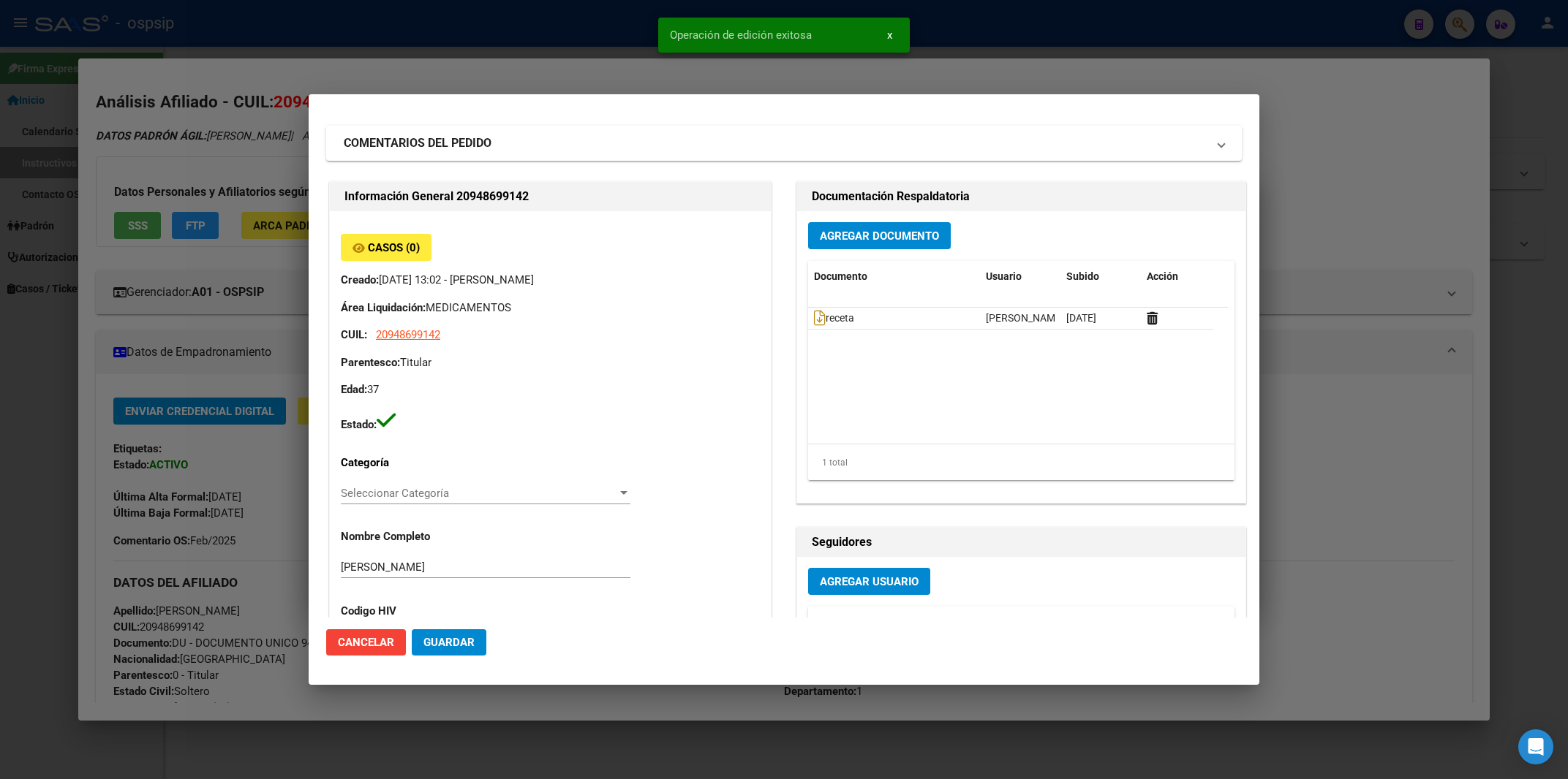
scroll to position [0, 0]
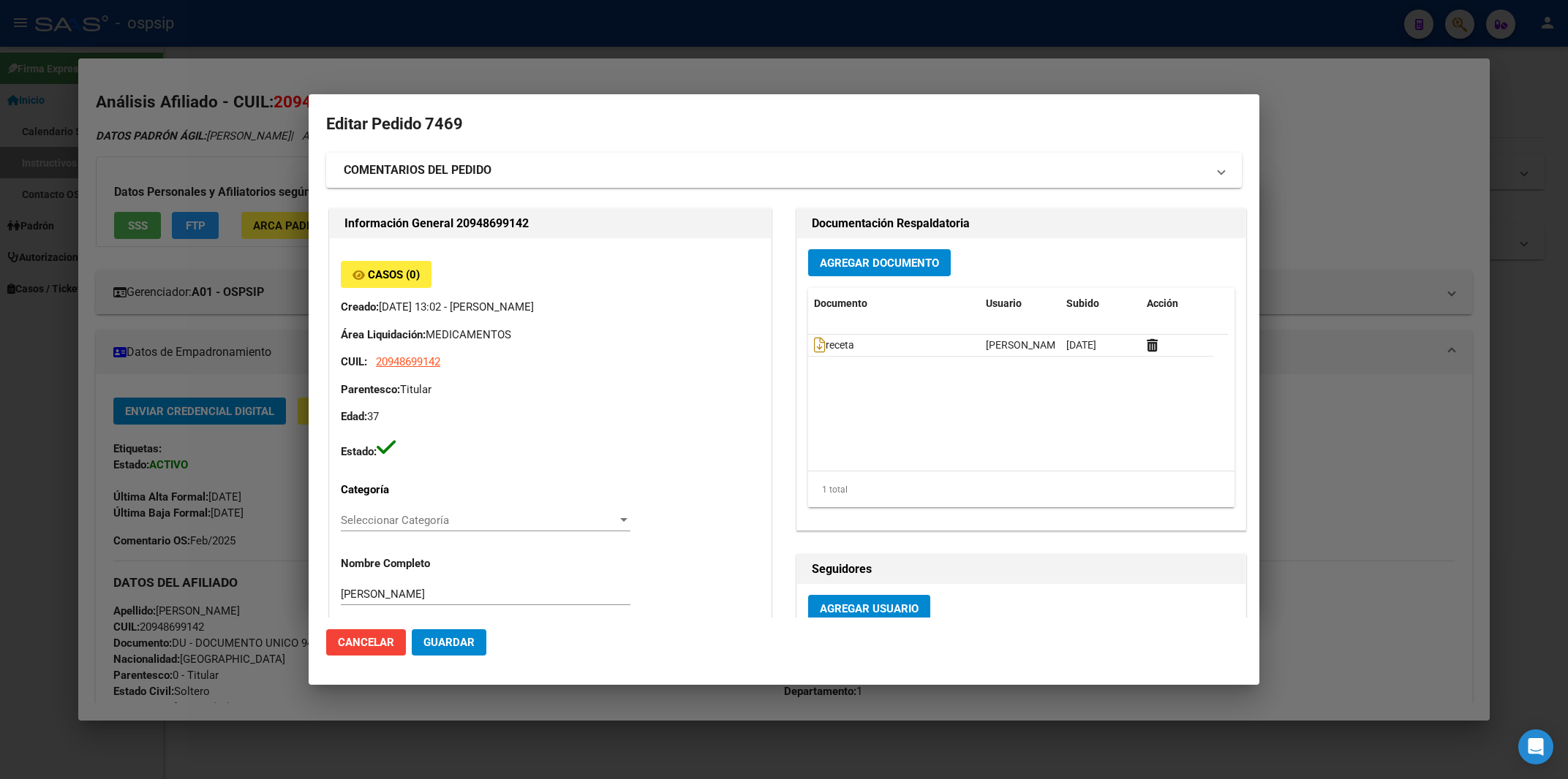
click at [1205, 15] on div at bounding box center [784, 390] width 1568 height 779
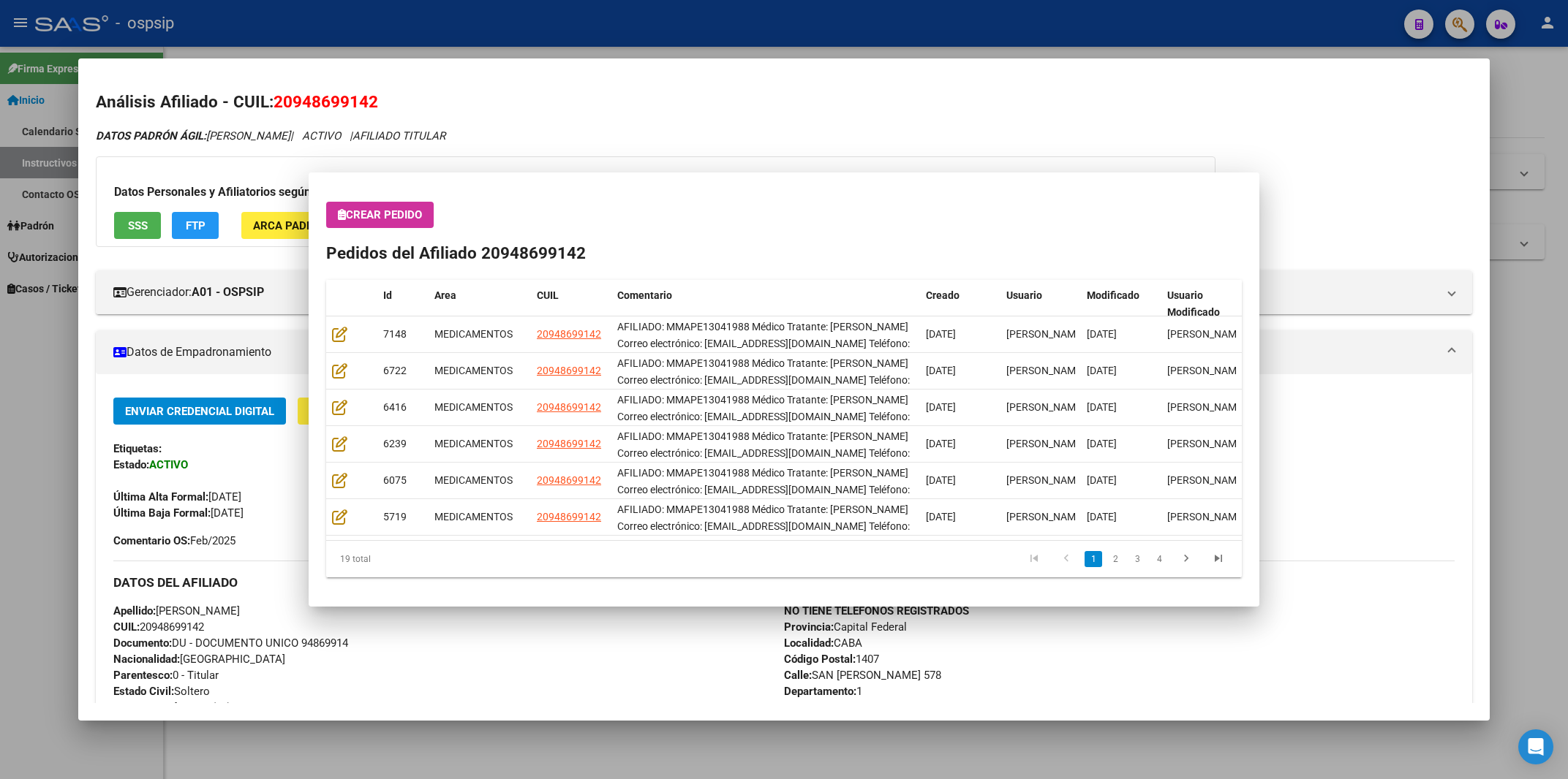
click at [1205, 15] on div at bounding box center [784, 390] width 1568 height 779
click at [1205, 15] on div "- ospsip" at bounding box center [714, 23] width 1357 height 32
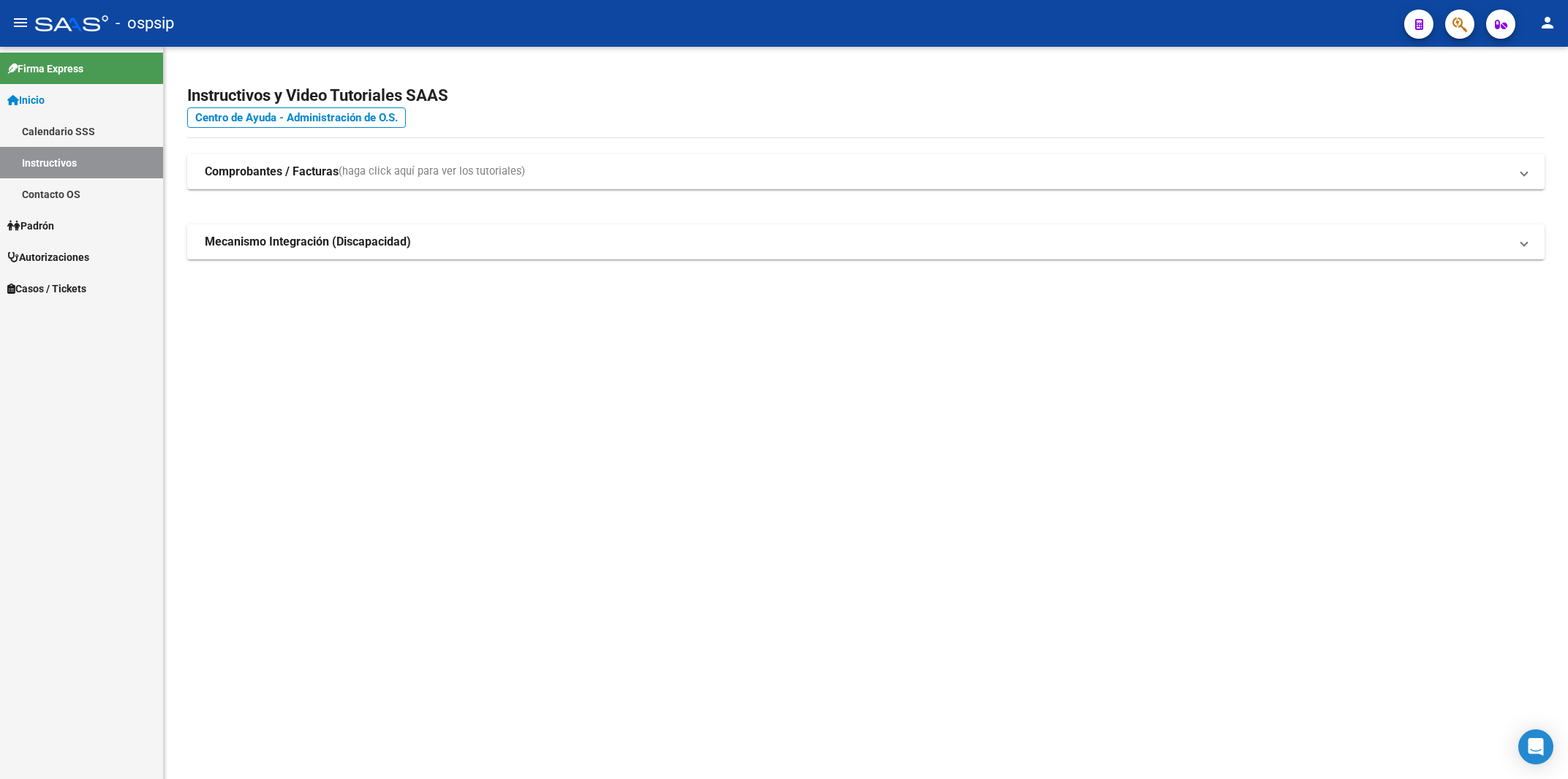
click at [1205, 15] on div "- ospsip" at bounding box center [714, 23] width 1357 height 32
click at [1466, 36] on span "button" at bounding box center [1459, 24] width 15 height 30
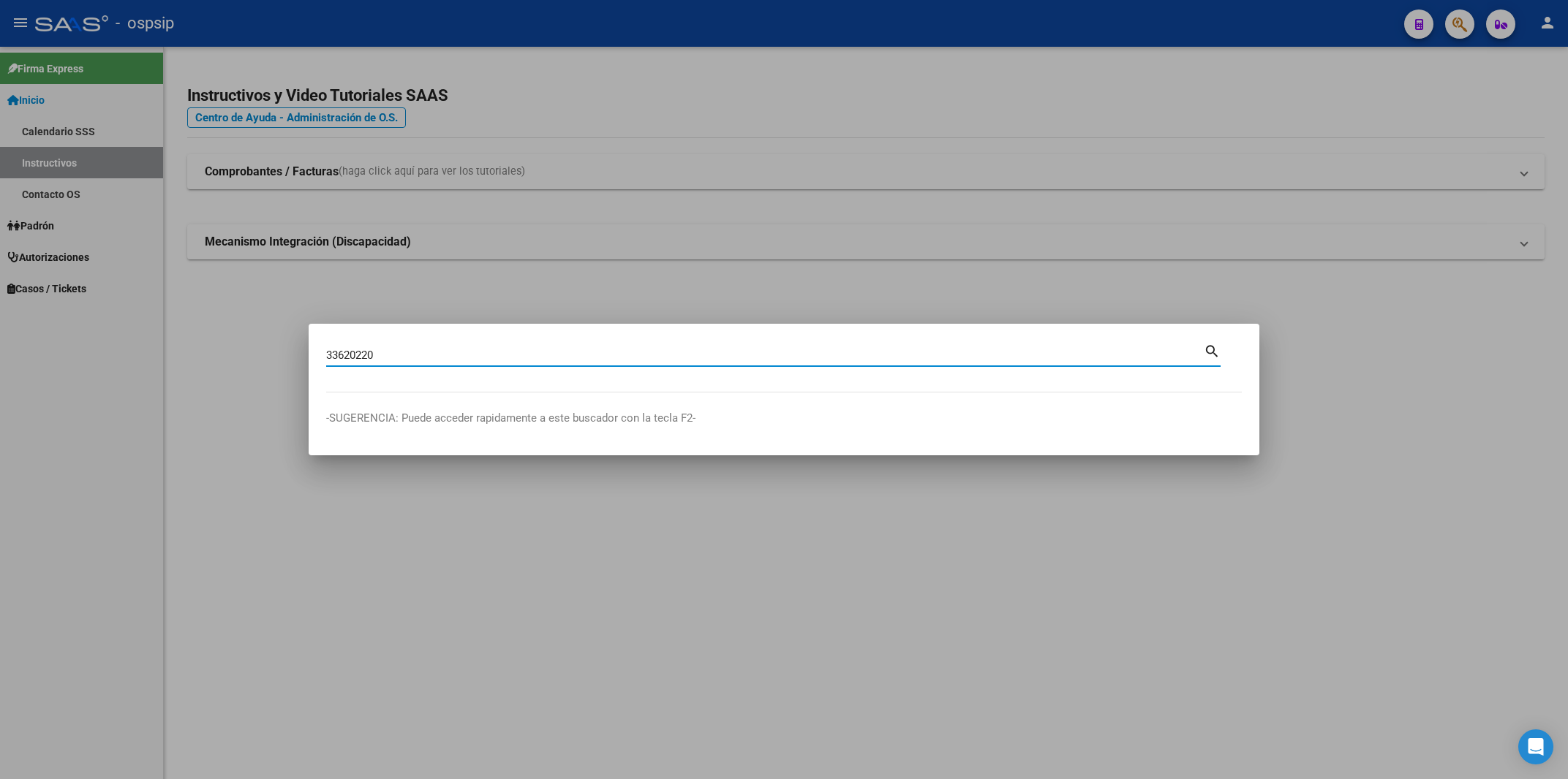
type input "33620220"
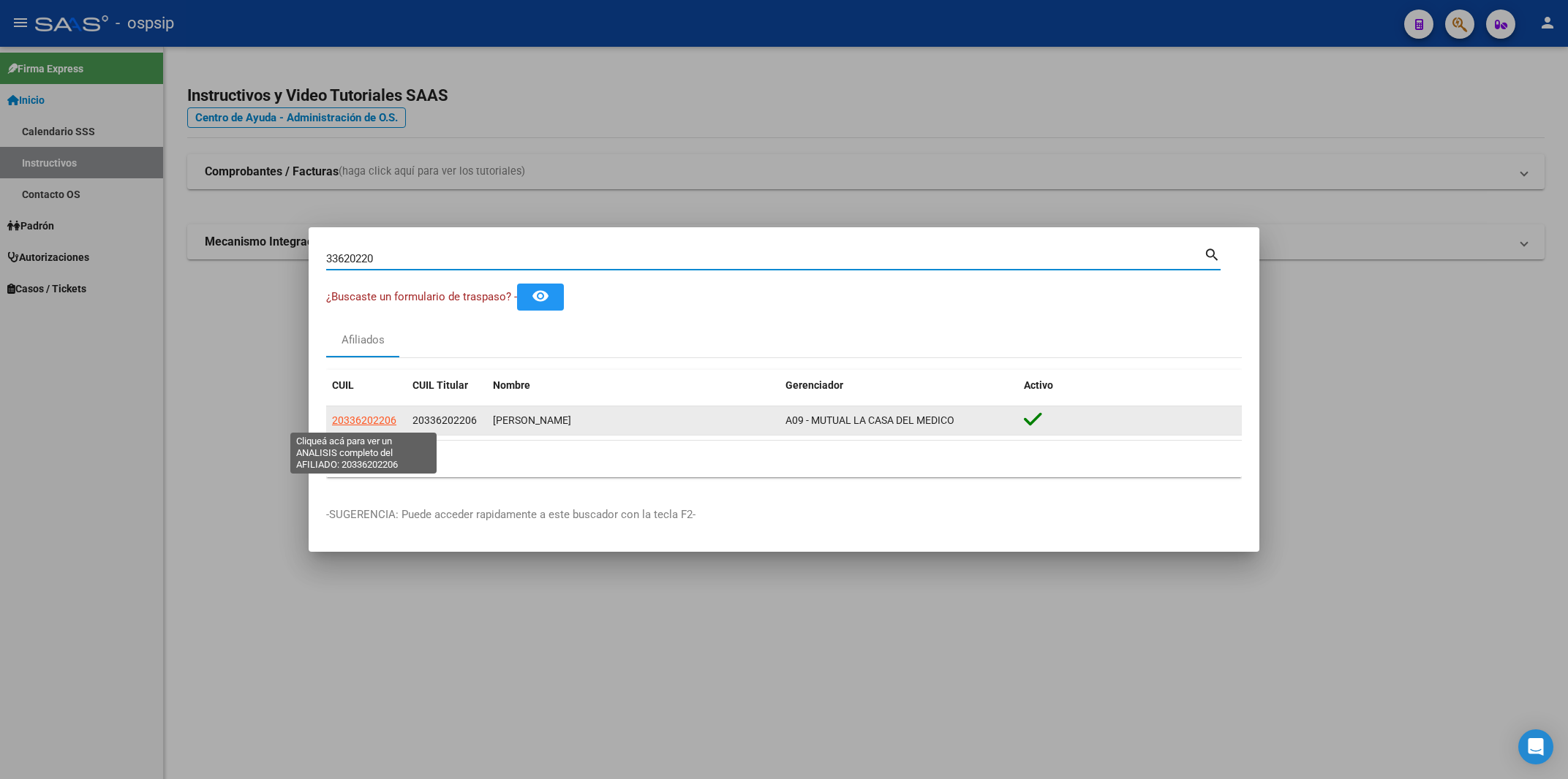
click at [372, 419] on span "20336202206" at bounding box center [364, 420] width 64 height 12
type textarea "20336202206"
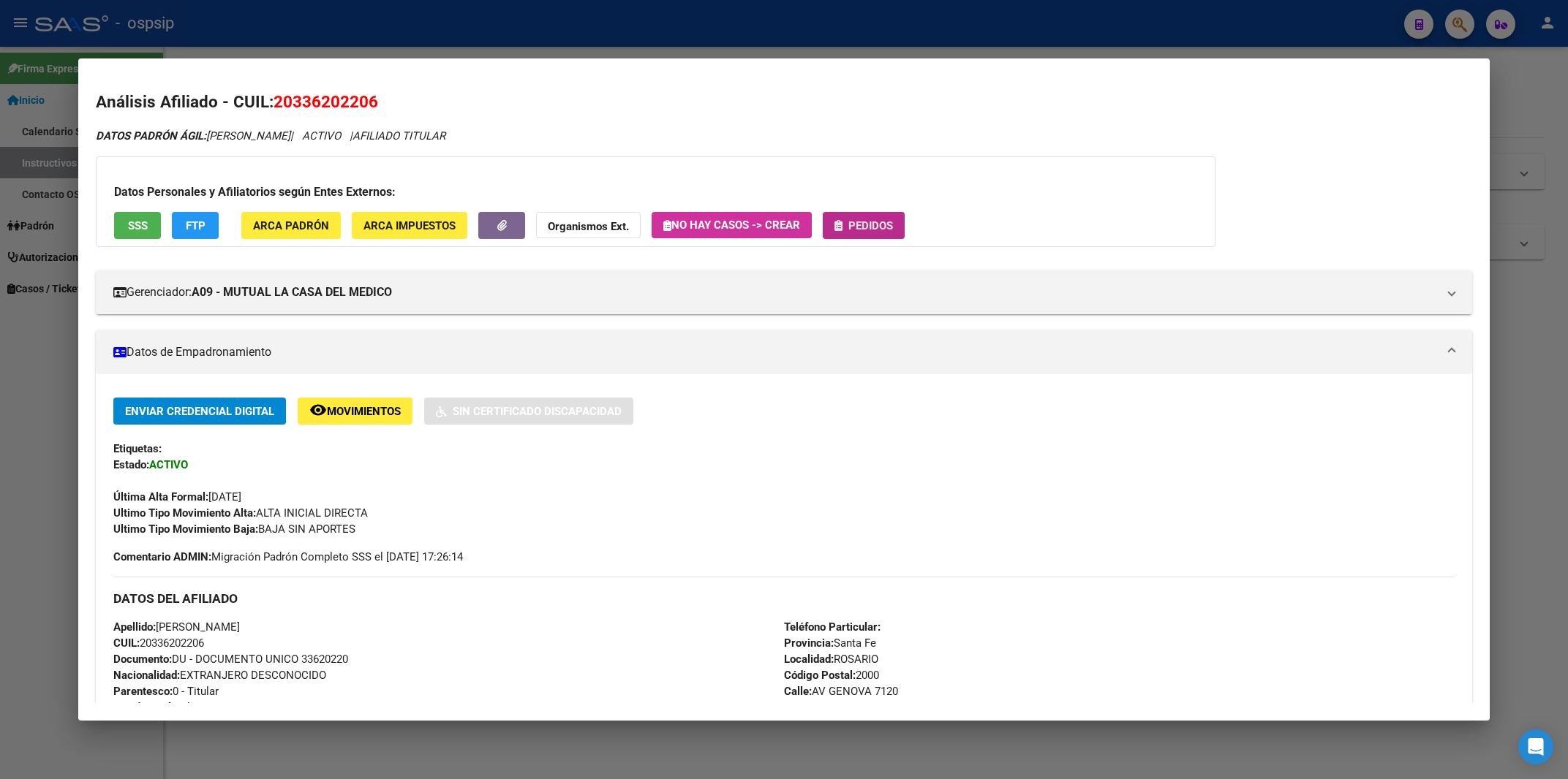
click at [904, 219] on button "Pedidos" at bounding box center [864, 226] width 82 height 27
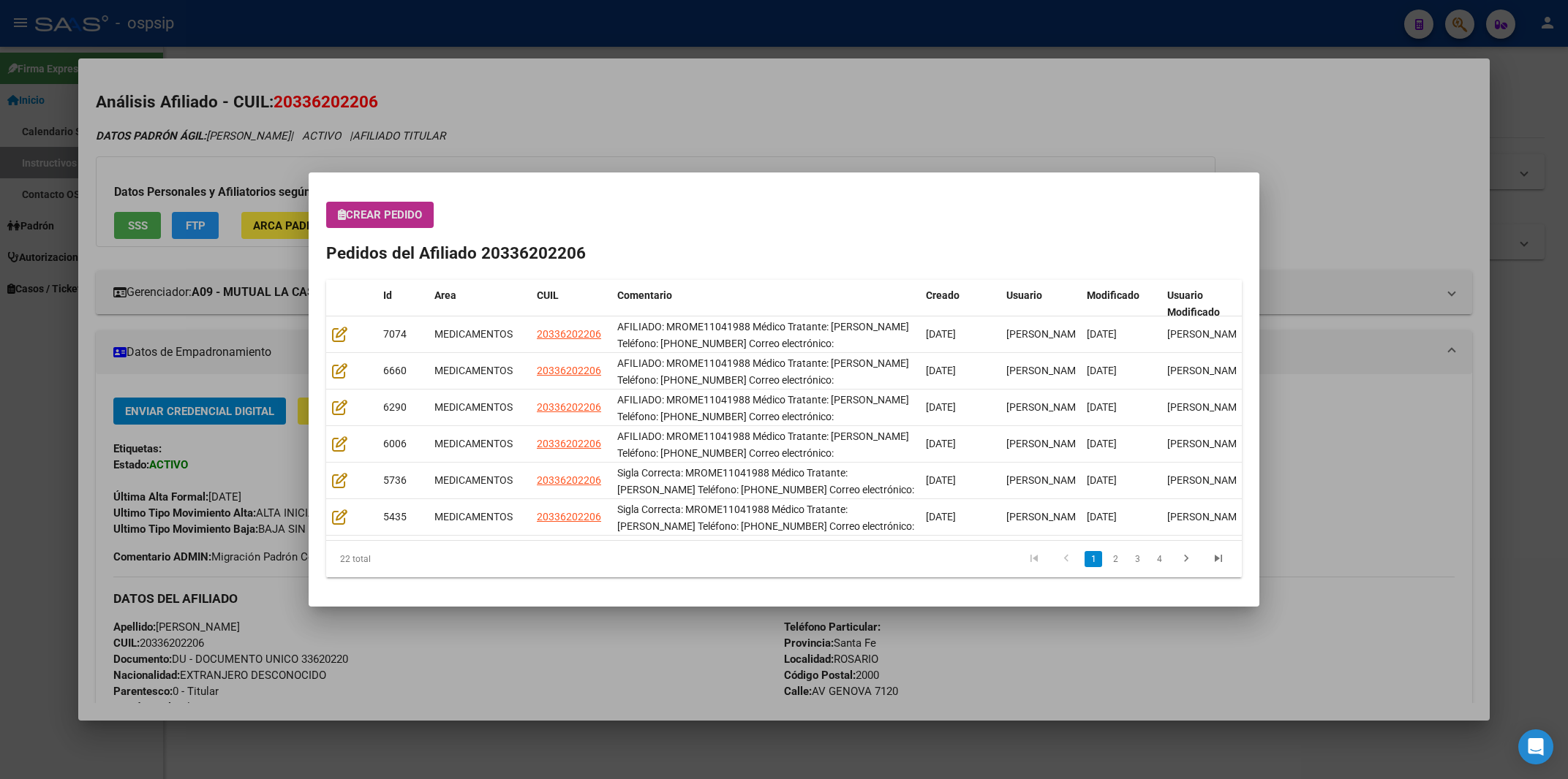
click at [387, 219] on span "Crear Pedido" at bounding box center [380, 215] width 84 height 13
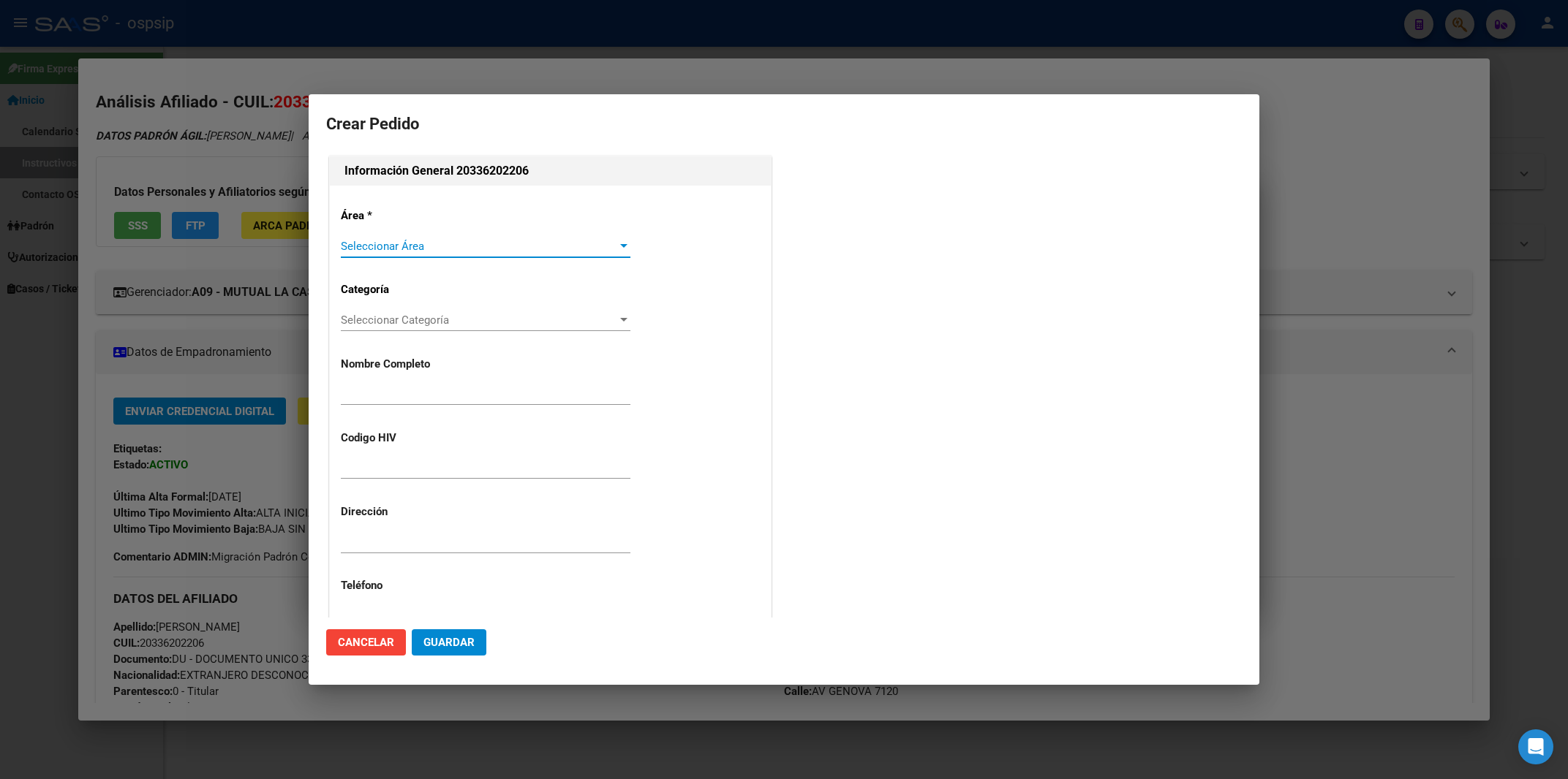
type input "[PERSON_NAME]"
type input "MROME11041988"
click at [379, 238] on div "Seleccionar Área Seleccionar Área" at bounding box center [485, 247] width 290 height 22
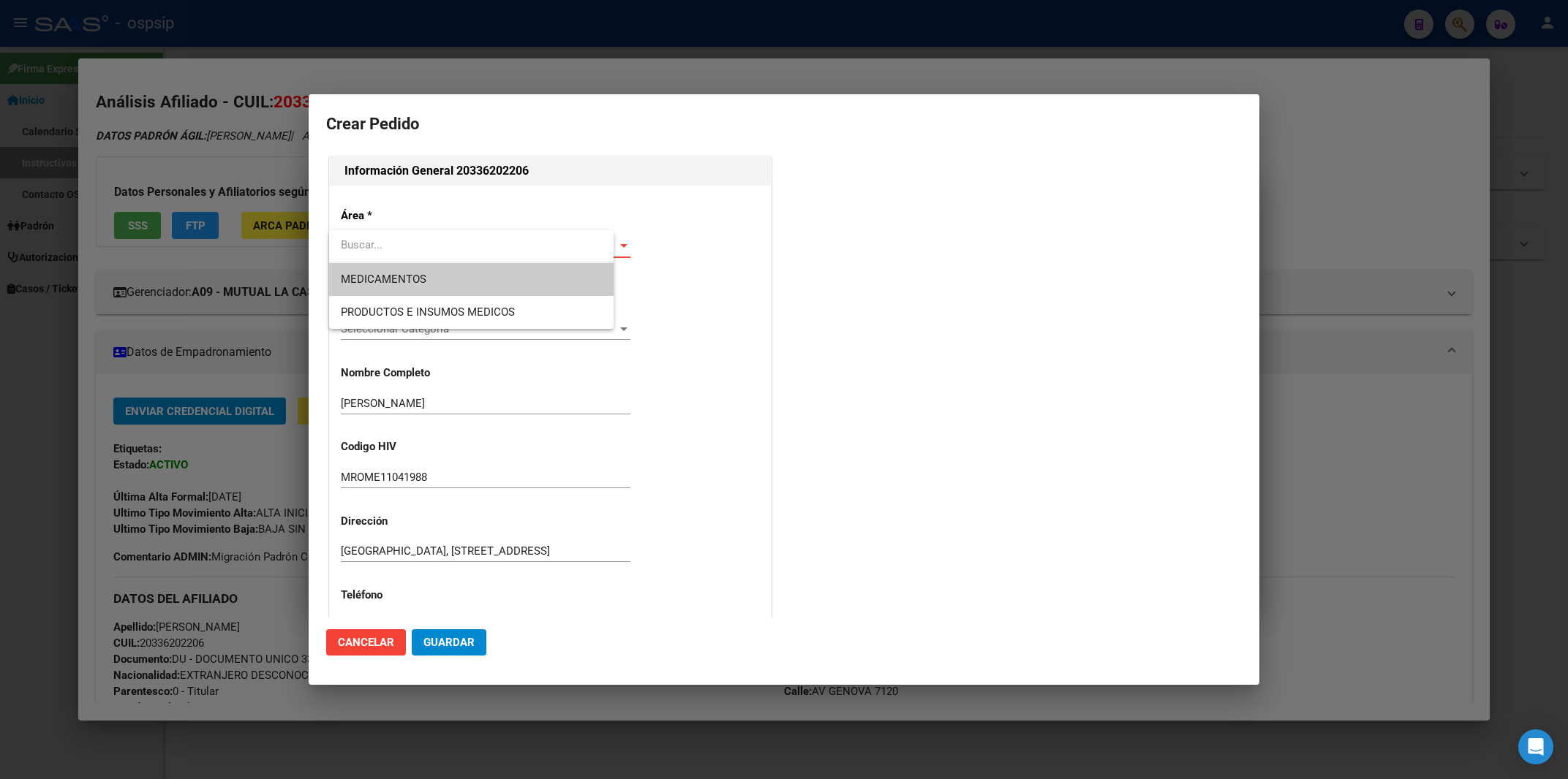
type input "SANTA FE, ROSARIO, AV GENOVA 7120"
click at [376, 274] on span "MEDICAMENTOS" at bounding box center [383, 279] width 86 height 13
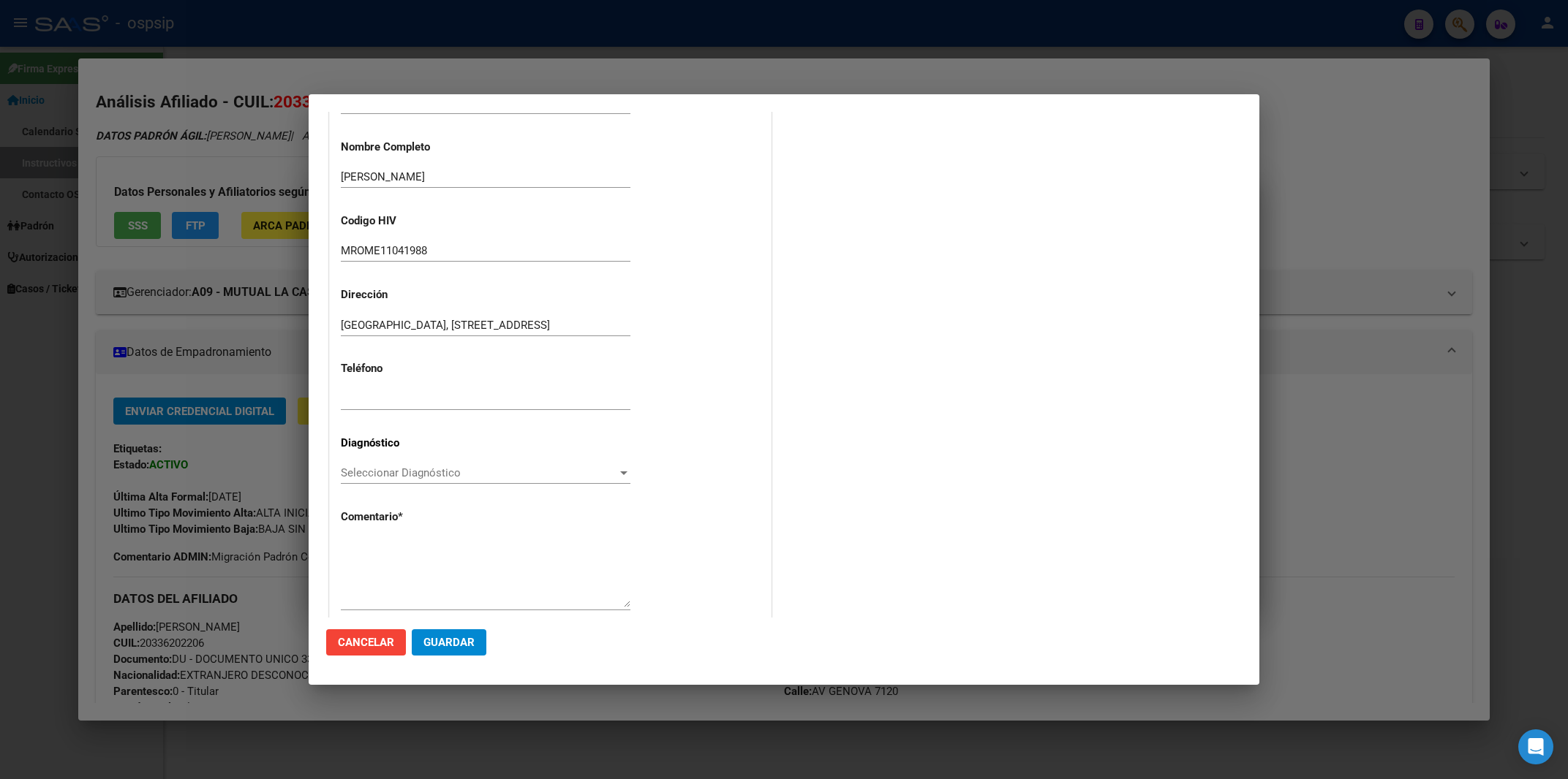
scroll to position [258, 0]
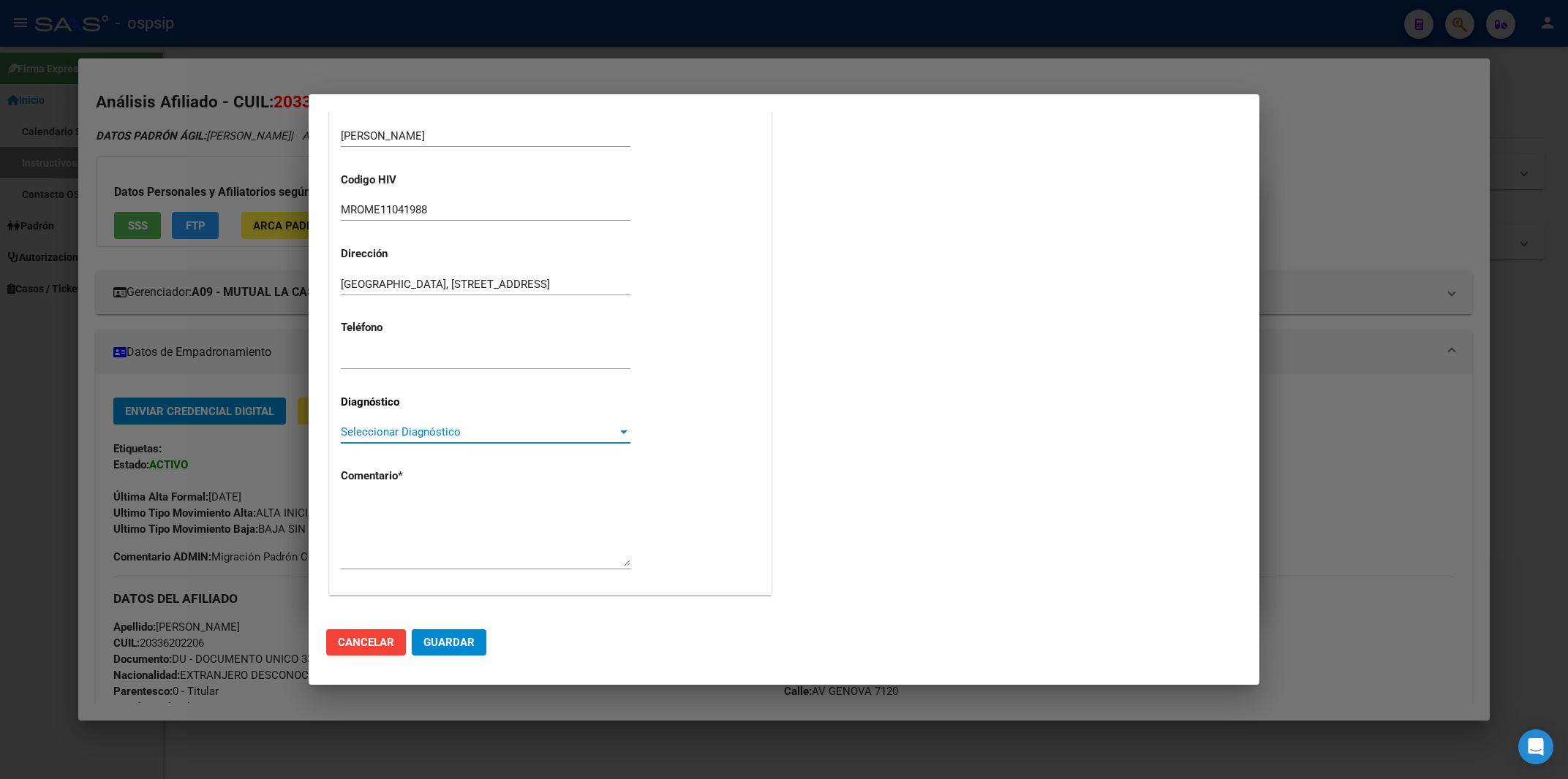
click at [451, 427] on span "Seleccionar Diagnóstico" at bounding box center [479, 432] width 276 height 13
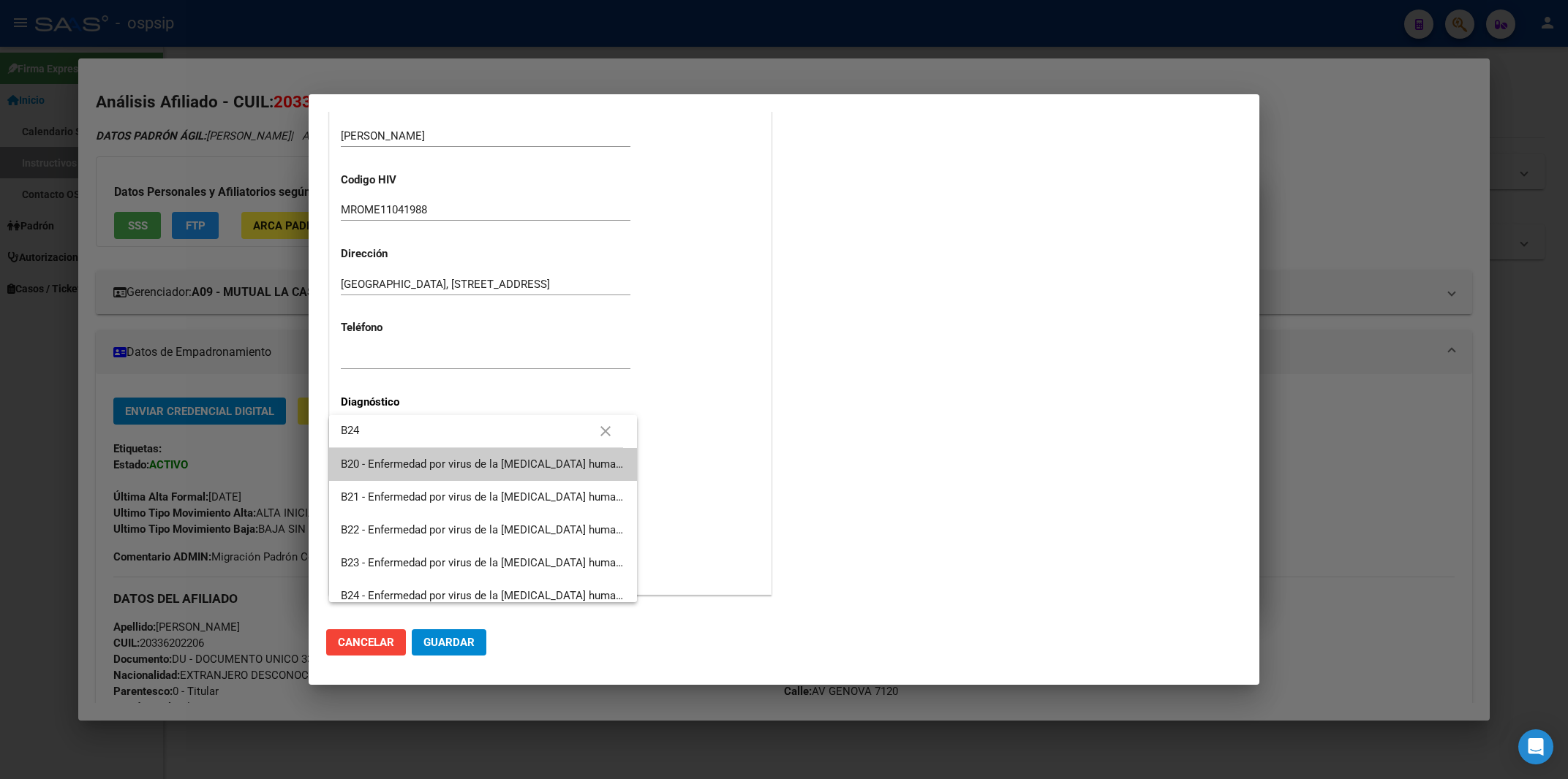
type input "B24"
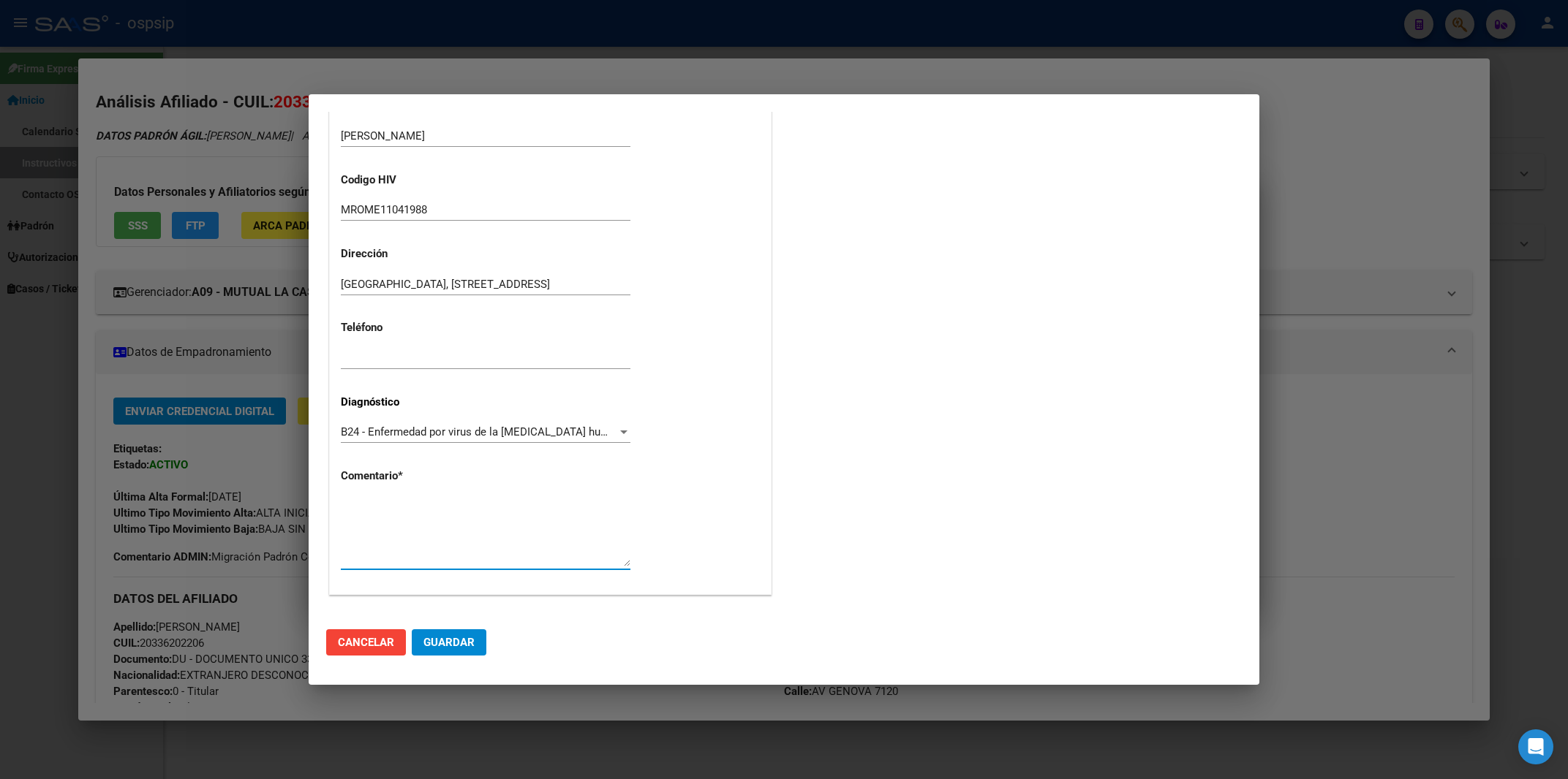
click at [387, 508] on textarea at bounding box center [485, 532] width 290 height 69
paste textarea "AFILIADO: MROME11041988 Médico Tratante: [PERSON_NAME] Teléfono: [PHONE_NUMBER]…"
type textarea "AFILIADO: MROME11041988 Médico Tratante: [PERSON_NAME] Teléfono: [PHONE_NUMBER]…"
click at [461, 641] on span "Guardar" at bounding box center [449, 642] width 52 height 13
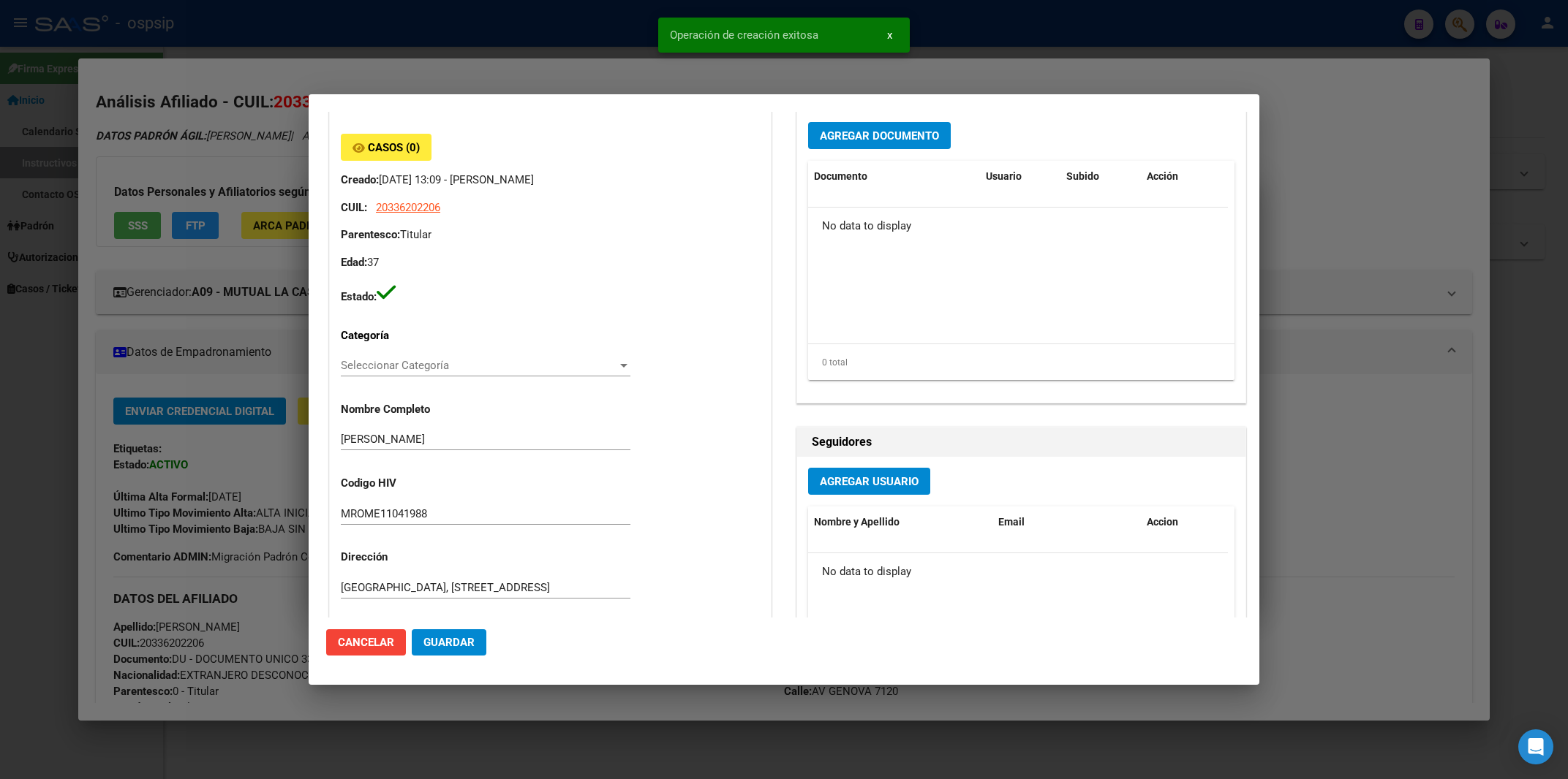
scroll to position [0, 0]
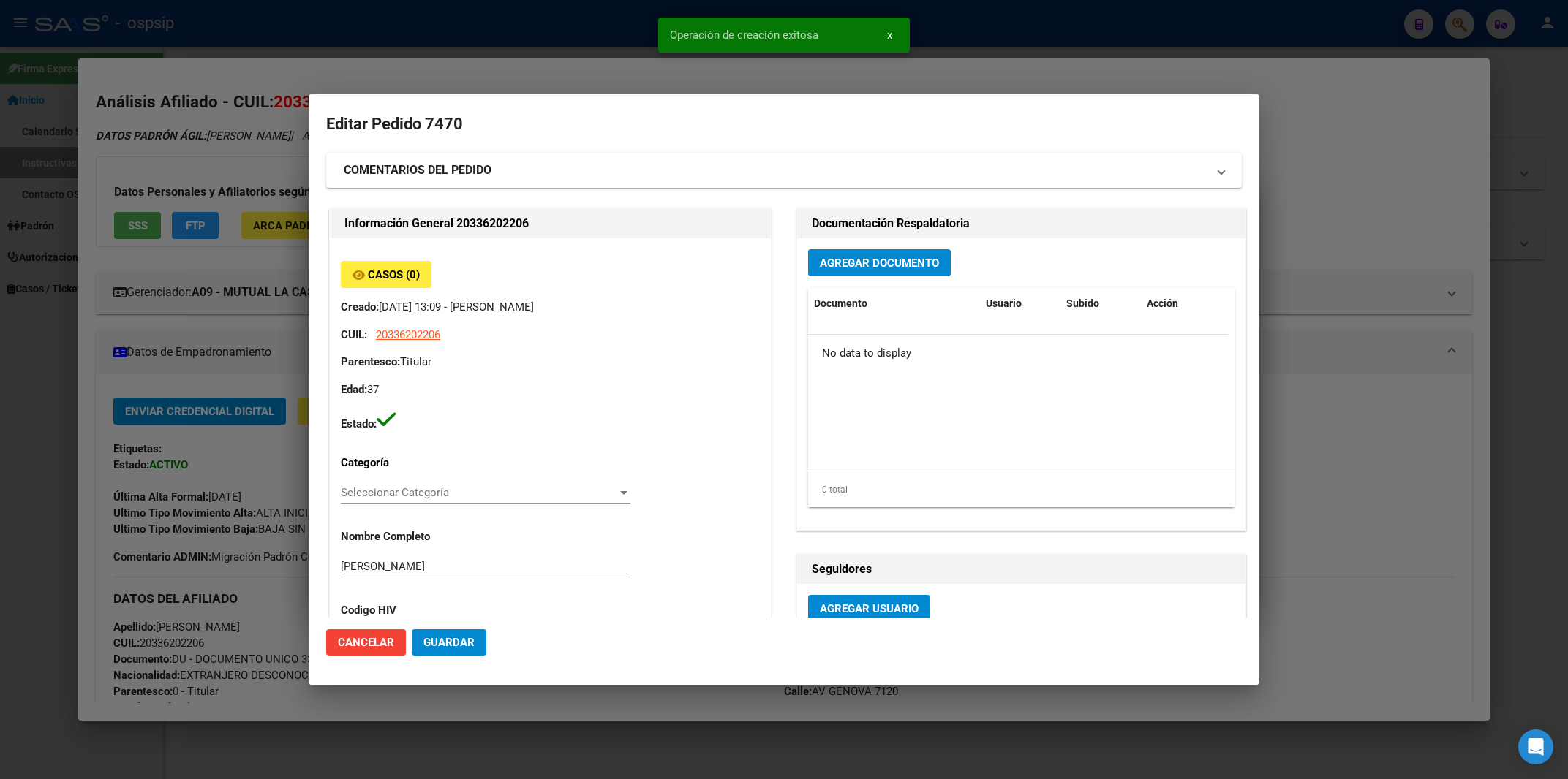
click at [925, 244] on div "Agregar Documento Documento Usuario Subido Acción No data to display 0 total 1" at bounding box center [1021, 384] width 448 height 292
click at [918, 260] on span "Agregar Documento" at bounding box center [879, 263] width 119 height 13
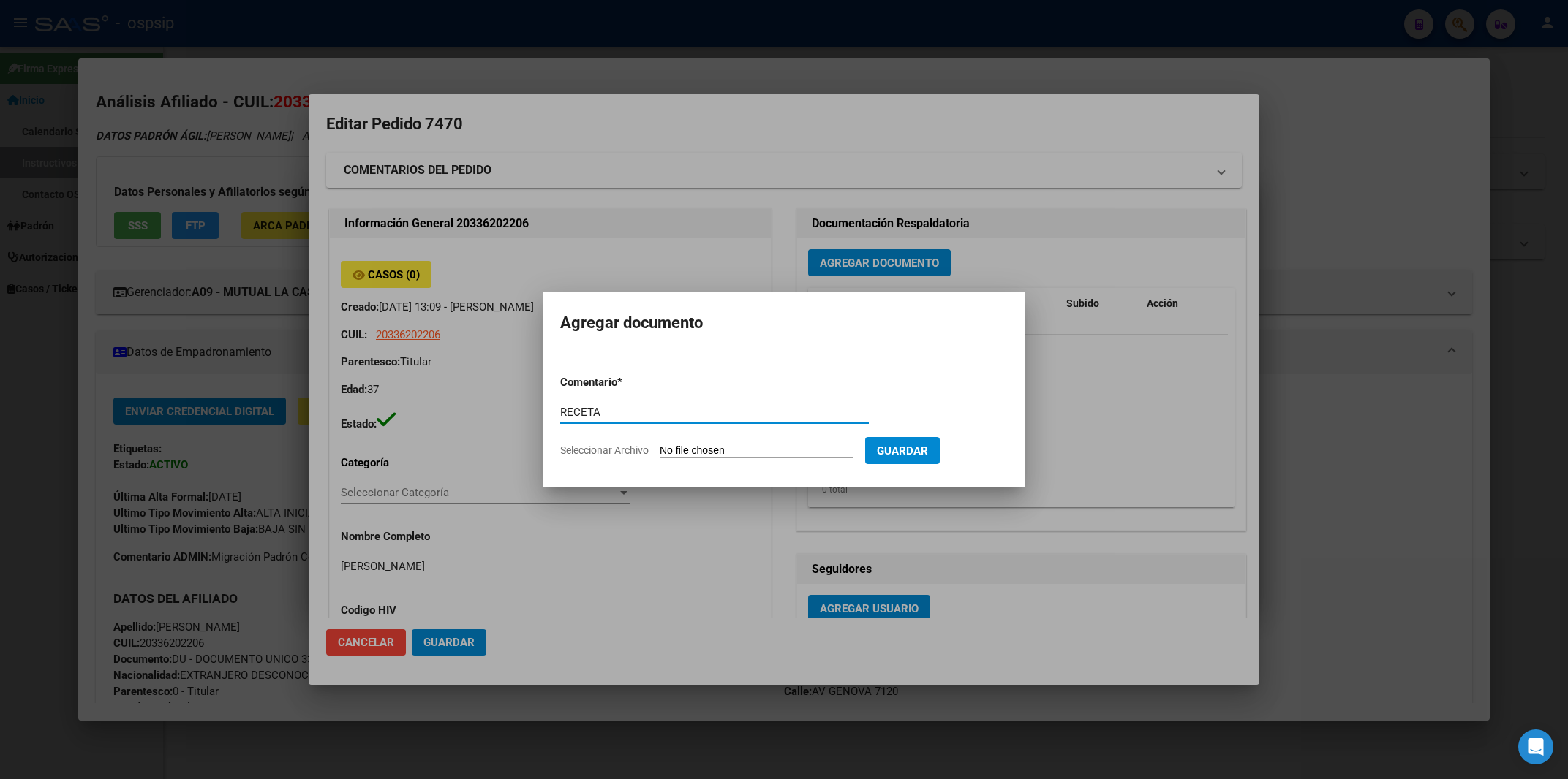
type input "RECETA"
click at [684, 453] on input "Seleccionar Archivo" at bounding box center [757, 451] width 194 height 14
type input "C:\fakepath\RECETA.pdf"
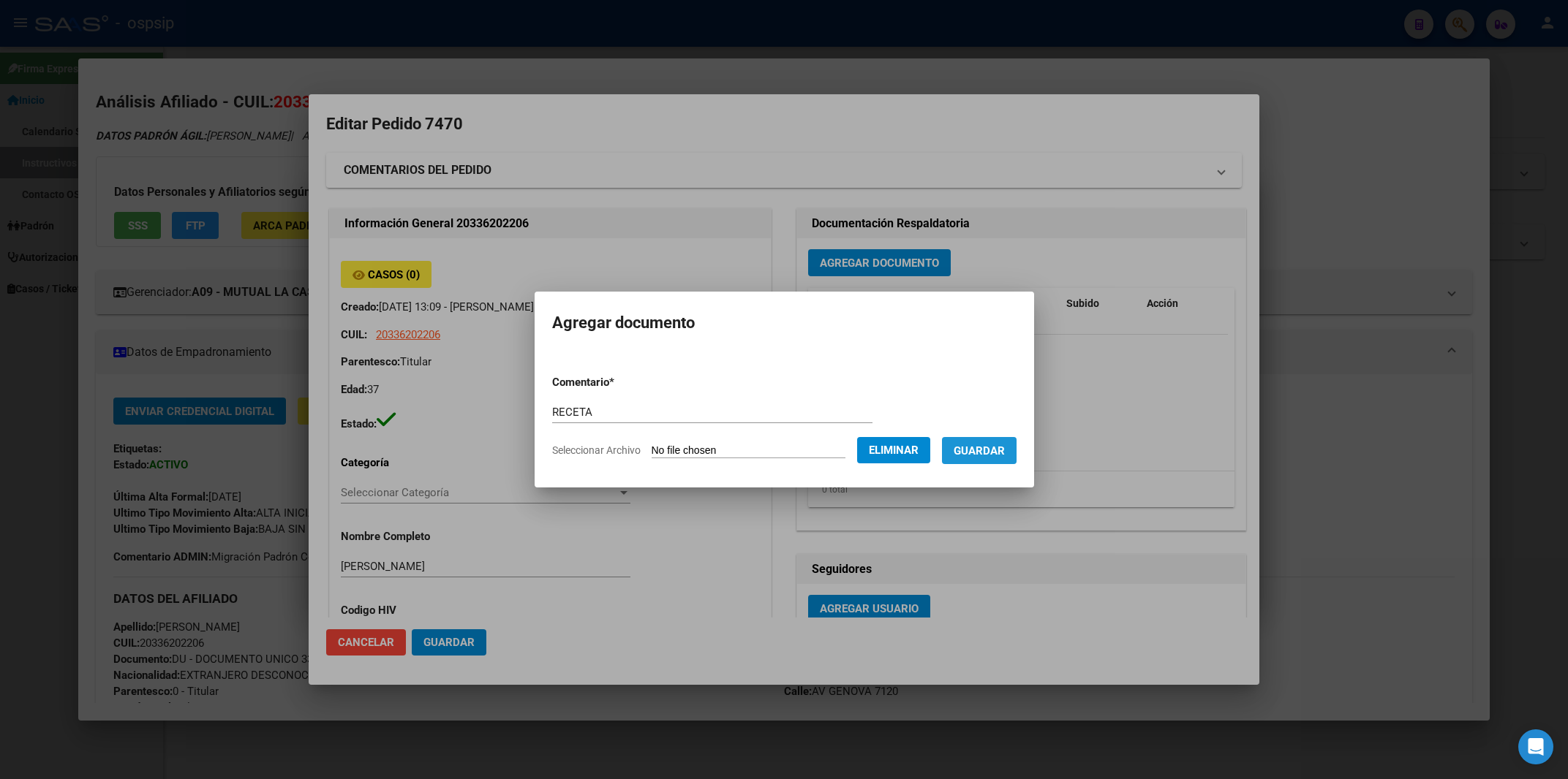
click at [996, 460] on button "Guardar" at bounding box center [979, 450] width 75 height 27
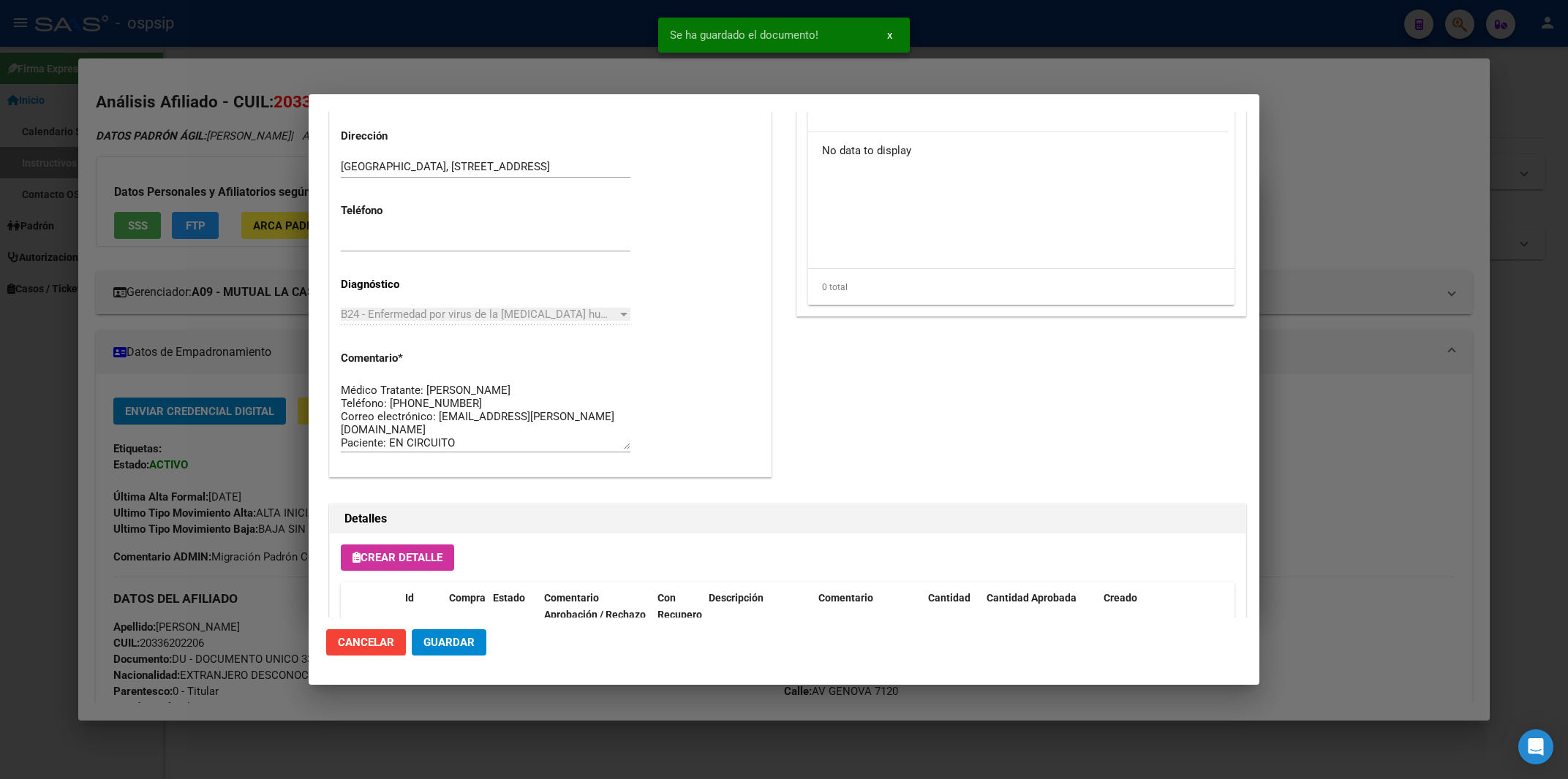
scroll to position [779, 0]
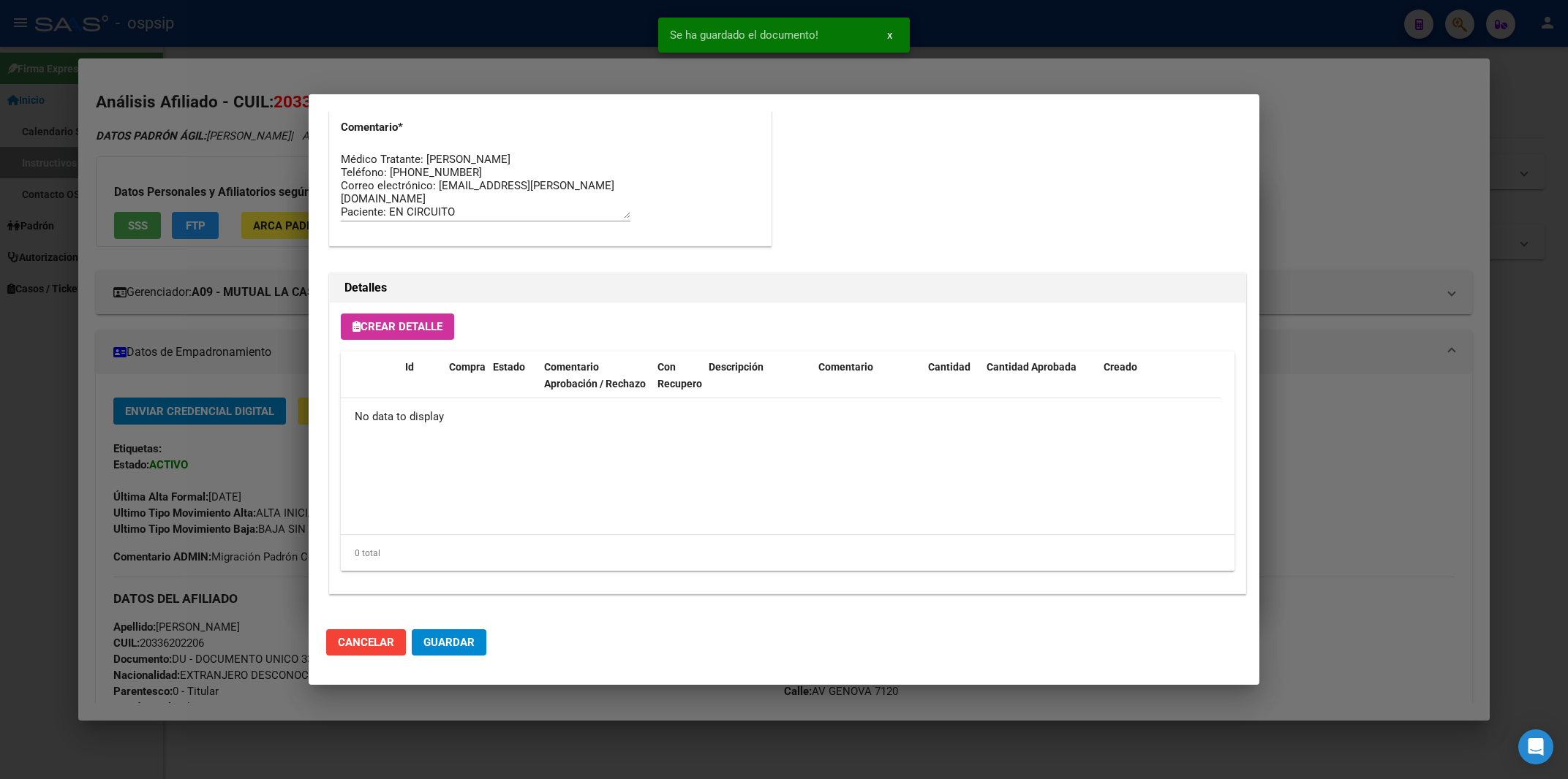
click at [413, 328] on span "Crear Detalle" at bounding box center [397, 326] width 90 height 13
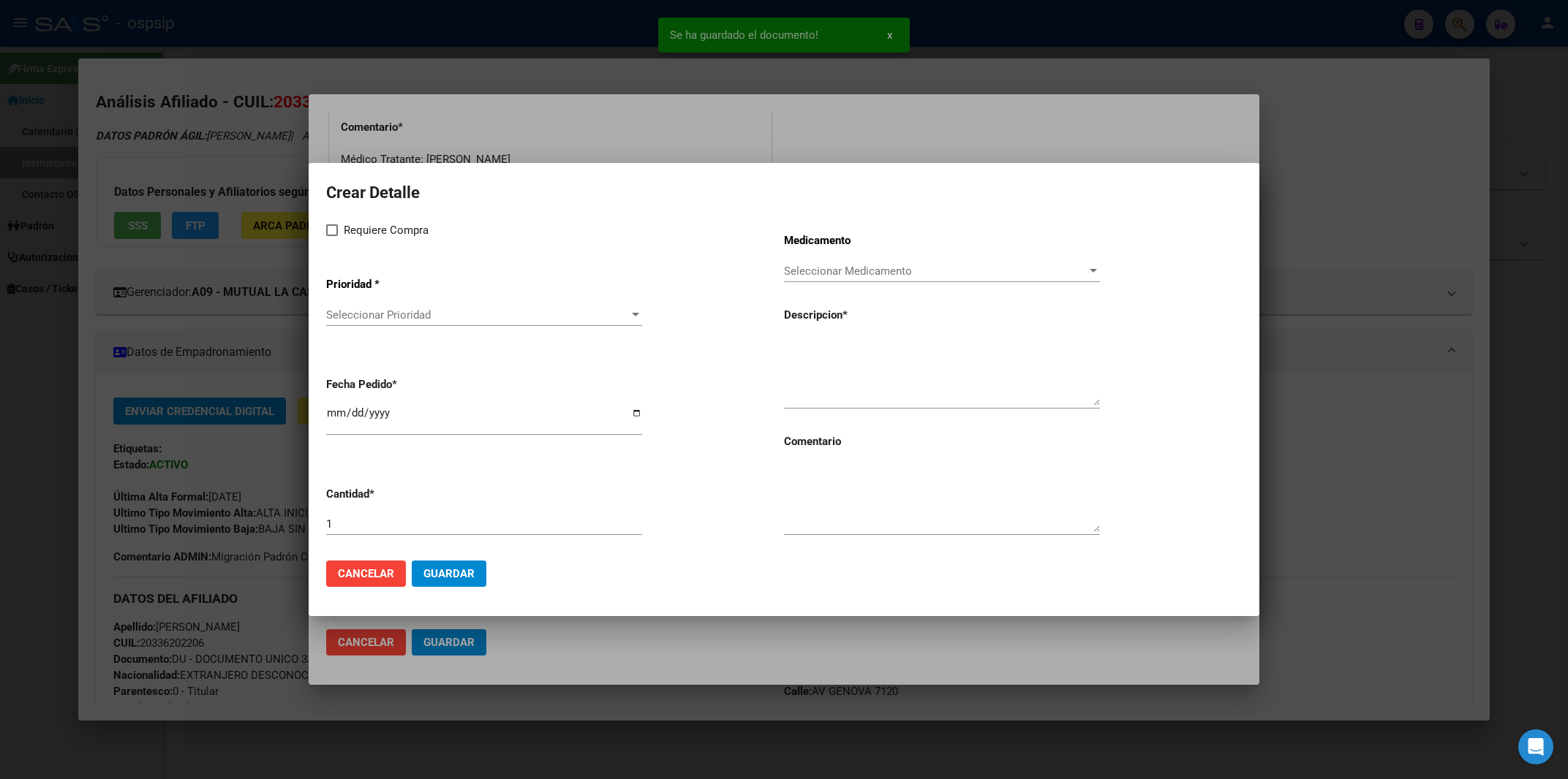
click at [332, 236] on span at bounding box center [332, 230] width 12 height 12
click at [332, 236] on input "Requiere Compra" at bounding box center [331, 236] width 1 height 1
checkbox input "true"
click at [384, 305] on app-drop-down-list "Prioridad * Seleccionar Prioridad Seleccionar Prioridad" at bounding box center [555, 302] width 458 height 74
click at [383, 310] on div "Seleccionar Prioridad Seleccionar Prioridad" at bounding box center [484, 315] width 316 height 22
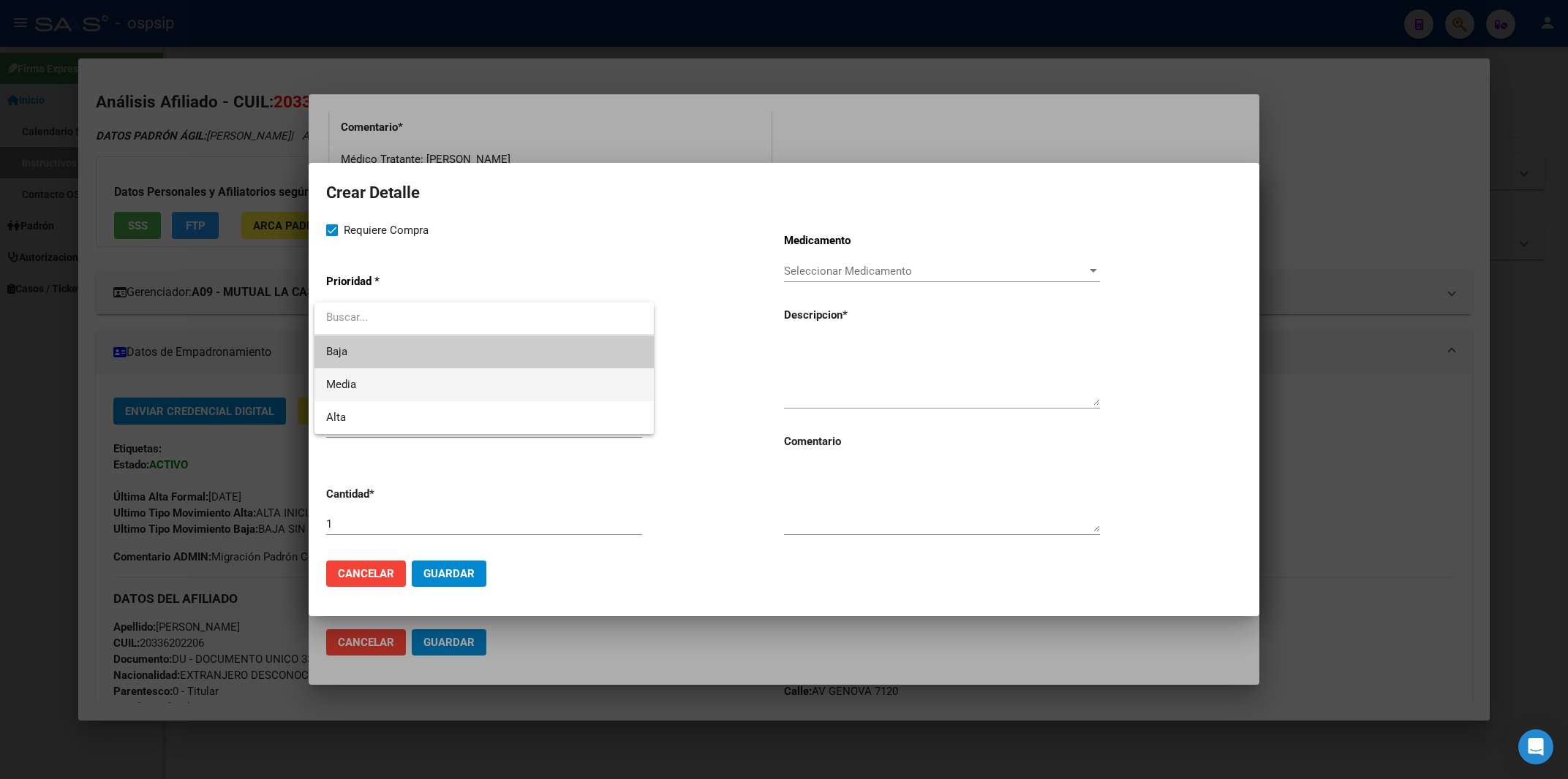
click at [387, 381] on span "Media" at bounding box center [484, 385] width 316 height 33
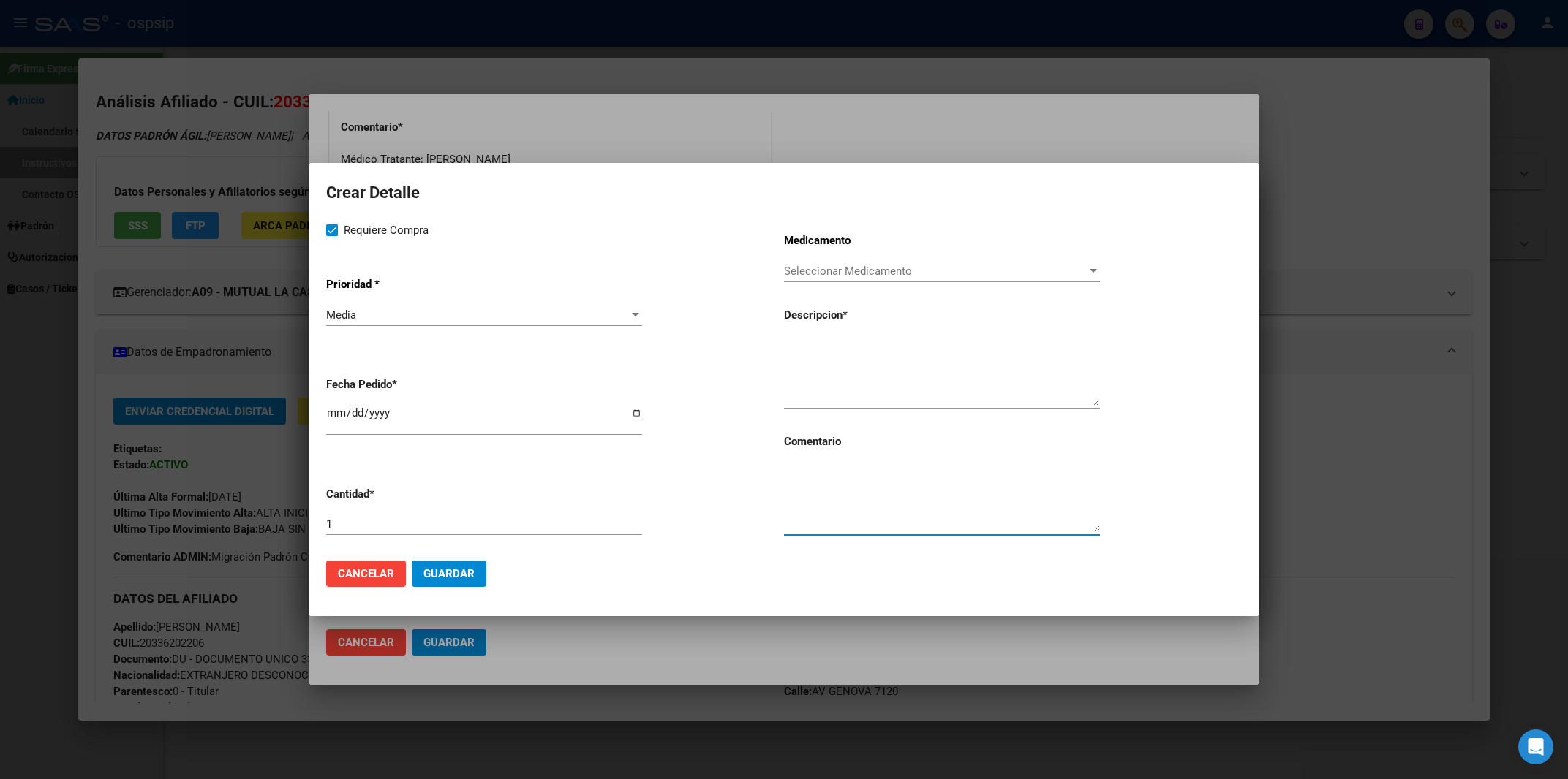
click at [789, 528] on textarea at bounding box center [942, 498] width 316 height 69
type textarea "MISMO TTO"
click at [793, 344] on textarea at bounding box center [942, 372] width 316 height 69
paste textarea "[MEDICAL_DATA]+ tenofovirdisoprox. 200mg/300 mg comp.rec.x 30 (FTC/TDF)"
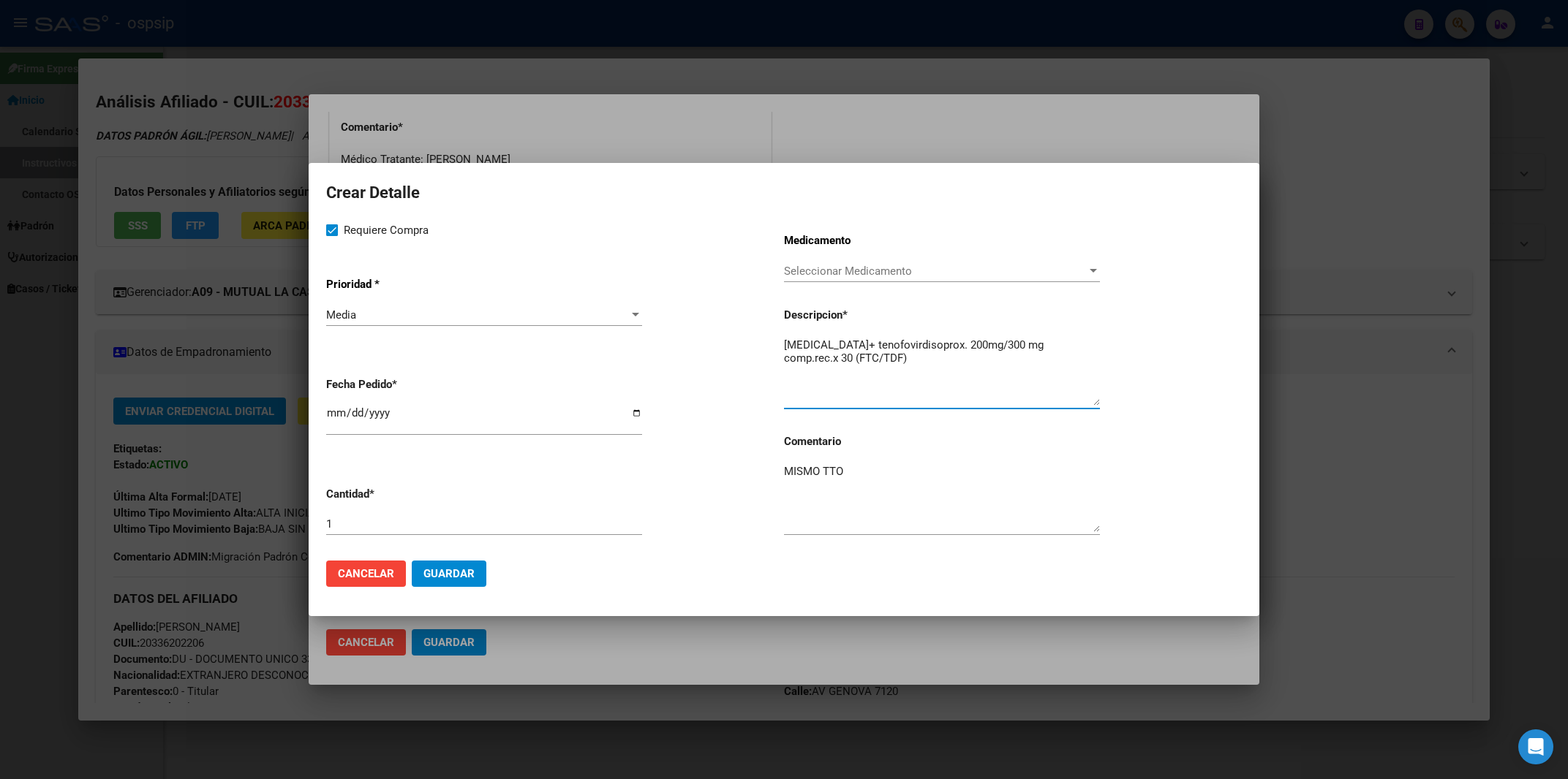
click at [789, 346] on textarea "[MEDICAL_DATA]+ tenofovirdisoprox. 200mg/300 mg comp.rec.x 30 (FTC/TDF)" at bounding box center [942, 372] width 316 height 69
type textarea "[MEDICAL_DATA]+ tenofovirdisoprox. 200mg/300 mg comp.rec.x 30 (FTC/TDF)"
click at [380, 571] on span "Cancelar" at bounding box center [366, 574] width 56 height 13
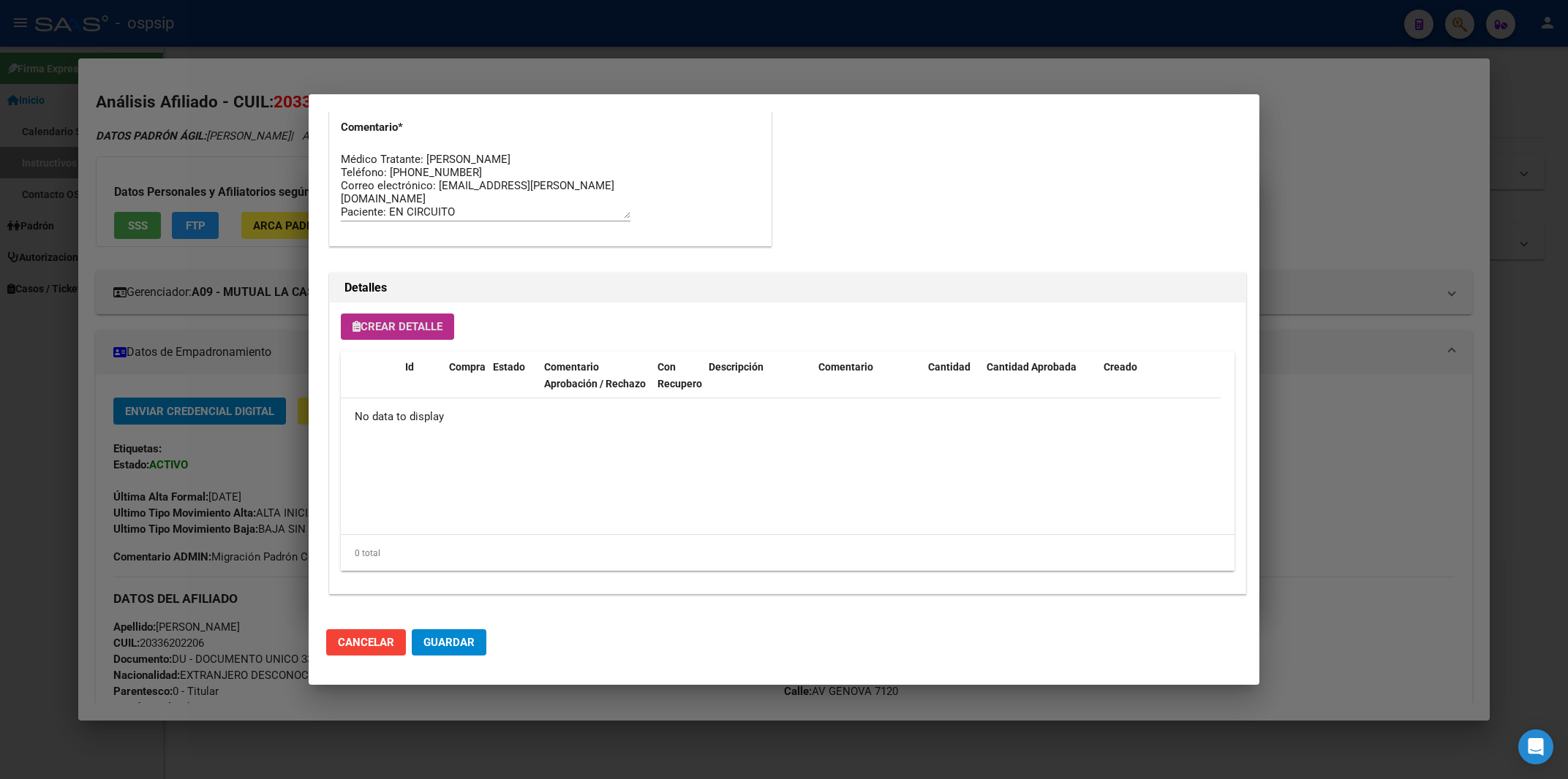
click at [415, 328] on span "Crear Detalle" at bounding box center [397, 326] width 90 height 13
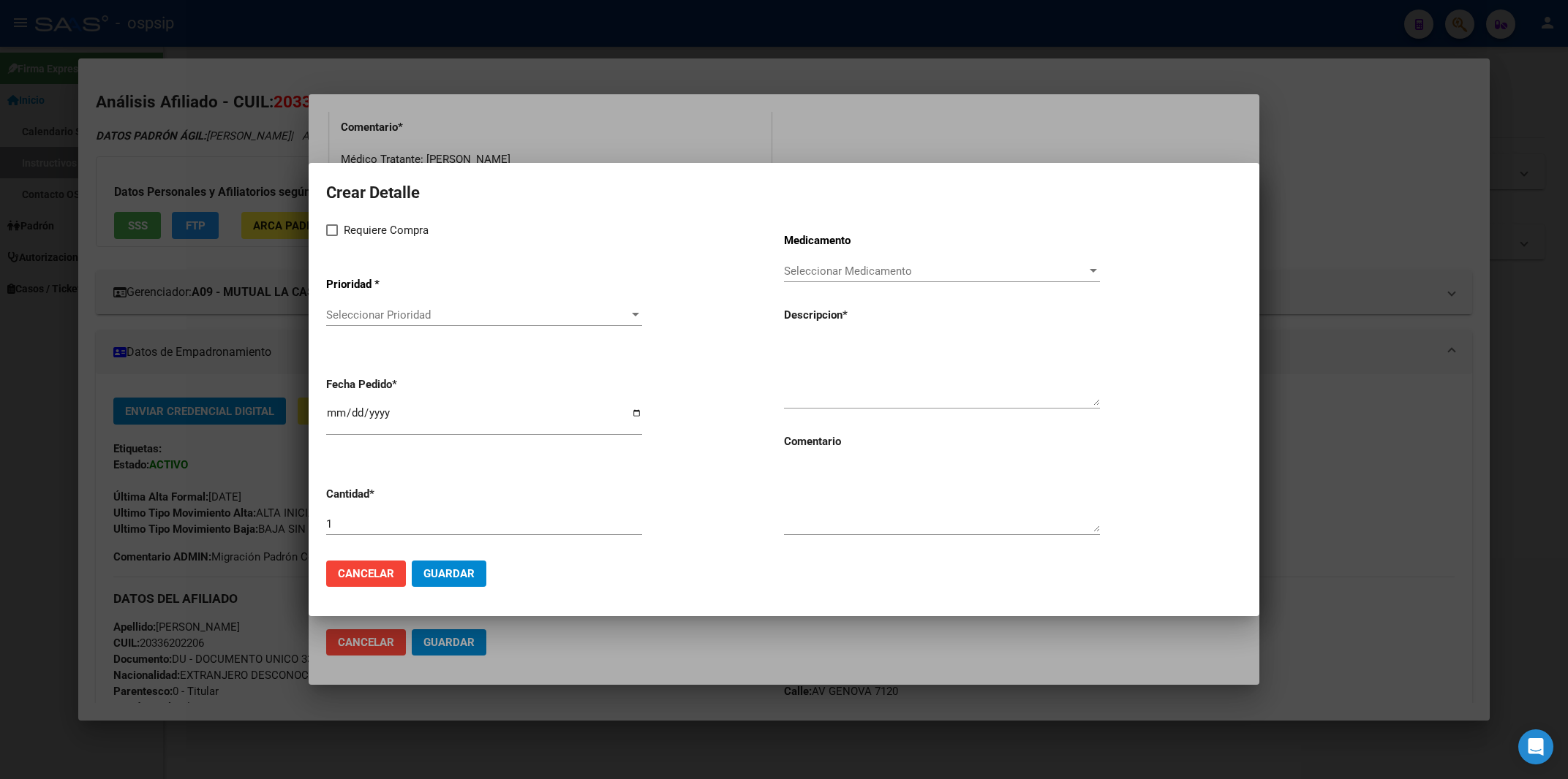
click at [814, 382] on textarea at bounding box center [942, 372] width 316 height 69
paste textarea "[MEDICAL_DATA]+[MEDICAL_DATA] 800mg/100mg comp.rec.x 30 (DRV/RTV)"
click at [789, 348] on textarea "[MEDICAL_DATA]+[MEDICAL_DATA] 800mg/100mg comp.rec.x 30 (DRV/RTV)" at bounding box center [942, 372] width 316 height 69
type textarea "[MEDICAL_DATA]+[MEDICAL_DATA] 800mg/100mg comp.rec.x 30 (DRV/RTV)"
click at [802, 511] on textarea at bounding box center [942, 498] width 316 height 69
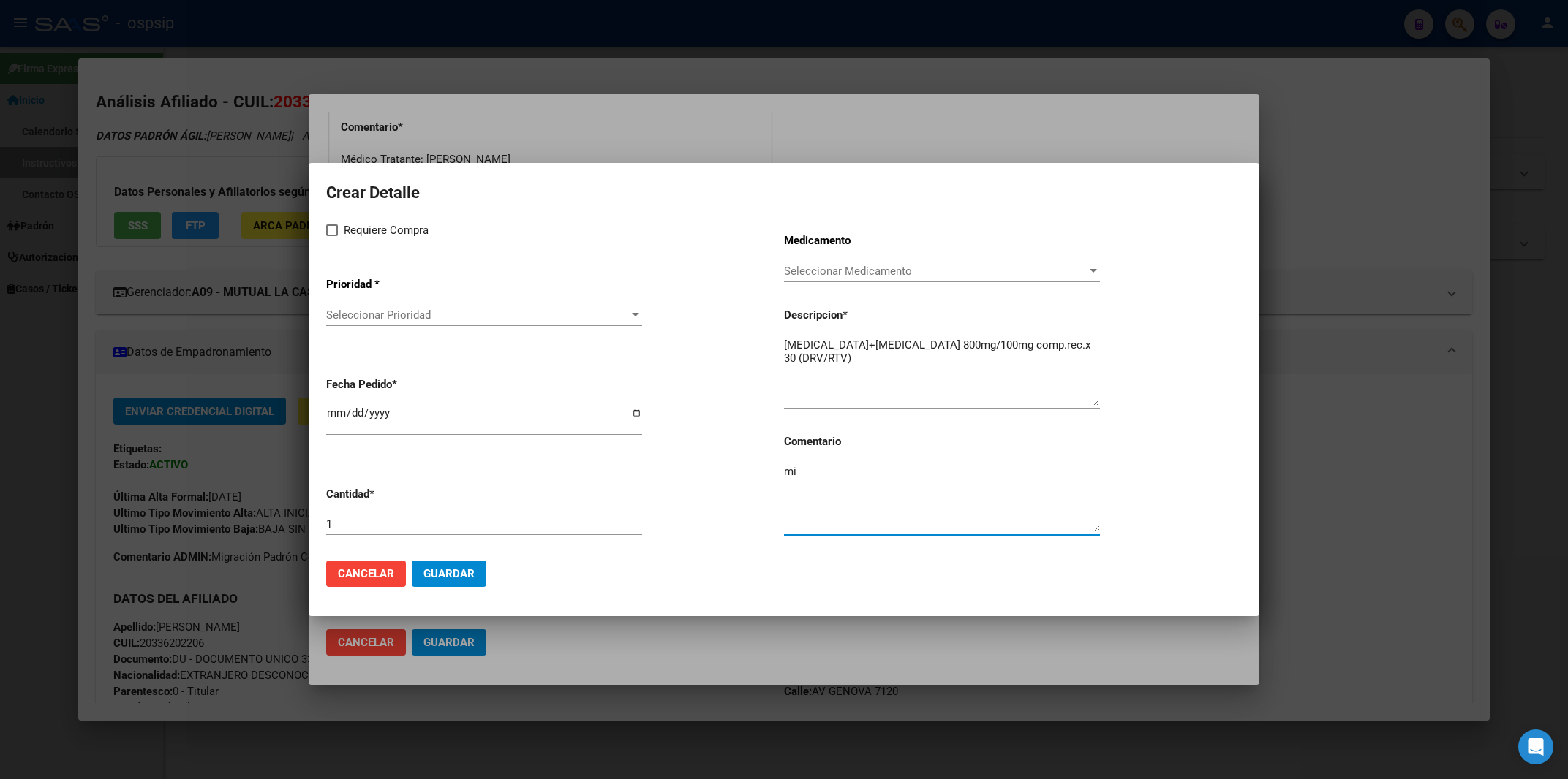
type textarea "m"
type textarea "MISMO TTO"
click at [333, 230] on span at bounding box center [332, 230] width 12 height 12
click at [332, 236] on input "Requiere Compra" at bounding box center [331, 236] width 1 height 1
checkbox input "true"
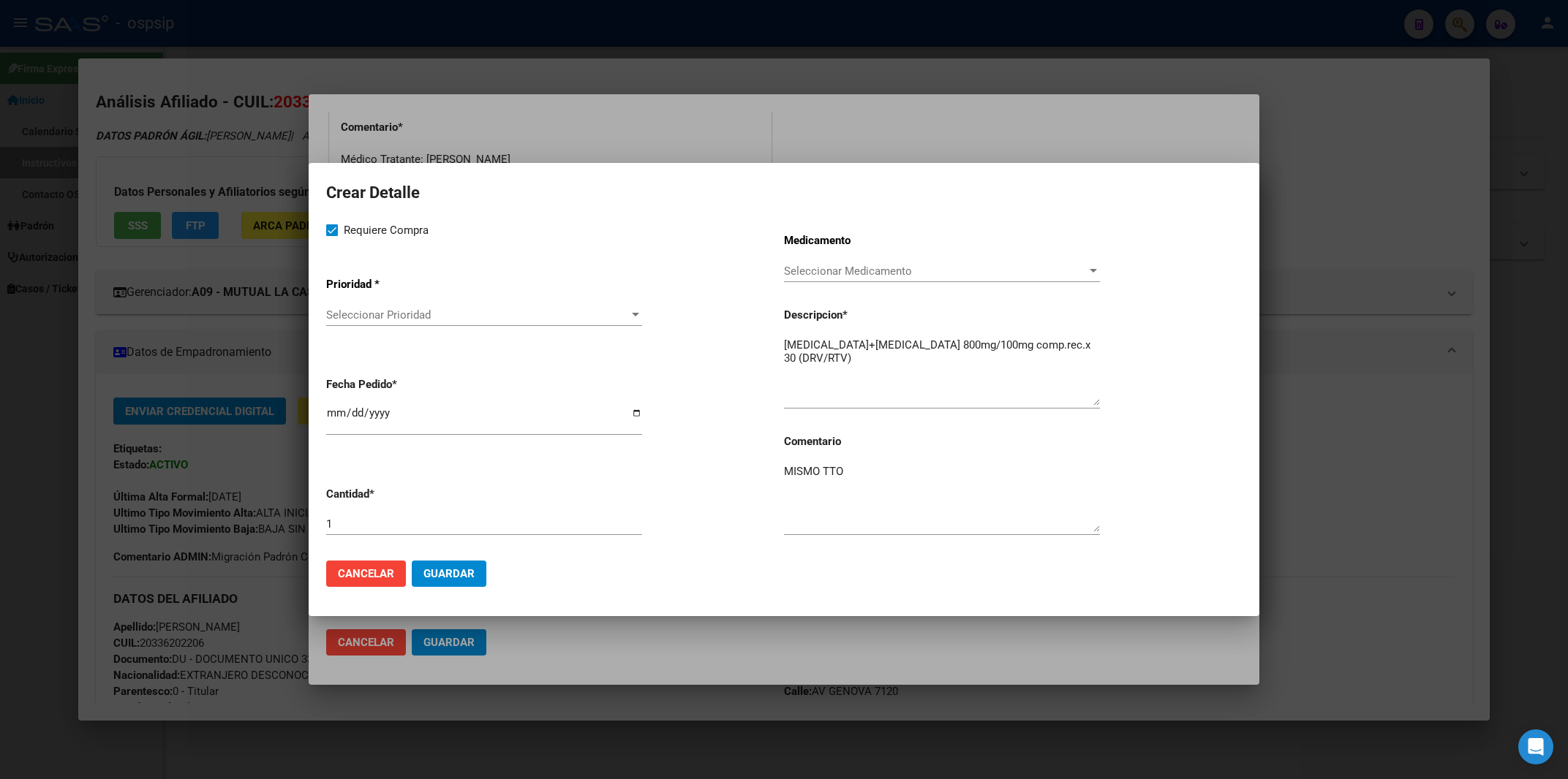
click at [350, 319] on span "Seleccionar Prioridad" at bounding box center [478, 315] width 303 height 13
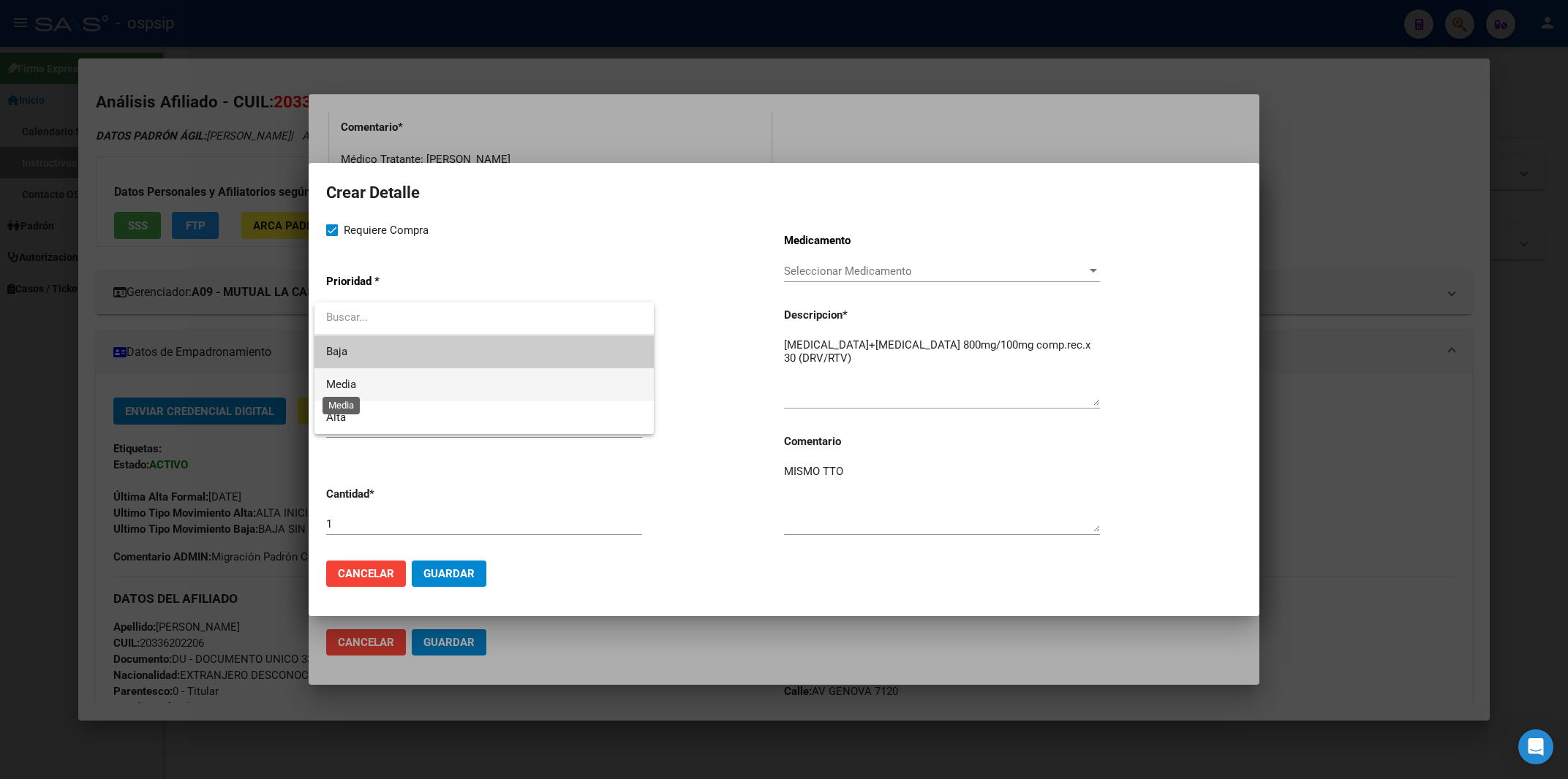
click at [352, 382] on span "Media" at bounding box center [341, 384] width 30 height 13
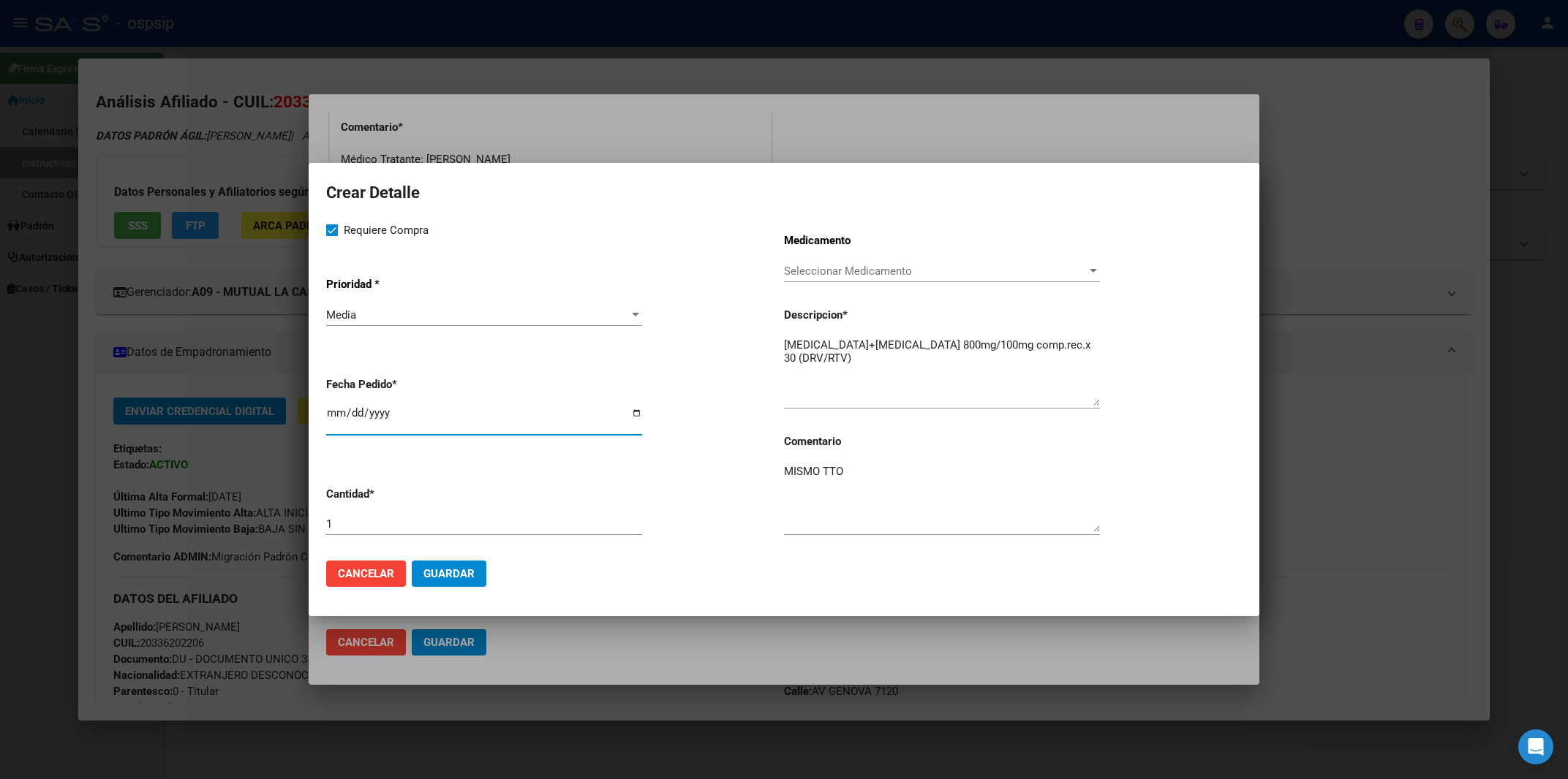
click at [329, 420] on input "2025-10-13" at bounding box center [484, 419] width 316 height 23
type input "2025-10-06"
click at [475, 574] on button "Guardar" at bounding box center [449, 574] width 75 height 27
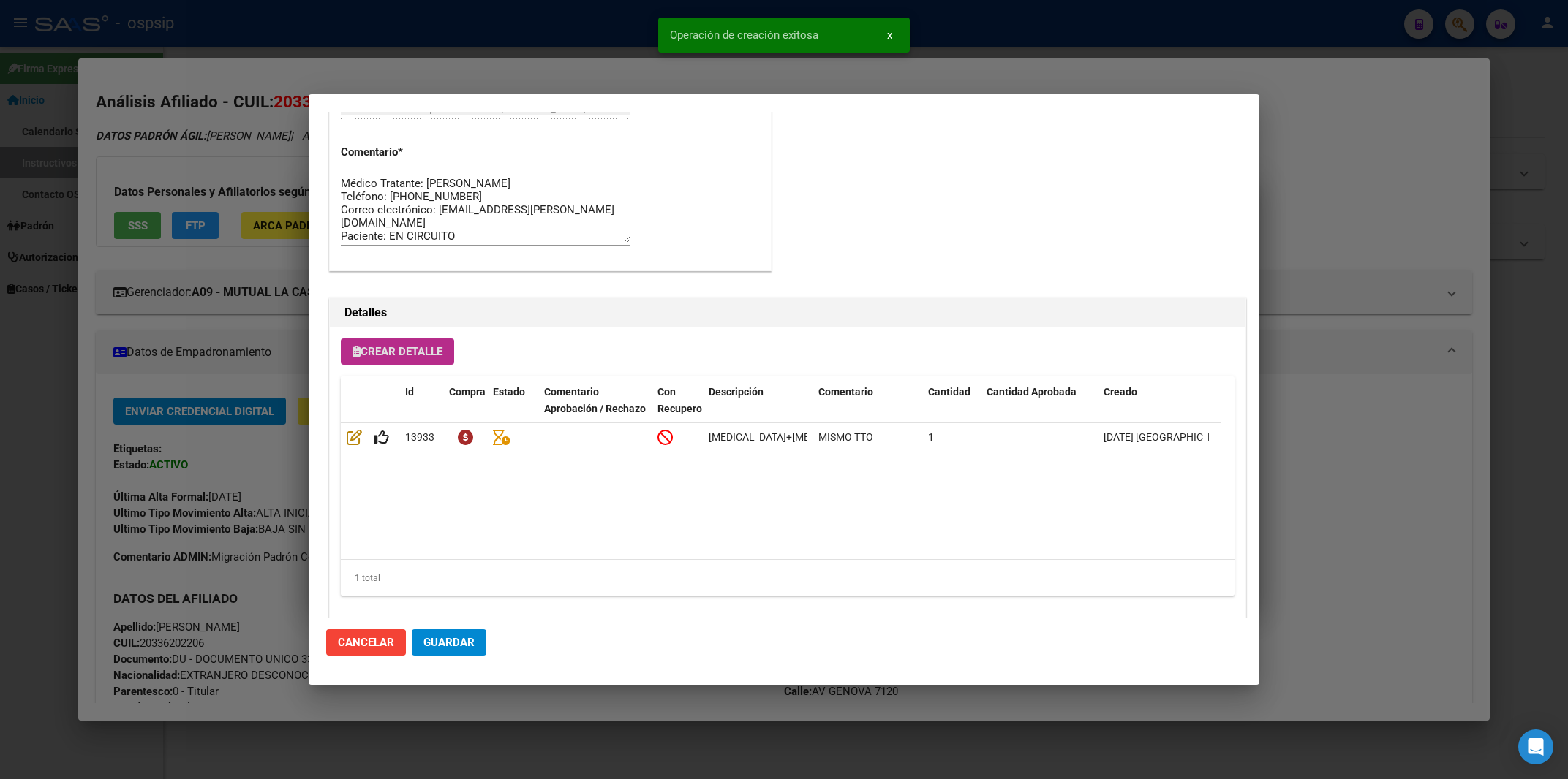
scroll to position [806, 0]
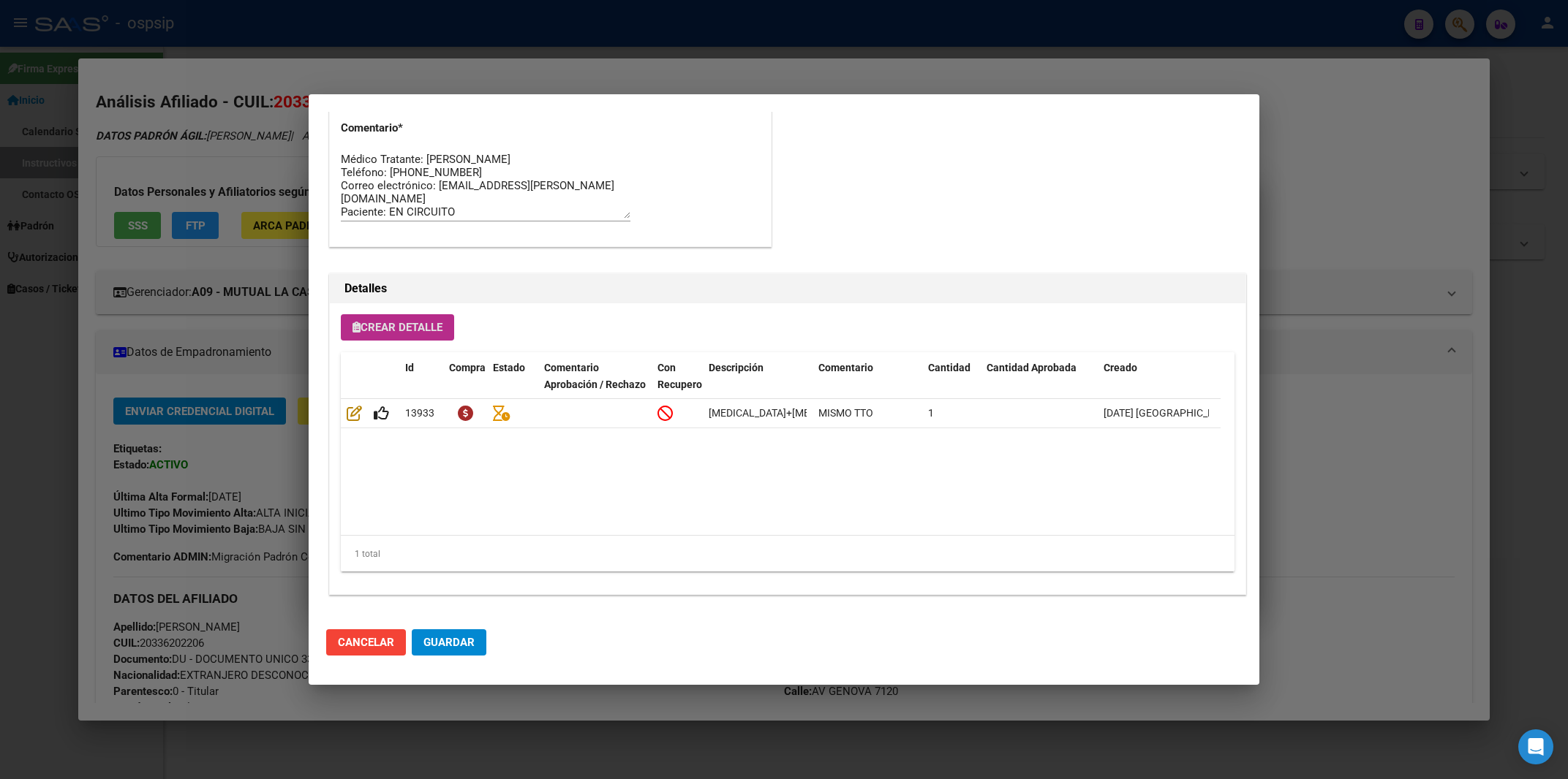
click at [425, 333] on span "Crear Detalle" at bounding box center [397, 327] width 90 height 13
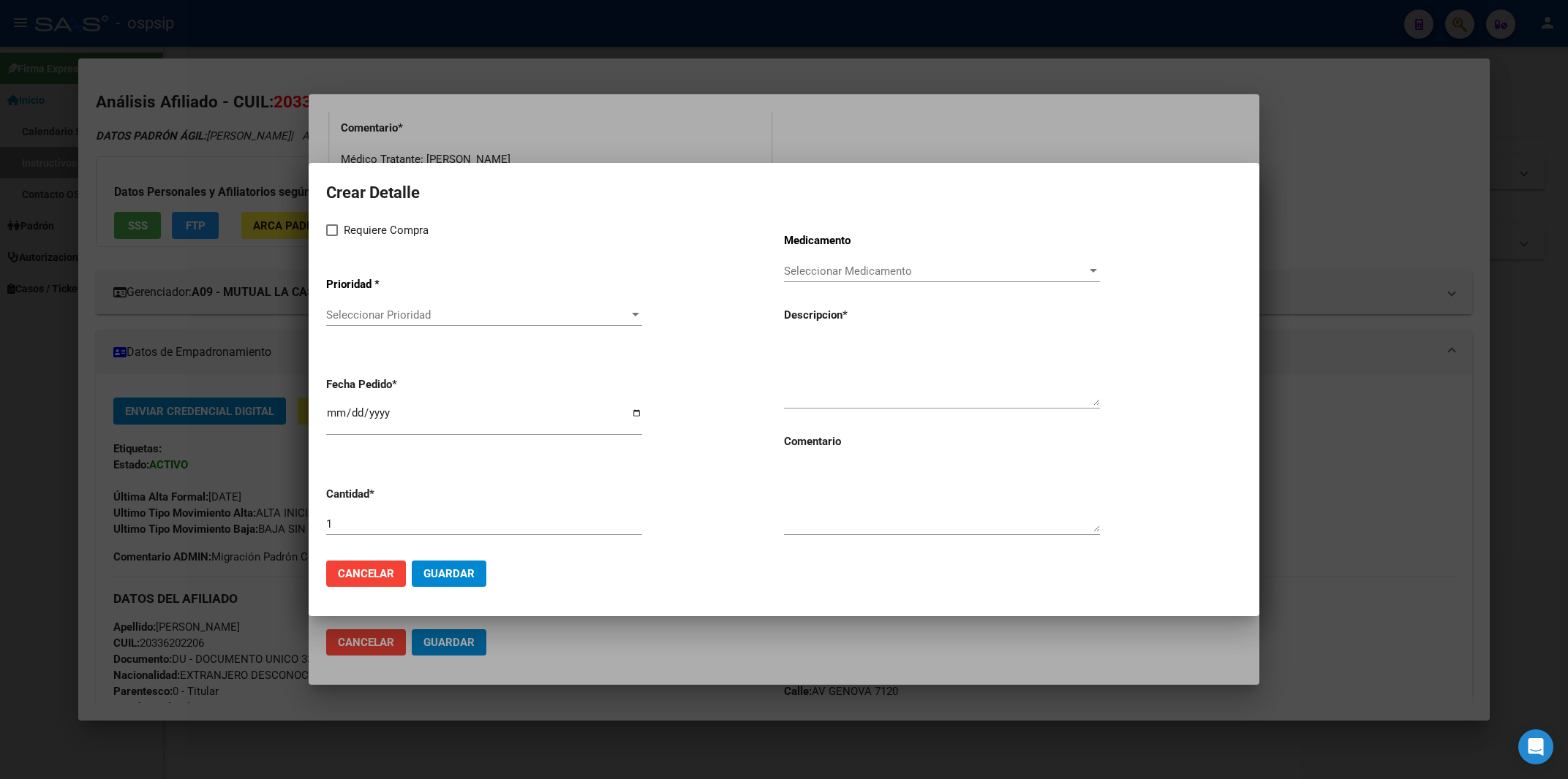
click at [778, 377] on app-form-text-field "Fecha Pedido * 2025-10-13" at bounding box center [555, 407] width 458 height 84
click at [786, 368] on textarea at bounding box center [942, 372] width 316 height 69
paste textarea "[MEDICAL_DATA]+ tenofovirdisoprox. 200mg/300 mg comp.rec.x 30 (FTC/TDF)"
click at [789, 343] on textarea "[MEDICAL_DATA]+ tenofovirdisoprox. 200mg/300 mg comp.rec.x 30 (FTC/TDF)" at bounding box center [942, 372] width 316 height 69
type textarea "[MEDICAL_DATA]+ tenofovirdisoprox. 200mg/300 mg comp.rec.x 30 (FTC/TDF)"
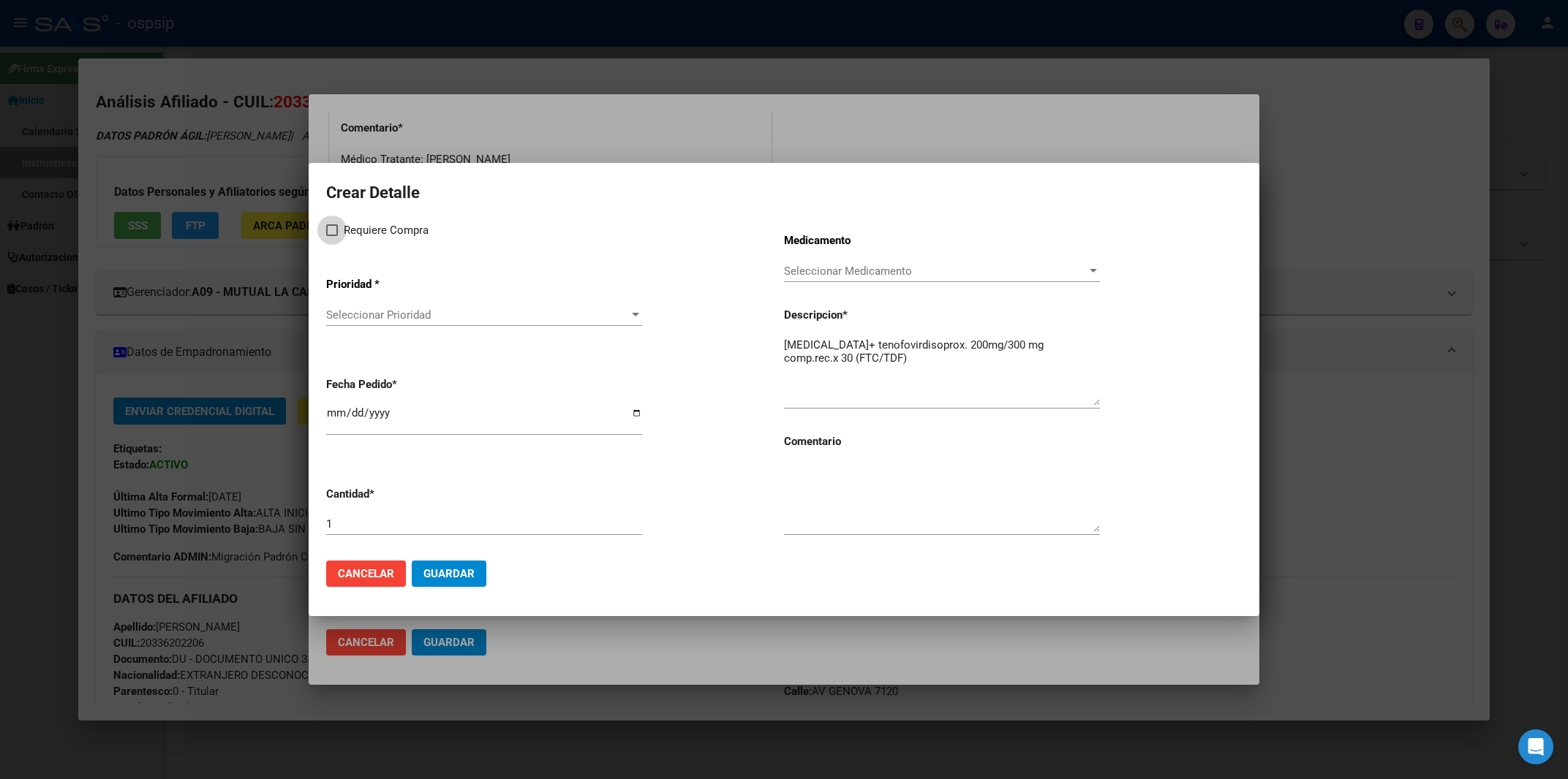
click at [335, 232] on span at bounding box center [332, 230] width 12 height 12
click at [332, 236] on input "Requiere Compra" at bounding box center [331, 236] width 1 height 1
checkbox input "true"
click at [378, 305] on app-drop-down-list "Prioridad * Seleccionar Prioridad Seleccionar Prioridad" at bounding box center [555, 302] width 458 height 74
click at [379, 315] on span "Seleccionar Prioridad" at bounding box center [478, 315] width 303 height 13
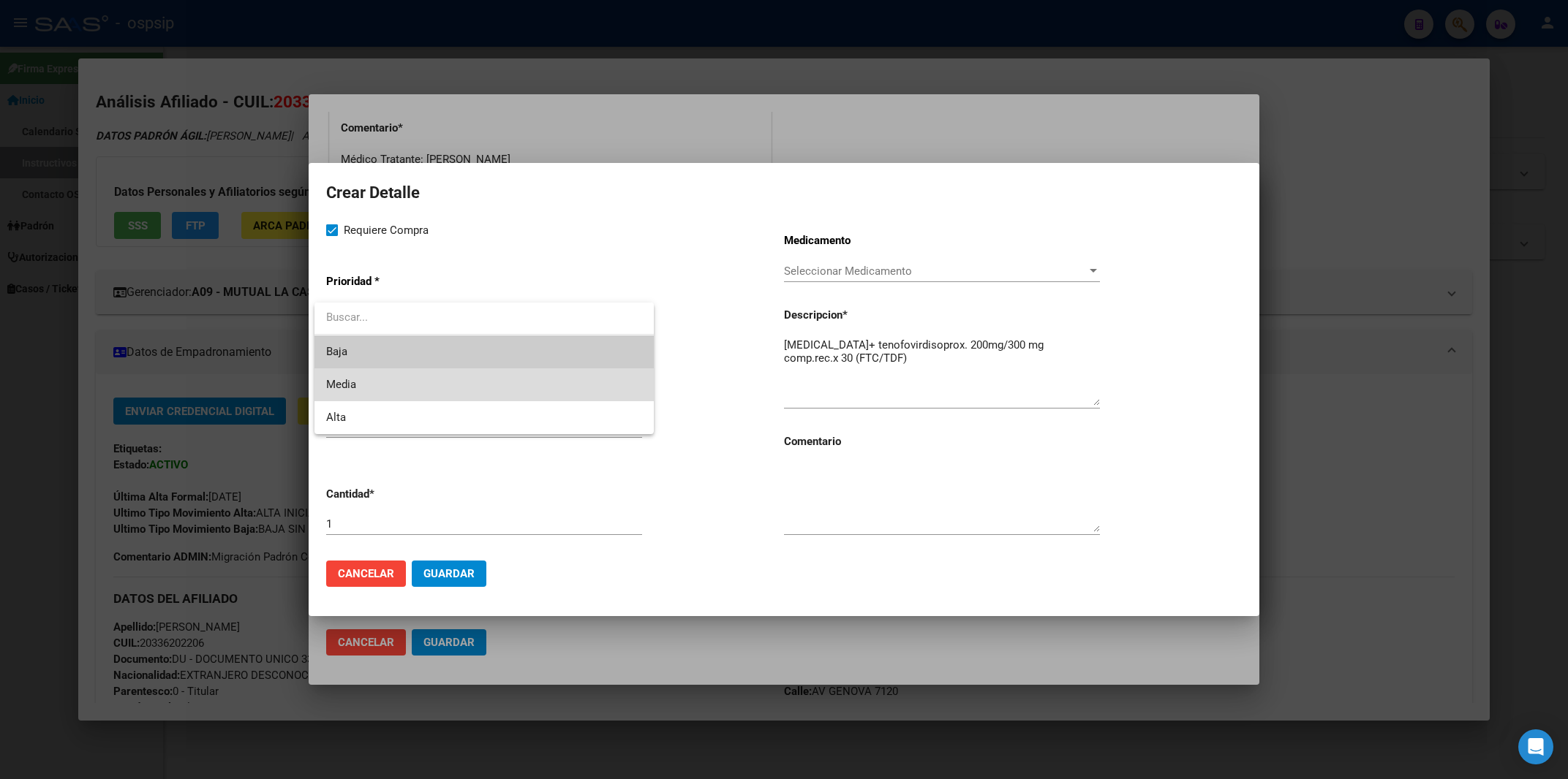
click at [391, 385] on span "Media" at bounding box center [484, 385] width 316 height 33
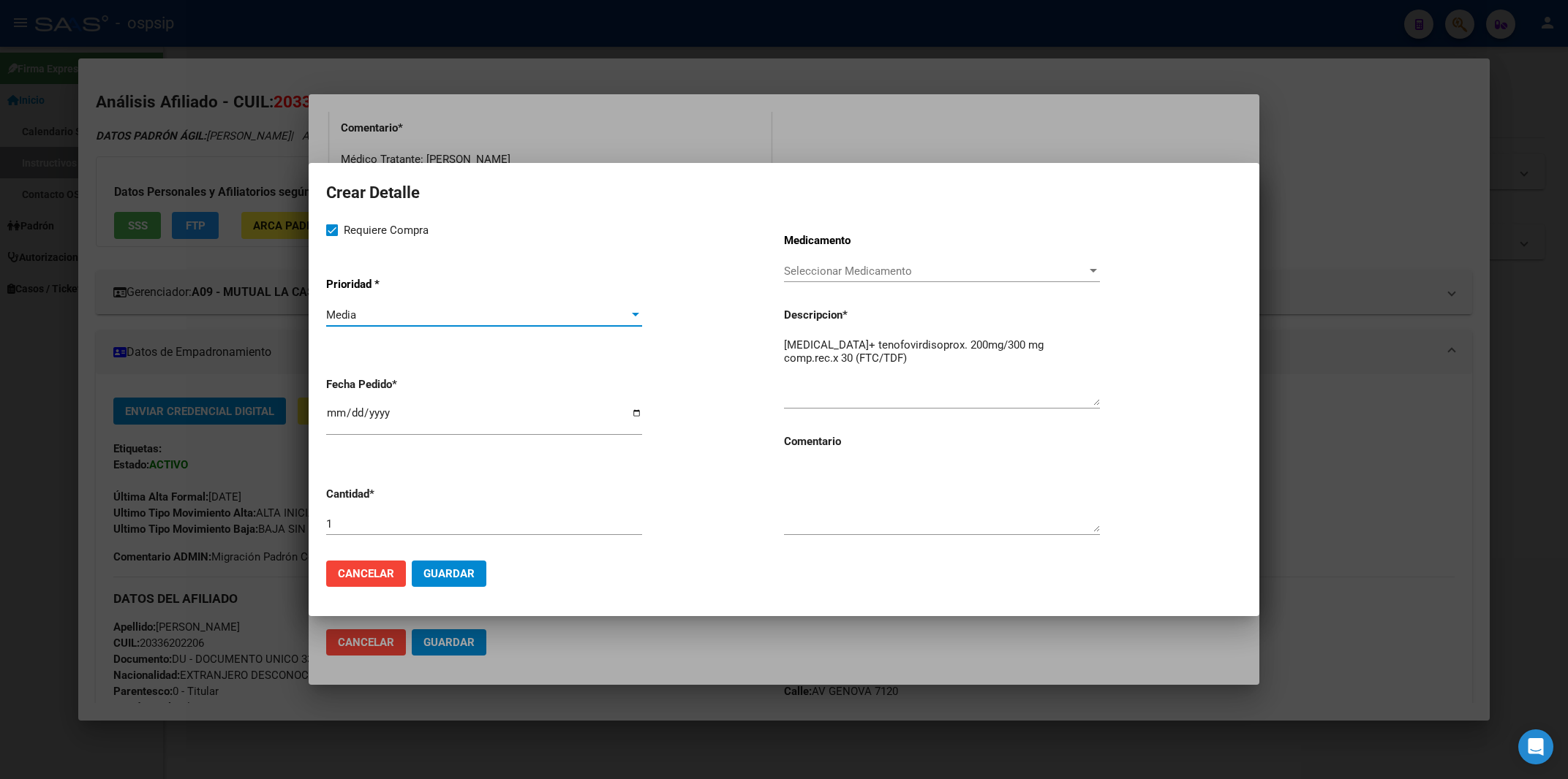
click at [335, 422] on input "2025-10-13" at bounding box center [484, 419] width 316 height 23
type input "2025-10-06"
click at [828, 493] on textarea at bounding box center [942, 498] width 316 height 69
type textarea "MISMO TTO"
click at [445, 571] on span "Guardar" at bounding box center [449, 574] width 52 height 13
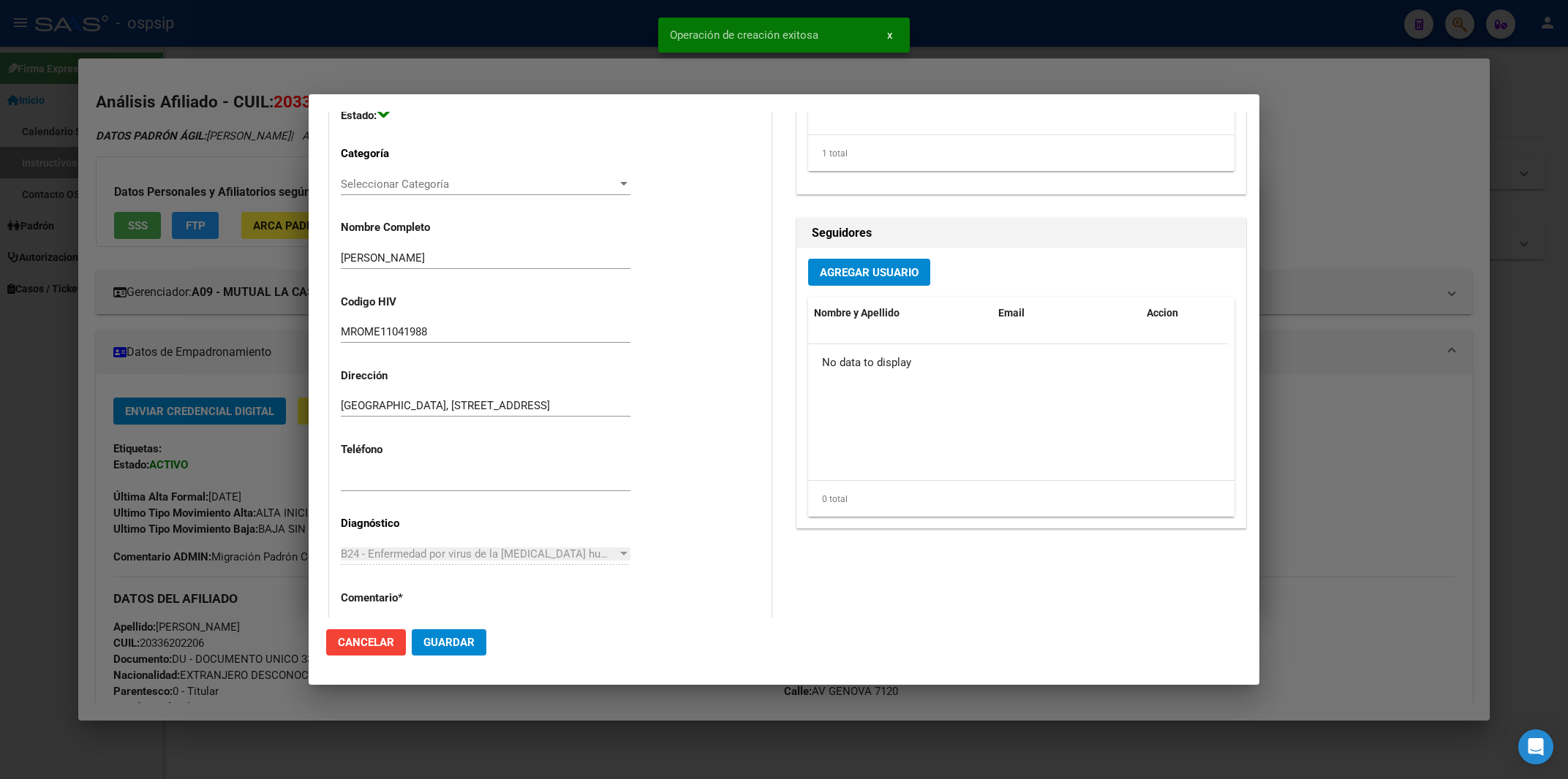
scroll to position [0, 0]
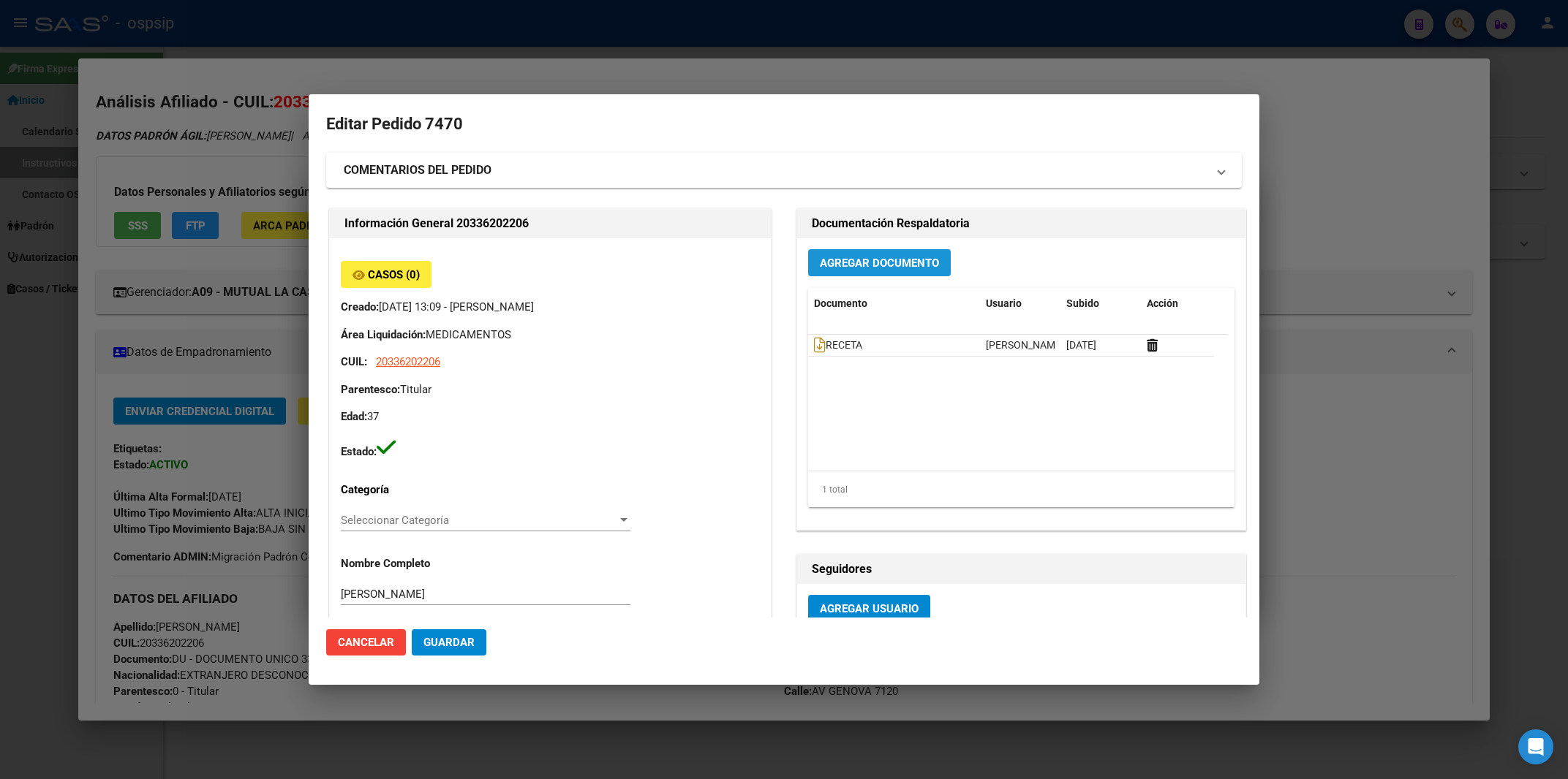
click at [844, 267] on span "Agregar Documento" at bounding box center [879, 263] width 119 height 13
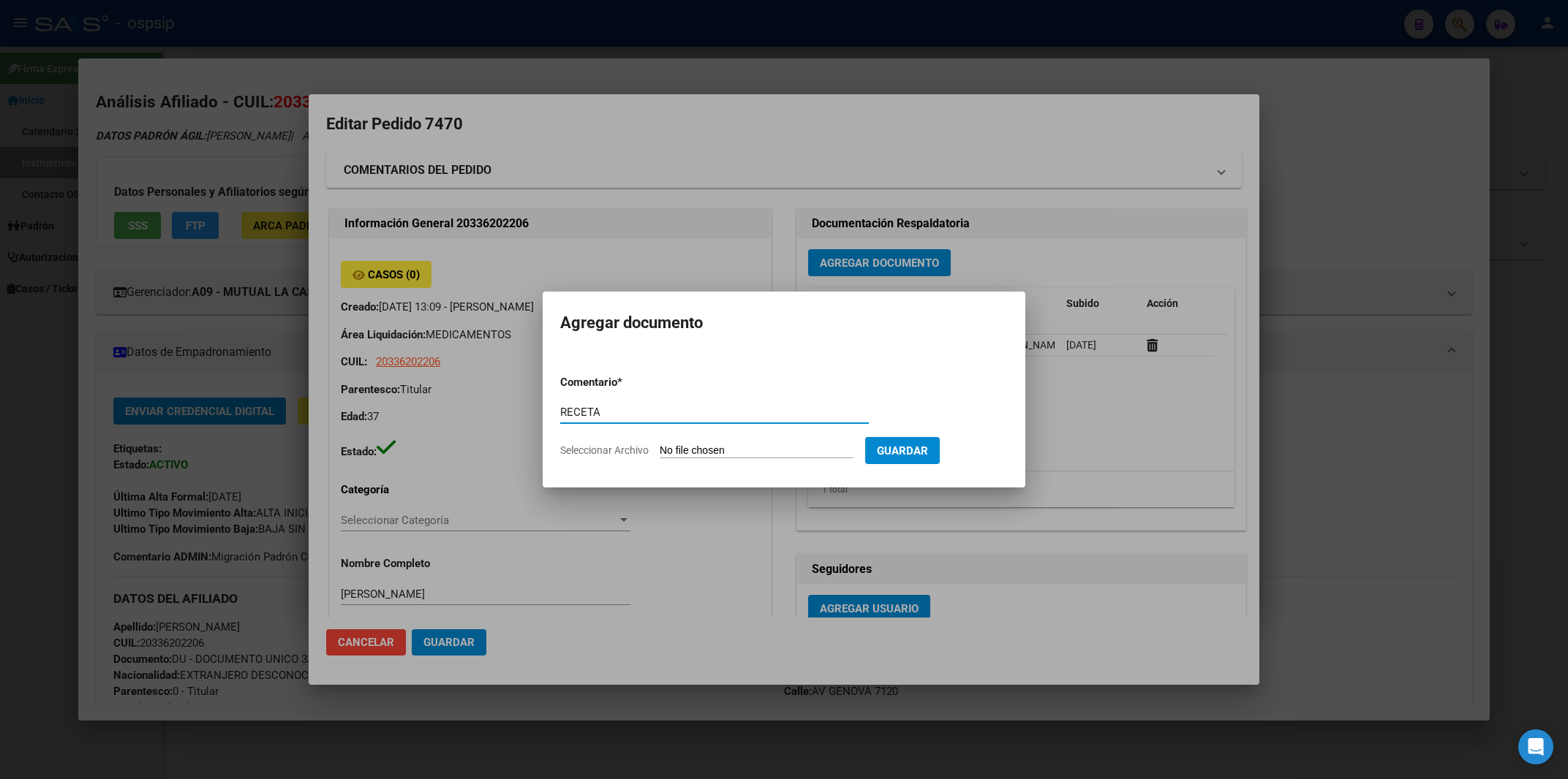
type input "RECETA"
click at [697, 444] on input "Seleccionar Archivo" at bounding box center [757, 451] width 194 height 14
type input "C:\fakepath\RECETA 2.pdf"
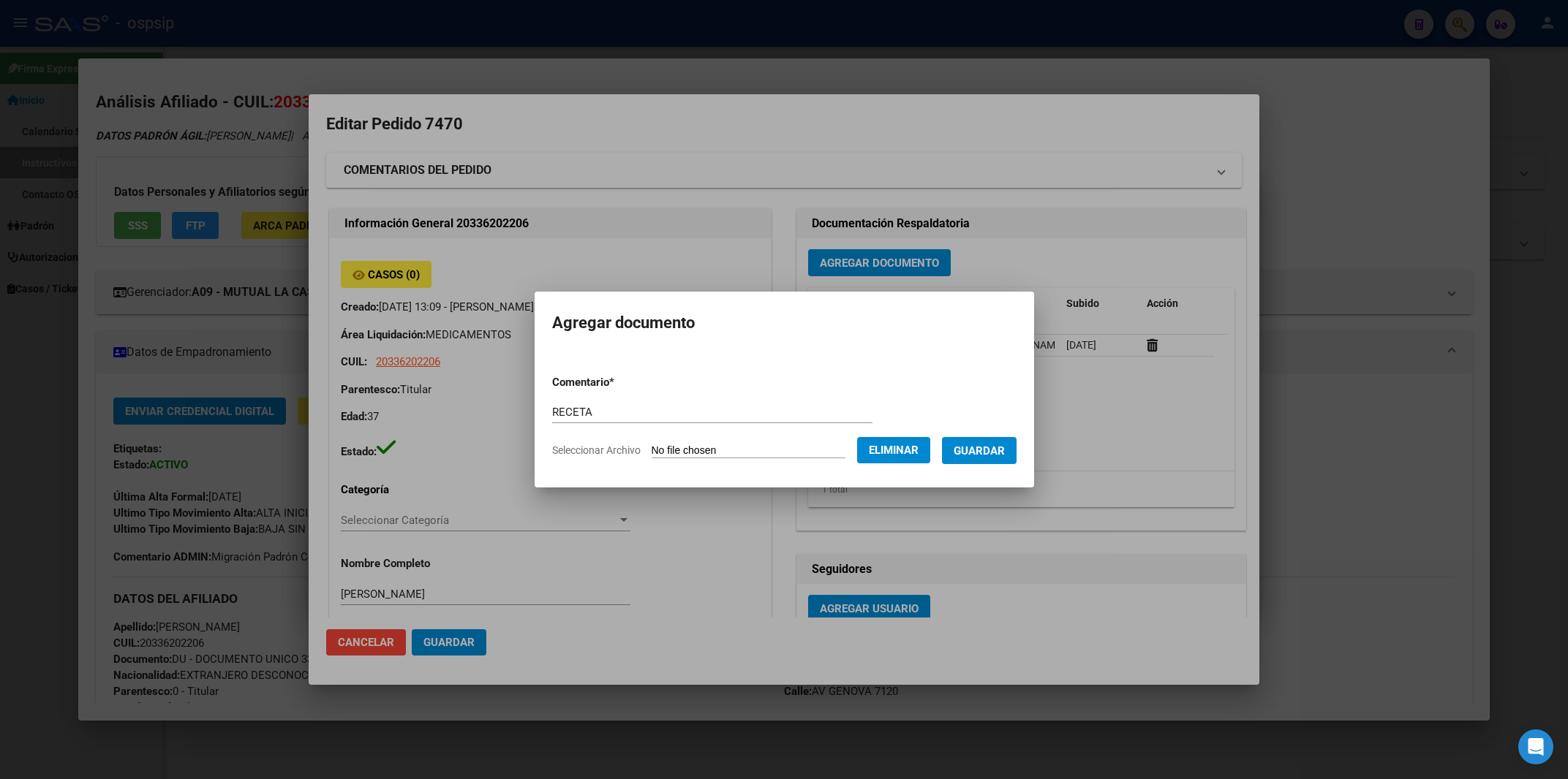
click at [978, 450] on span "Guardar" at bounding box center [979, 450] width 52 height 13
